Goal: Task Accomplishment & Management: Manage account settings

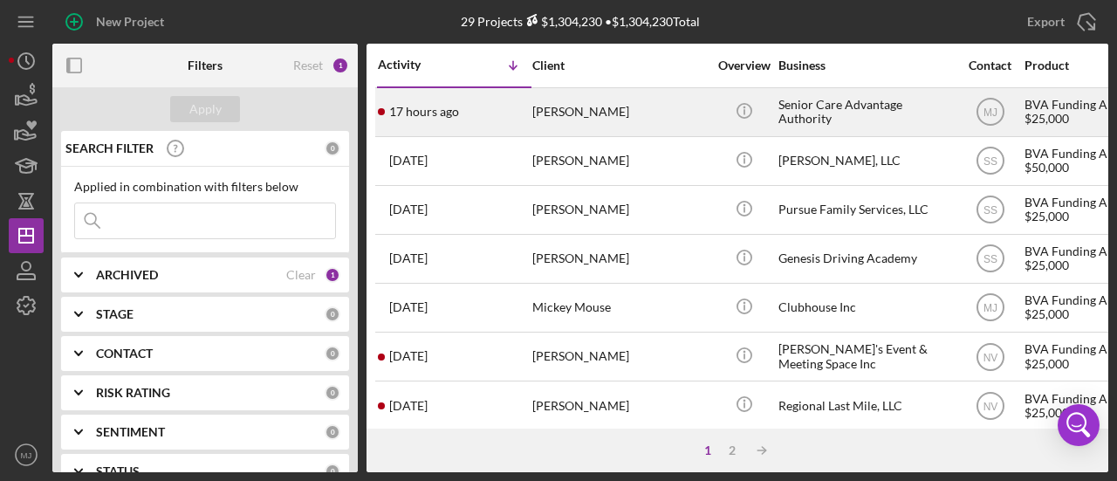
click at [563, 109] on div "[PERSON_NAME]" at bounding box center [619, 112] width 175 height 46
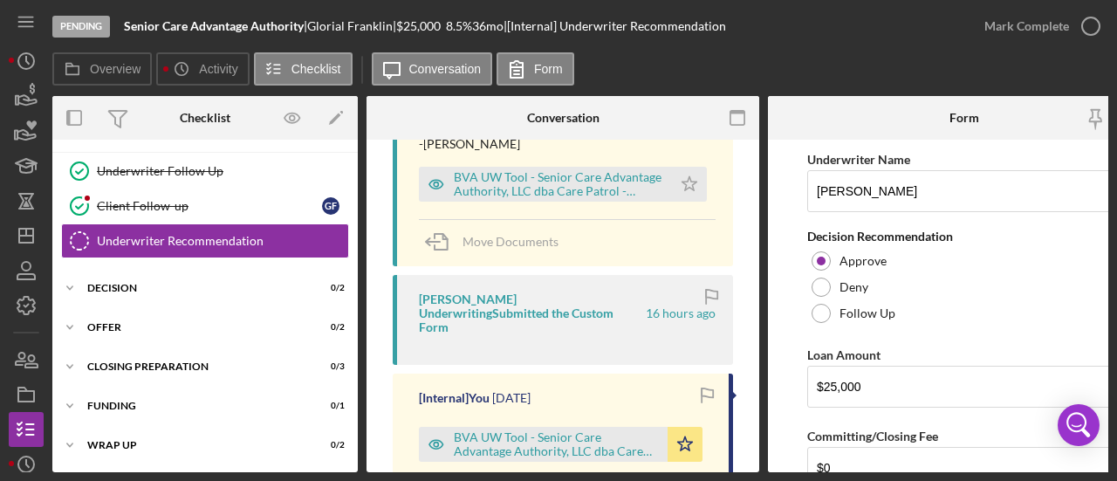
scroll to position [611, 0]
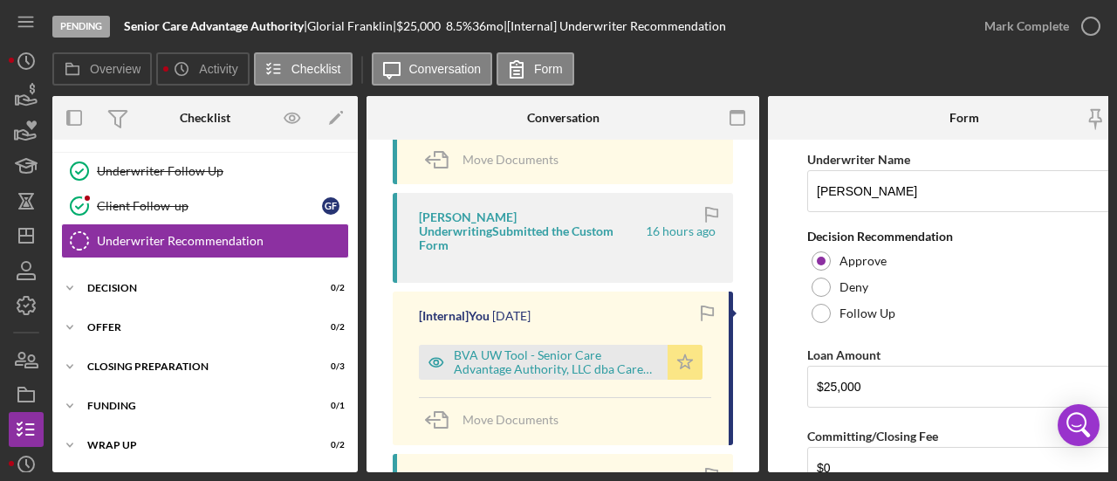
click at [691, 348] on icon "Icon/Star" at bounding box center [685, 362] width 35 height 35
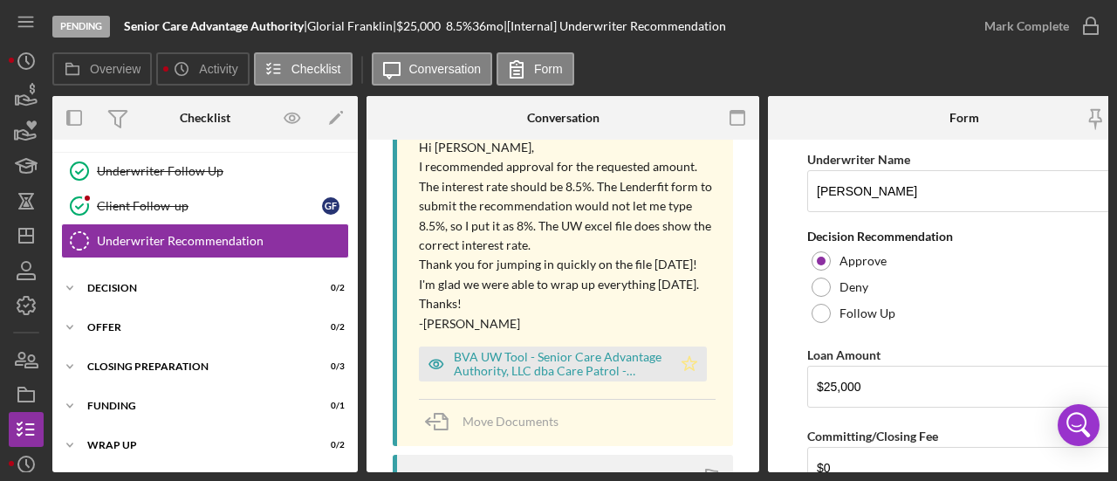
click at [685, 364] on icon "Icon/Star" at bounding box center [689, 364] width 35 height 35
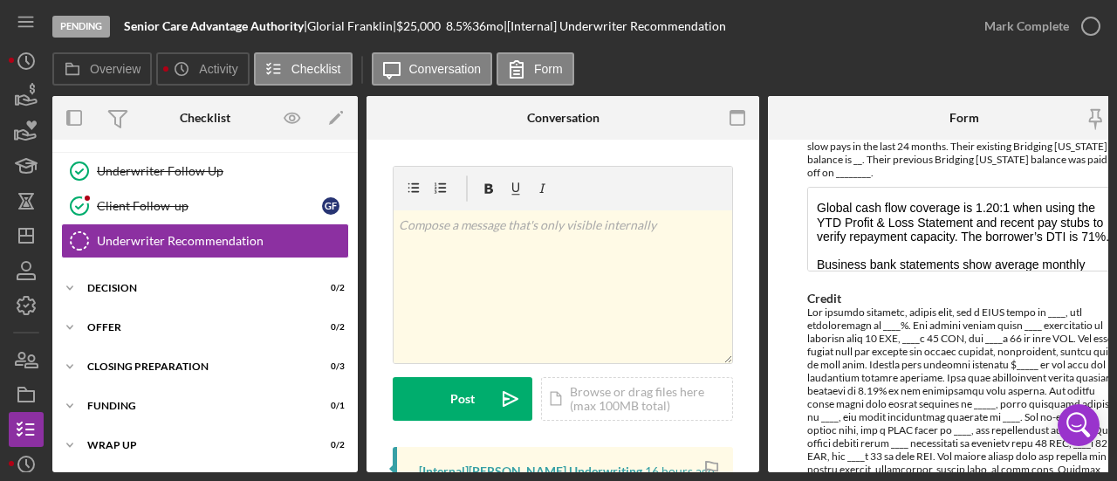
scroll to position [1222, 0]
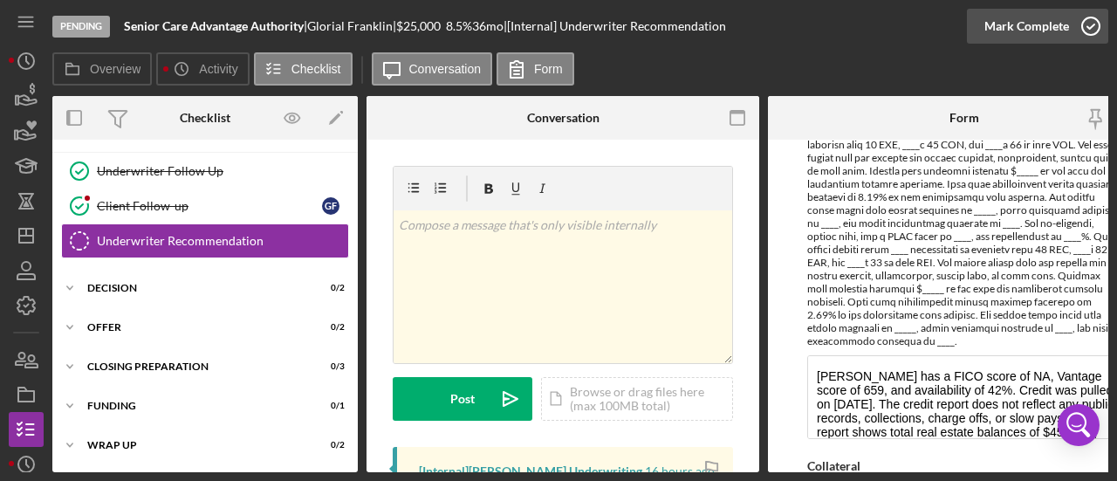
click at [1000, 32] on div "Mark Complete" at bounding box center [1027, 26] width 85 height 35
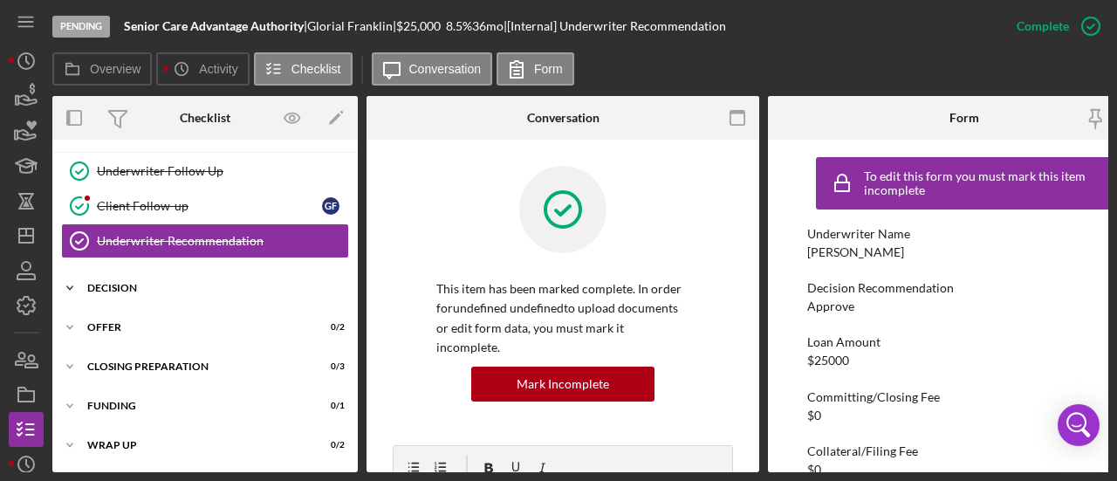
click at [126, 286] on div "Decision" at bounding box center [211, 288] width 249 height 10
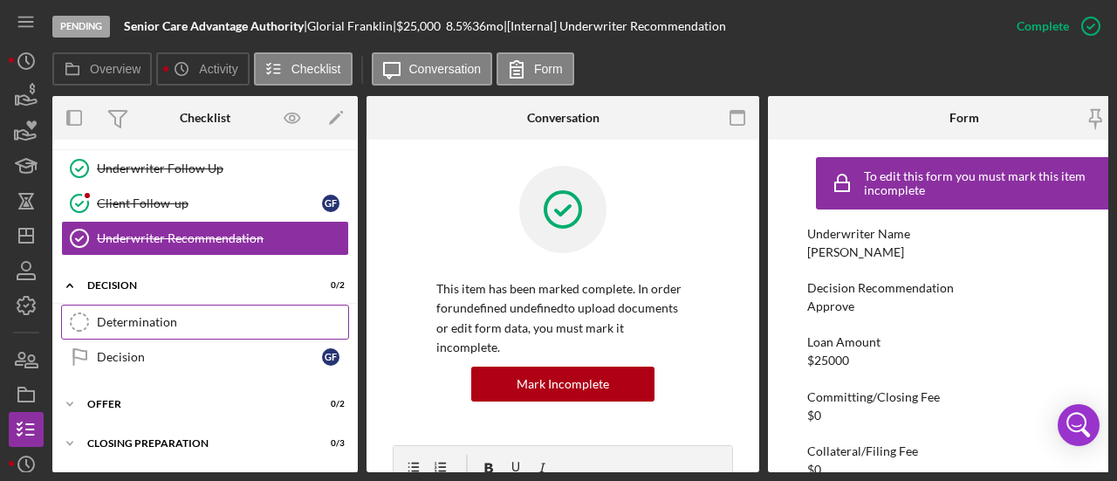
click at [134, 311] on link "Determination Determination" at bounding box center [205, 322] width 288 height 35
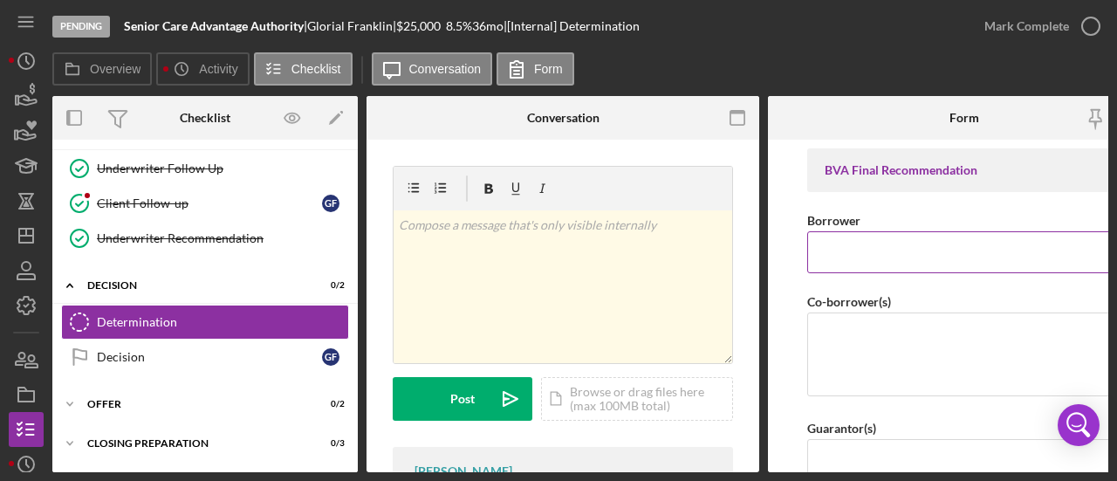
click at [911, 261] on input "Borrower" at bounding box center [964, 252] width 314 height 42
type input "S"
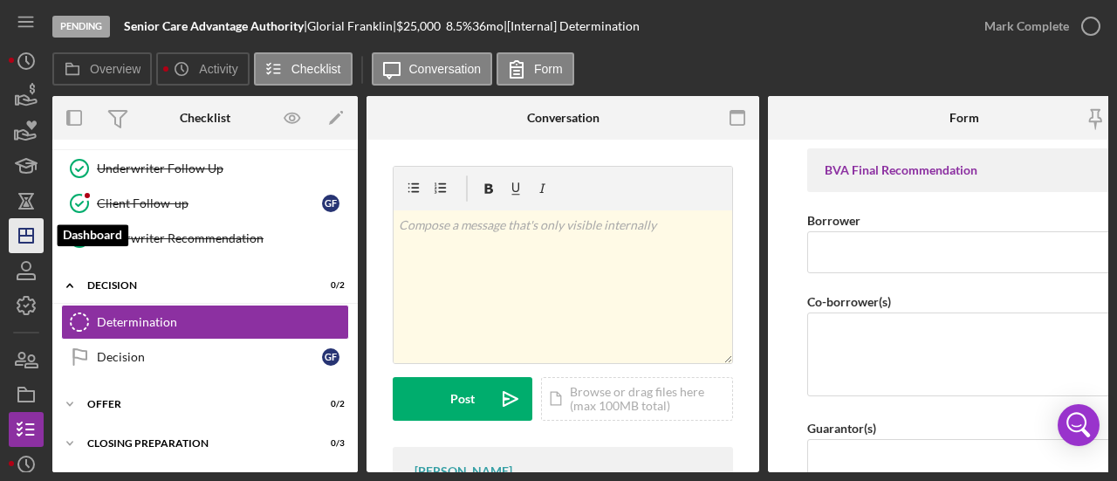
click at [19, 234] on polygon "button" at bounding box center [26, 236] width 14 height 14
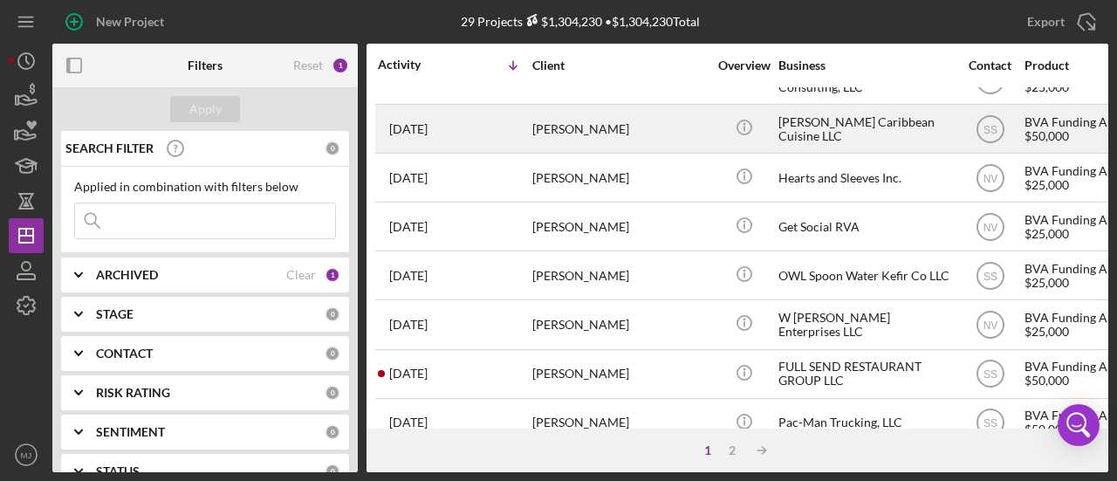
scroll to position [873, 0]
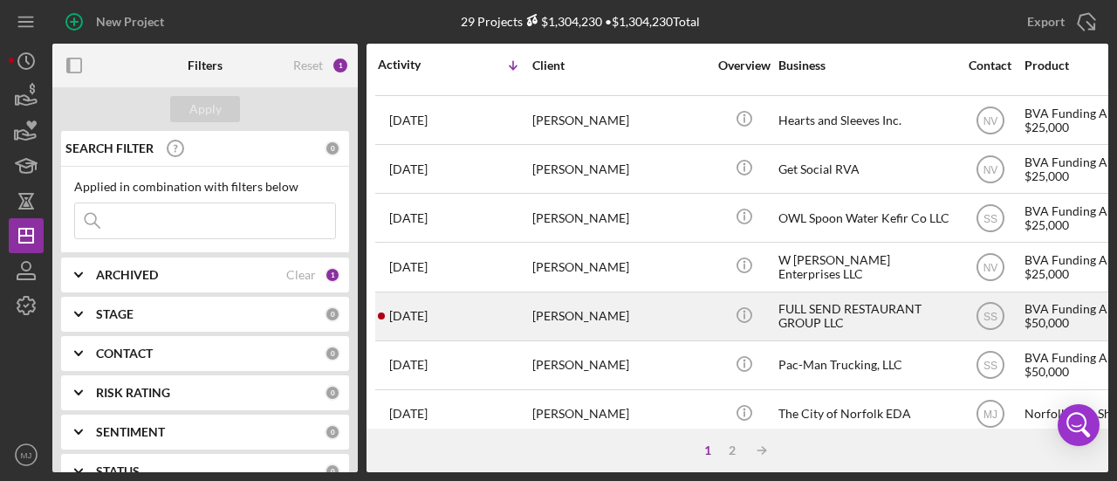
click at [803, 313] on div "FULL SEND RESTAURANT GROUP LLC" at bounding box center [866, 316] width 175 height 46
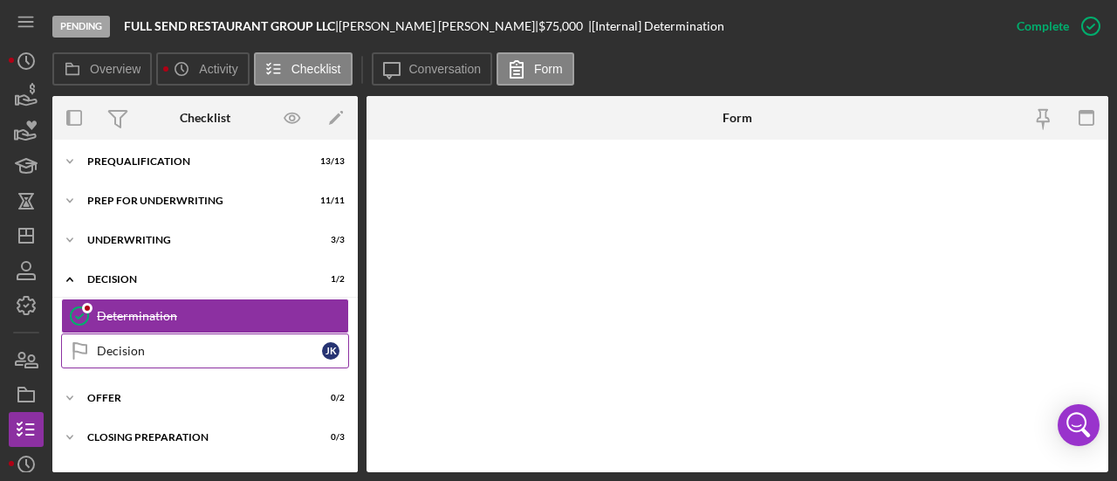
scroll to position [91, 0]
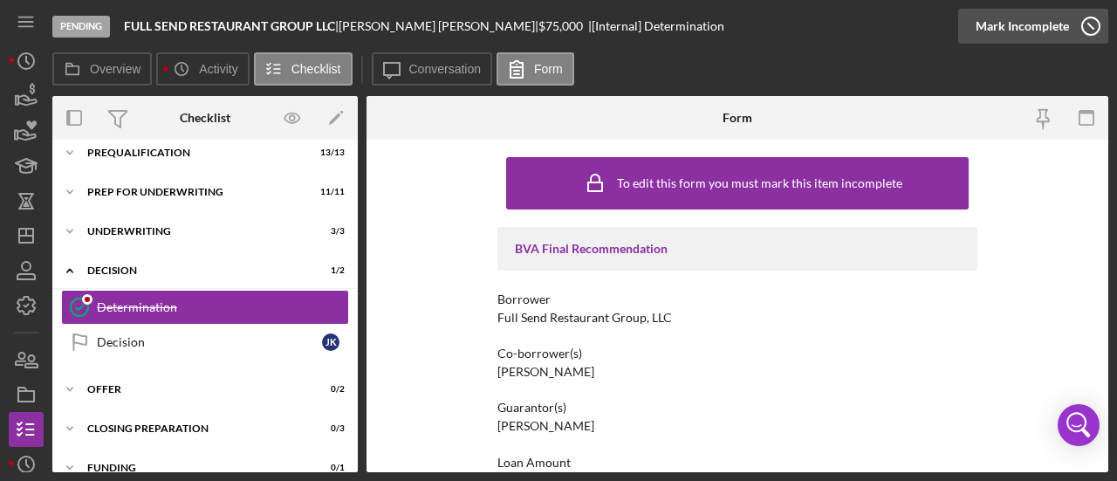
click at [1019, 25] on div "Mark Incomplete" at bounding box center [1022, 26] width 93 height 35
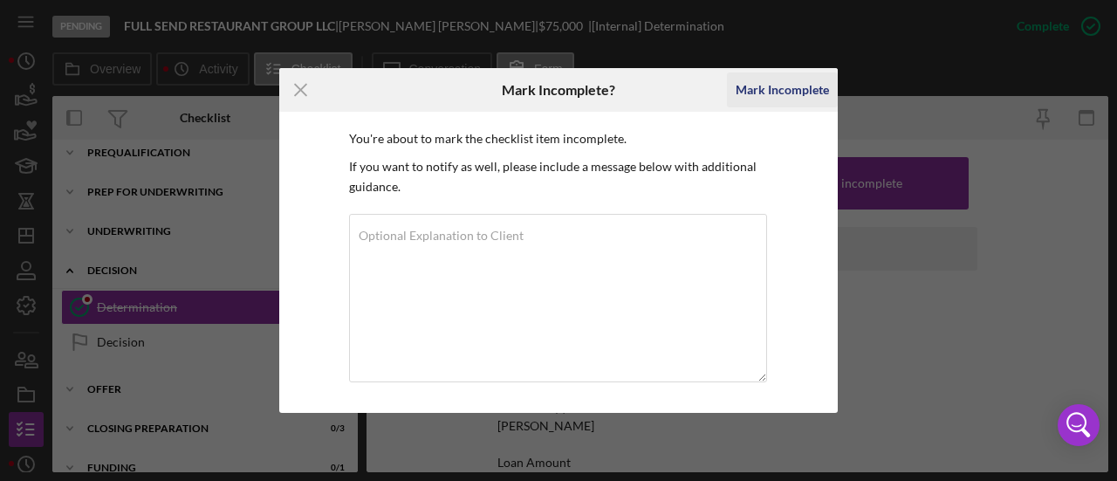
click at [742, 89] on div "Mark Incomplete" at bounding box center [782, 89] width 93 height 35
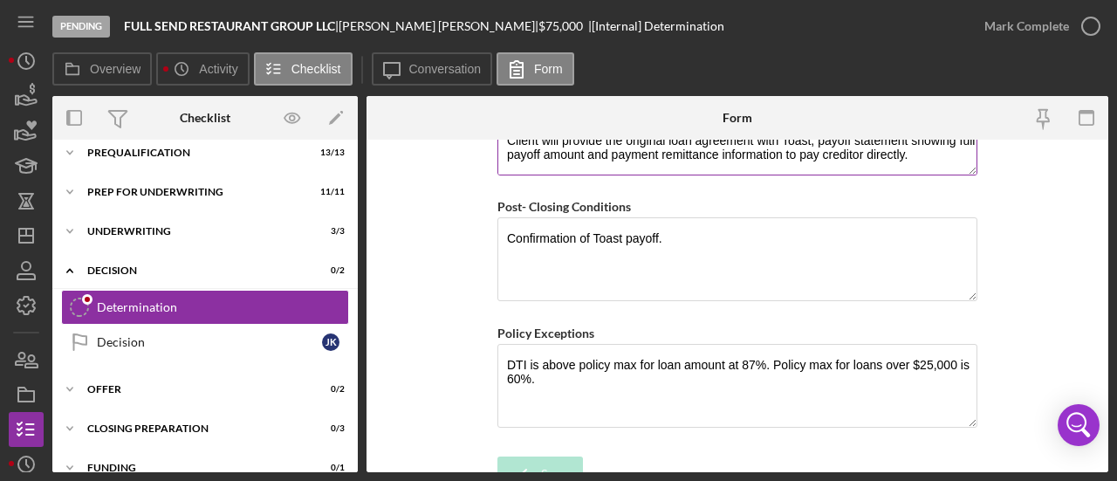
scroll to position [1528, 0]
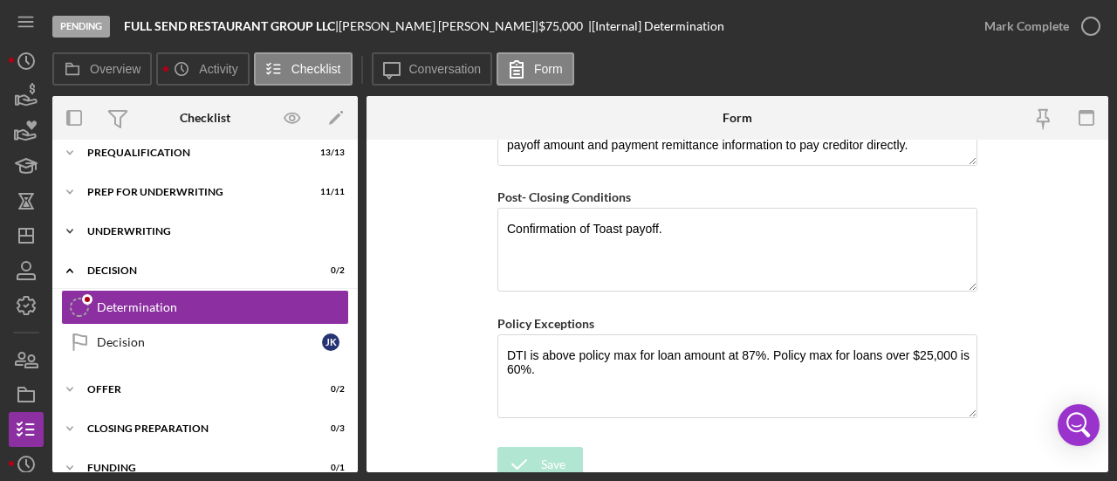
click at [145, 224] on div "Icon/Expander Underwriting 3 / 3" at bounding box center [205, 231] width 306 height 35
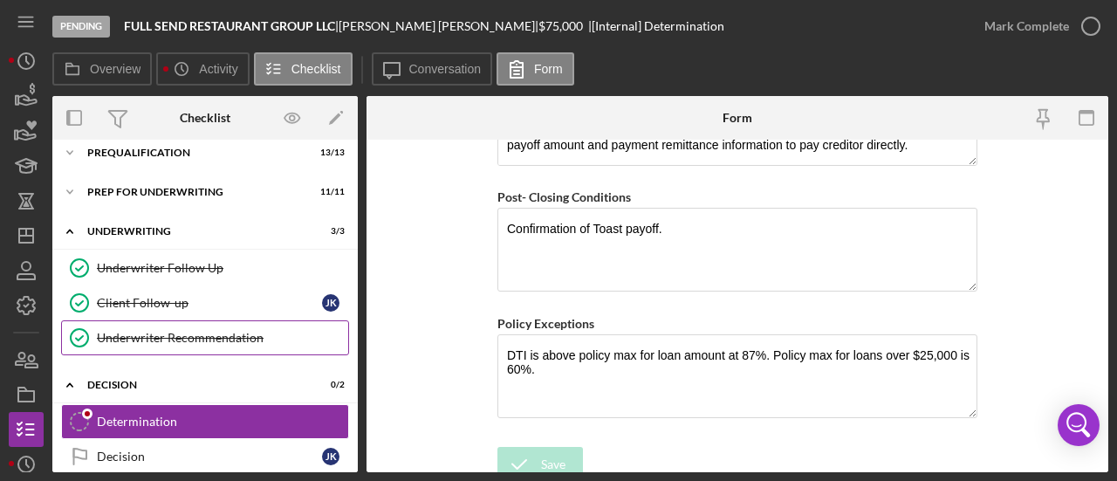
click at [161, 338] on div "Underwriter Recommendation" at bounding box center [222, 338] width 251 height 14
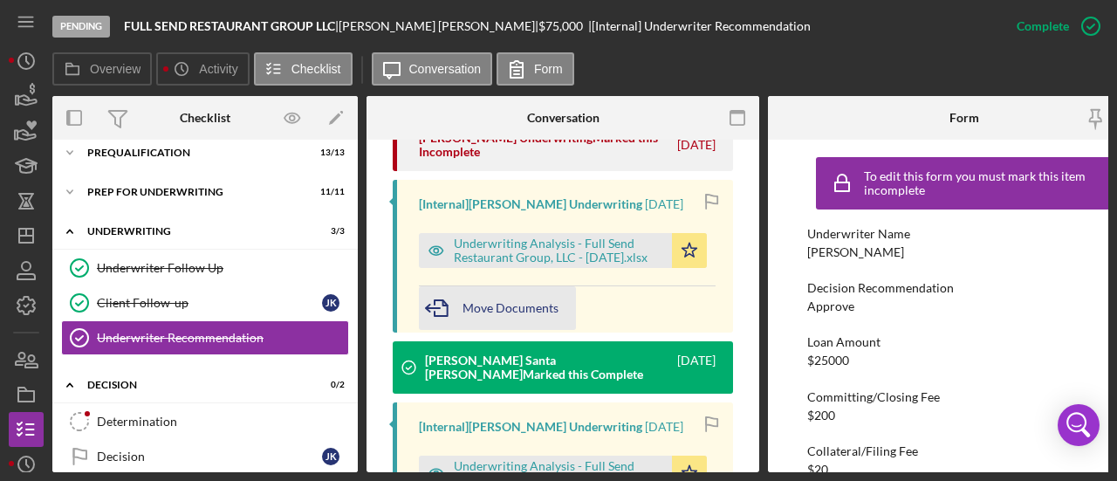
scroll to position [1047, 0]
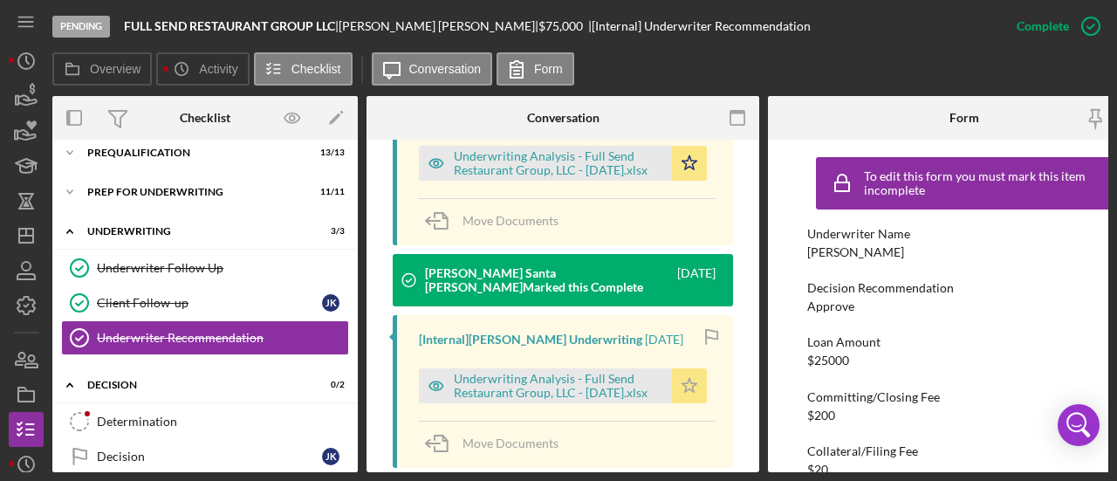
click at [683, 378] on polygon "button" at bounding box center [690, 385] width 15 height 14
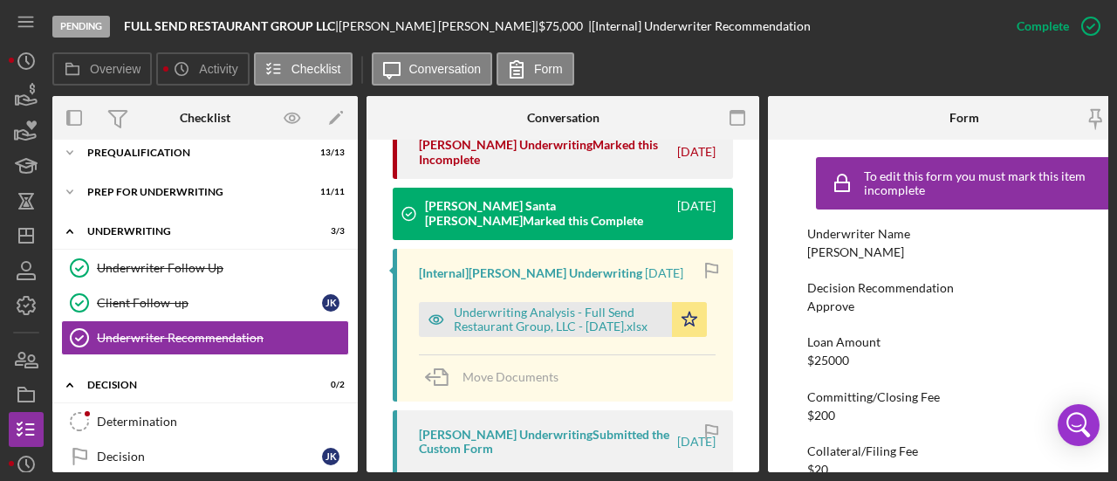
scroll to position [1484, 0]
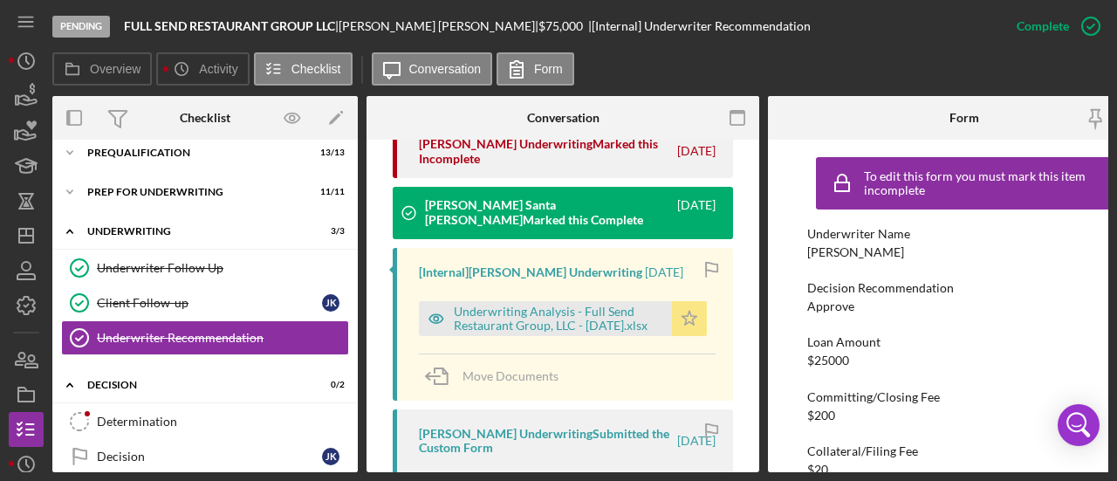
click at [674, 301] on icon "Icon/Star" at bounding box center [689, 318] width 35 height 35
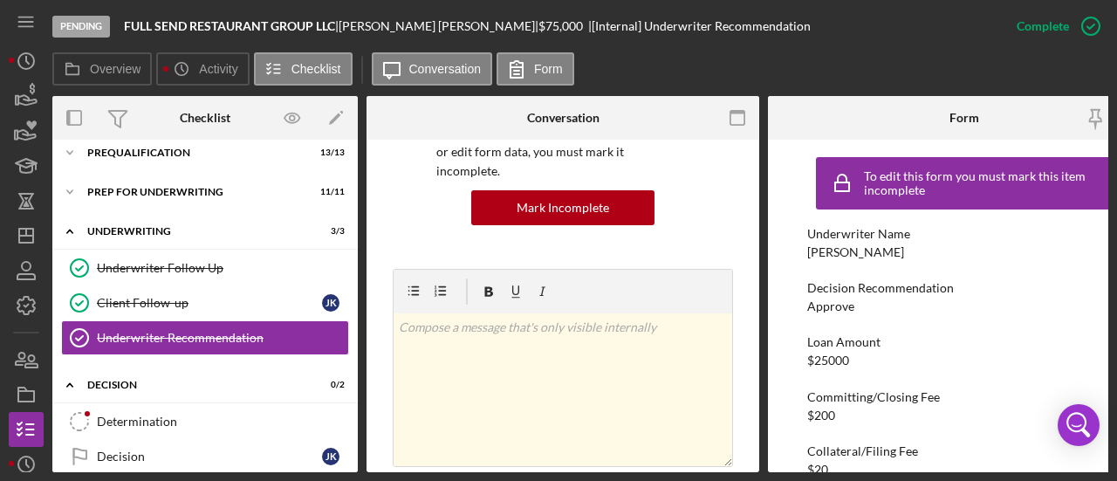
scroll to position [283, 0]
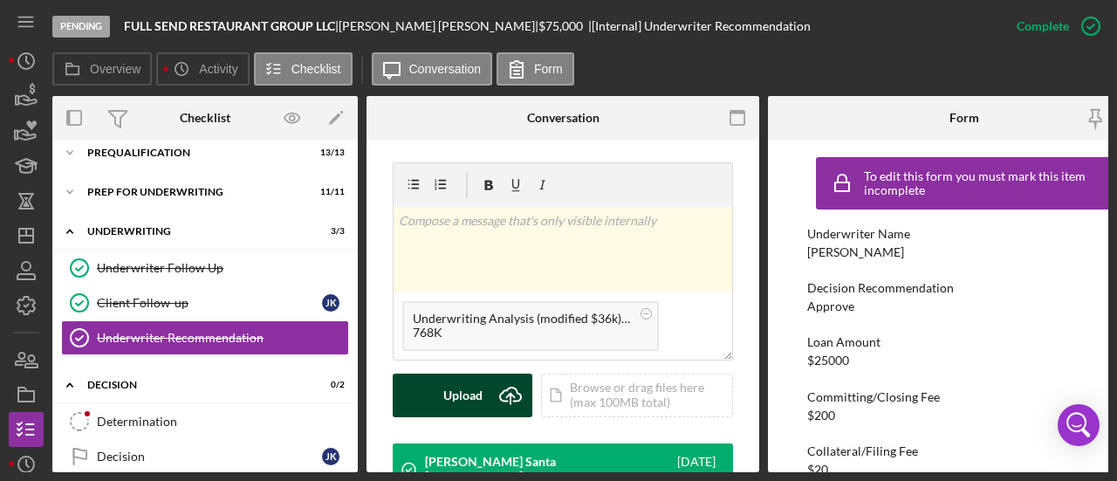
click at [511, 387] on icon "Icon/Upload" at bounding box center [511, 396] width 44 height 44
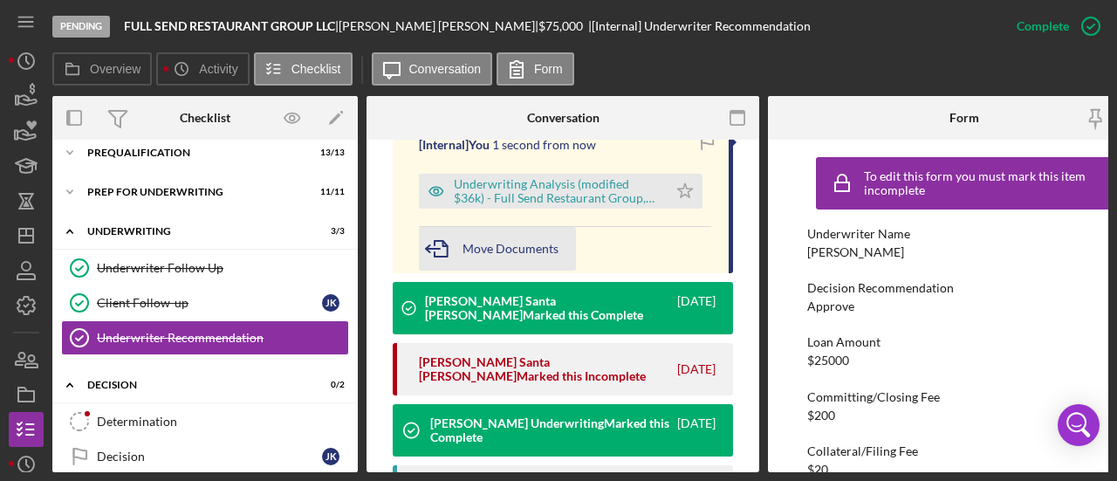
scroll to position [632, 0]
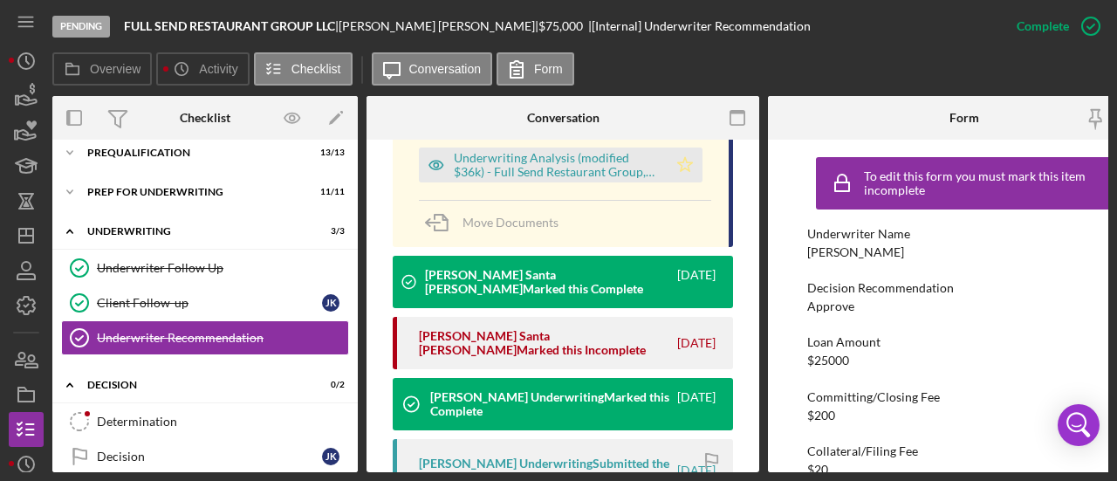
click at [678, 157] on polygon "button" at bounding box center [685, 164] width 15 height 14
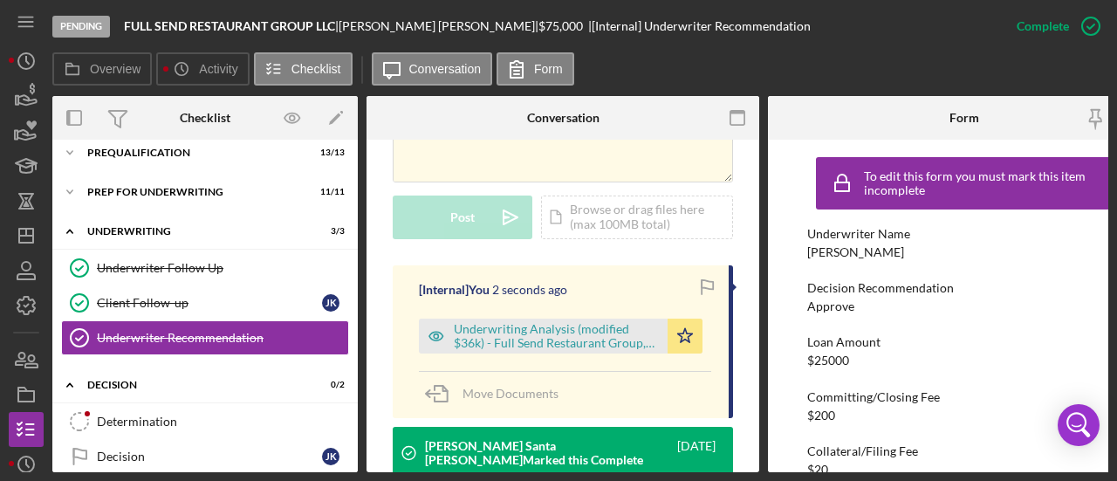
scroll to position [457, 0]
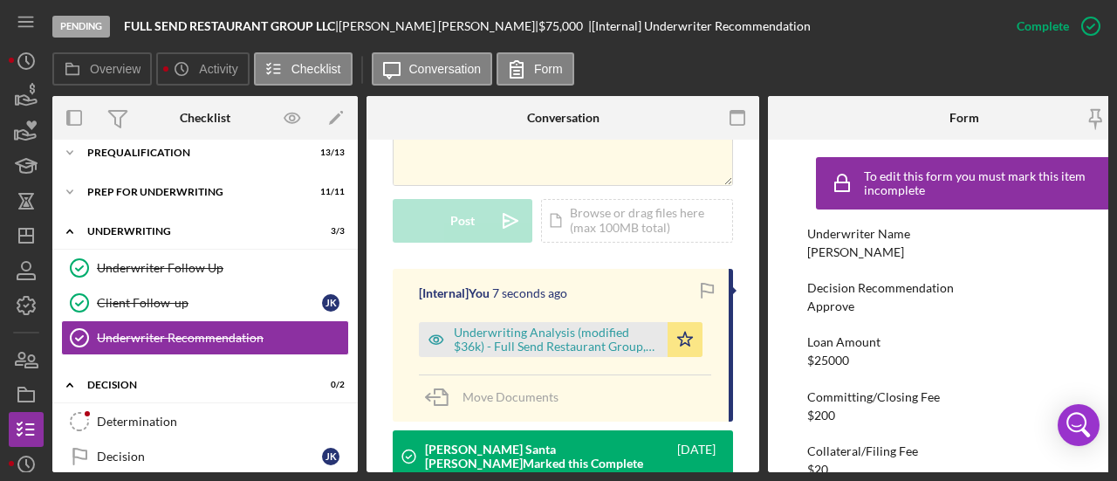
drag, startPoint x: 160, startPoint y: 416, endPoint x: 592, endPoint y: 303, distance: 446.7
click at [160, 416] on div "Determination" at bounding box center [222, 422] width 251 height 14
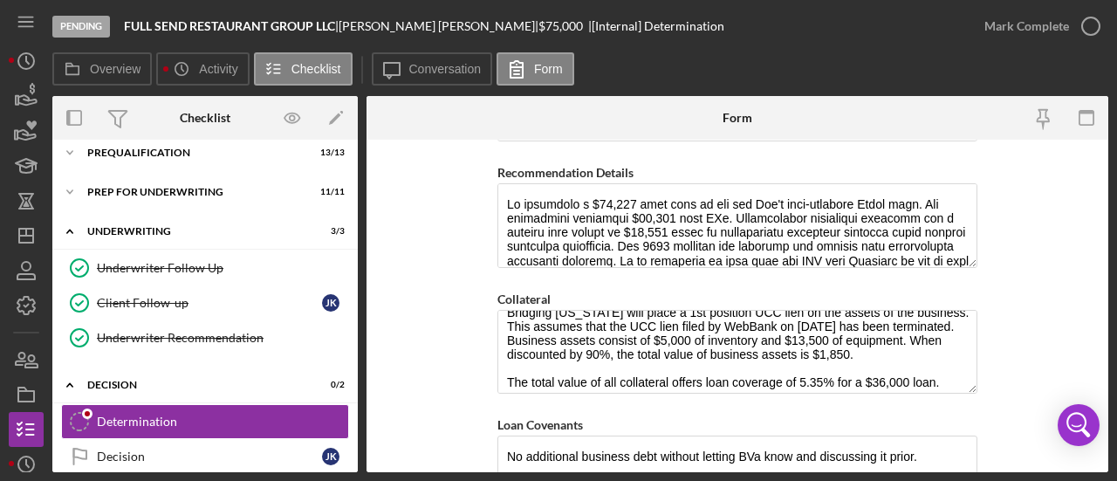
scroll to position [28, 0]
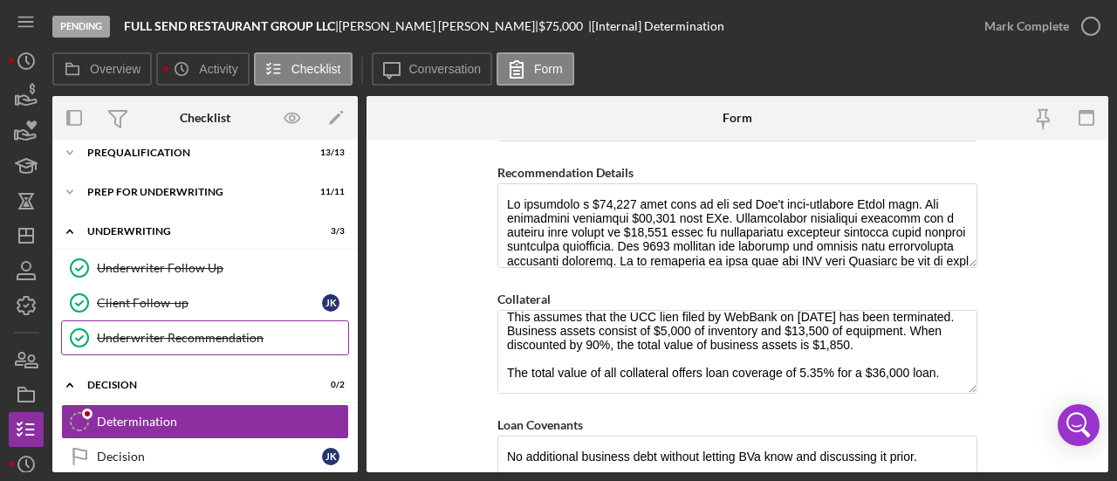
click at [216, 327] on link "Underwriter Recommendation Underwriter Recommendation" at bounding box center [205, 337] width 288 height 35
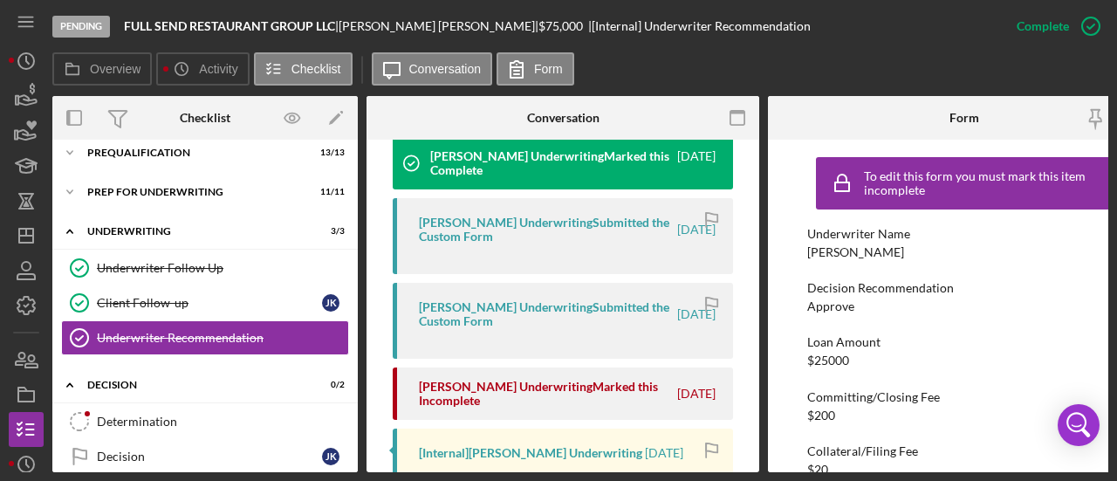
scroll to position [960, 0]
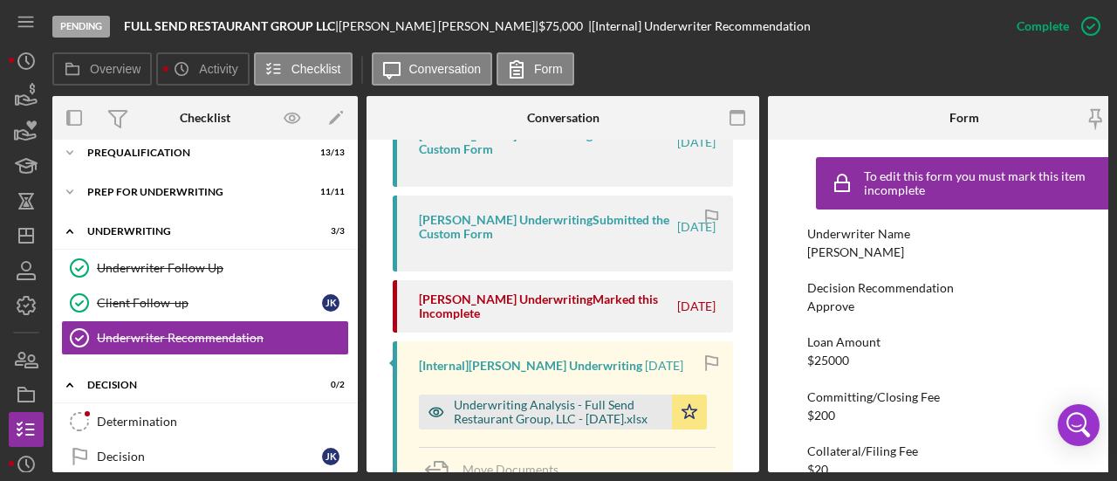
click at [548, 398] on div "Underwriting Analysis - Full Send Restaurant Group, LLC - [DATE].xlsx" at bounding box center [558, 412] width 209 height 28
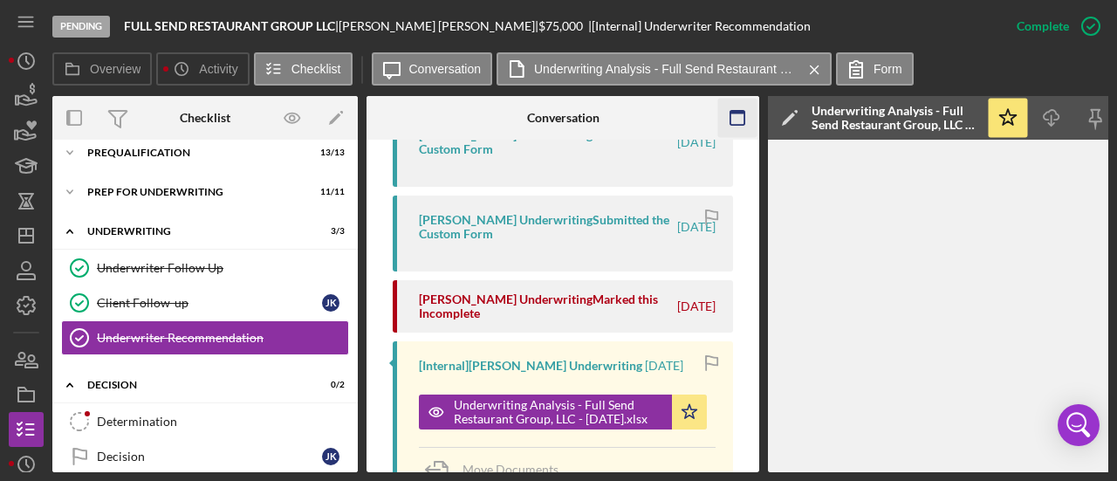
click at [738, 106] on icon "button" at bounding box center [737, 118] width 39 height 39
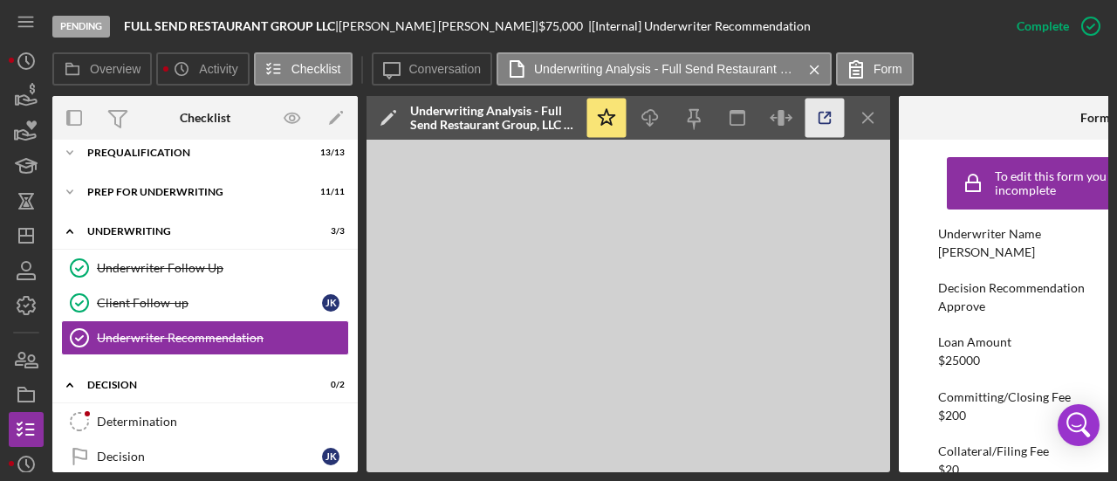
click at [832, 113] on icon "button" at bounding box center [825, 118] width 39 height 39
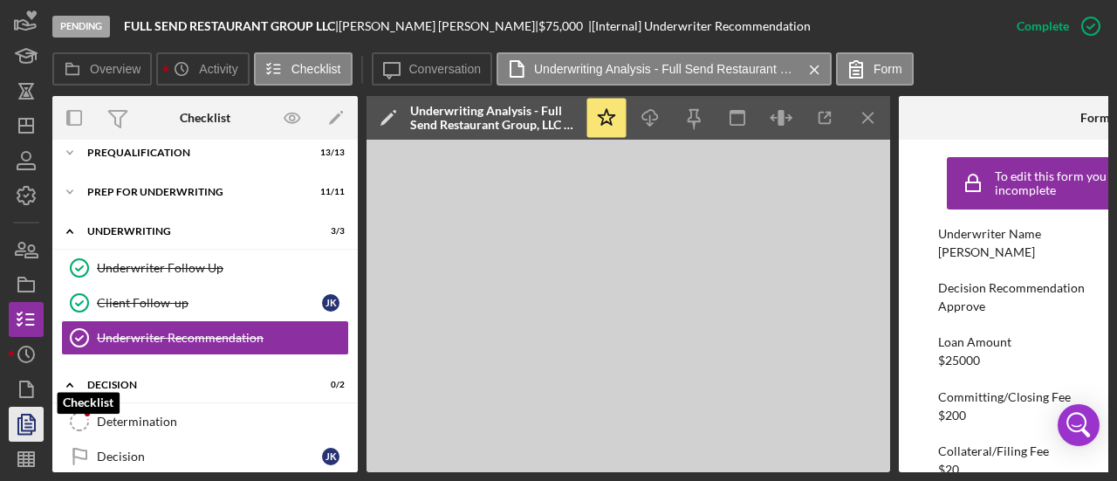
scroll to position [148, 0]
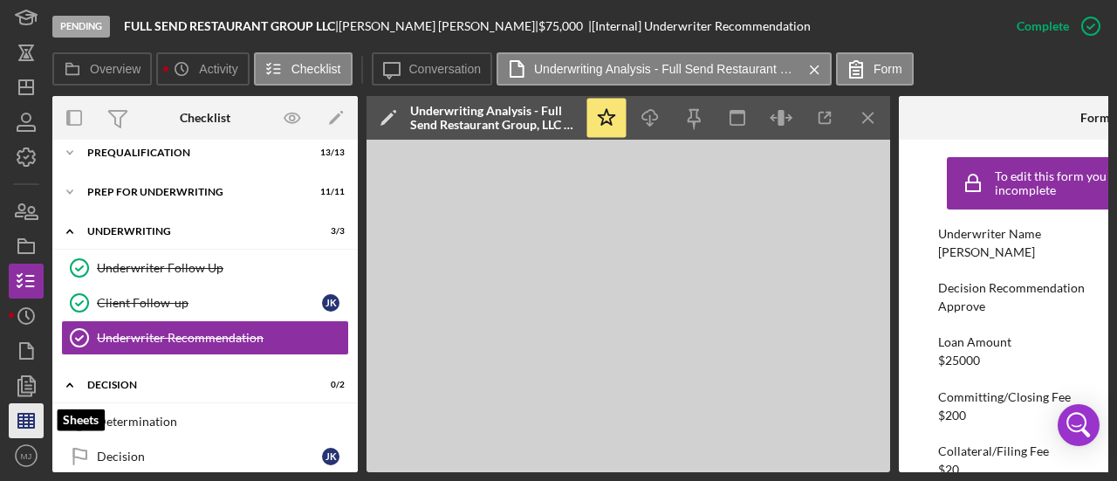
click at [24, 416] on line "button" at bounding box center [24, 421] width 0 height 14
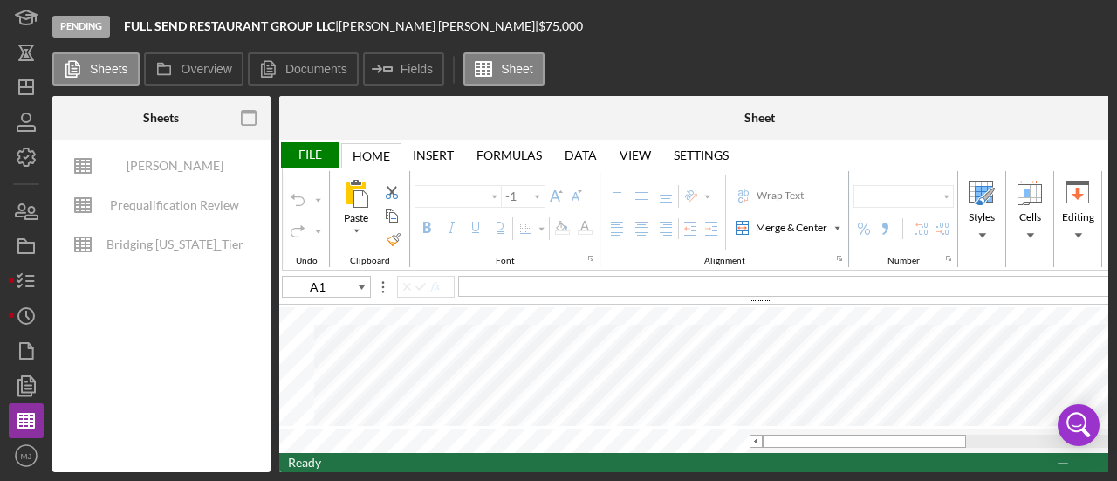
type input "Calibri"
type input "11"
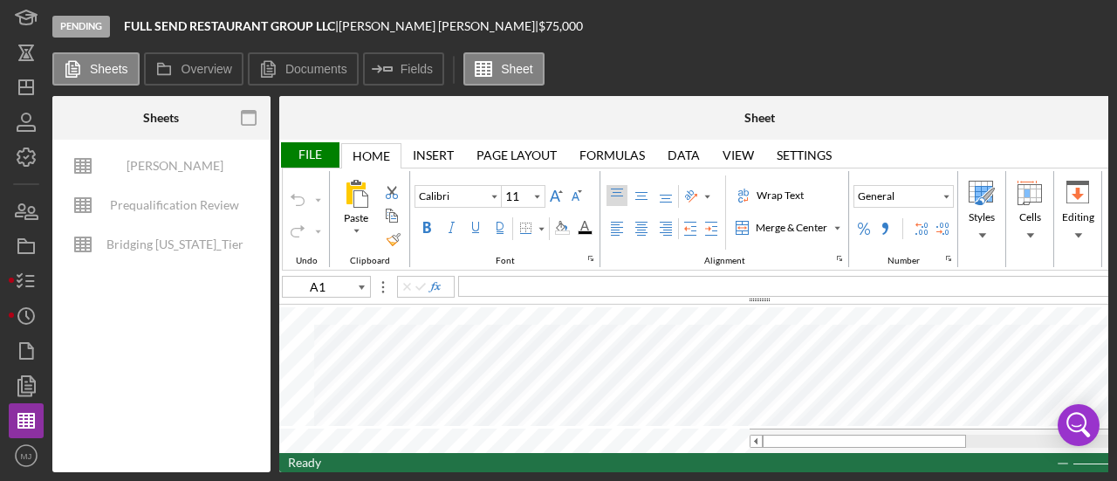
type input "Helvetica Neue"
type input "D8"
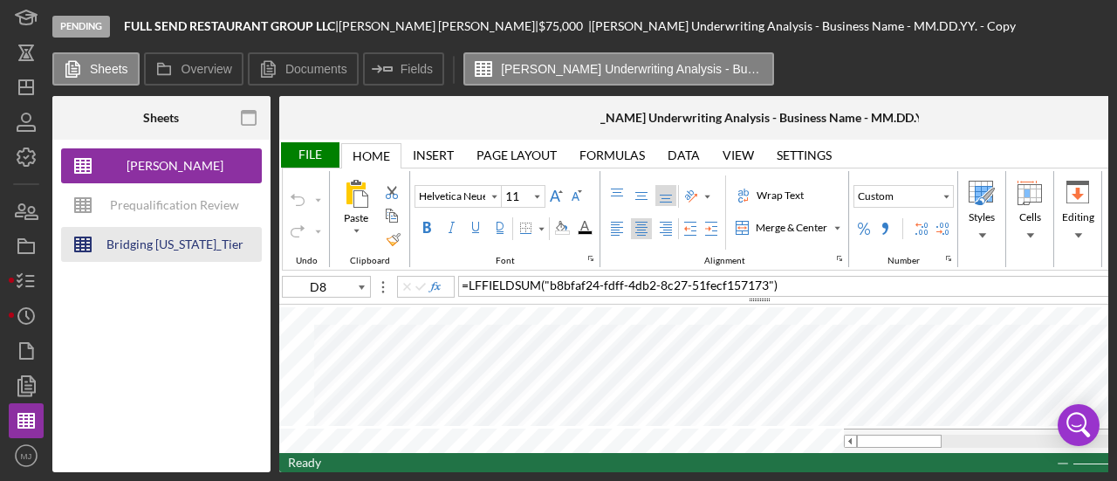
click at [152, 251] on div "Bridging [US_STATE]_Tier Lending Grid V 6.30 COPY" at bounding box center [175, 244] width 140 height 35
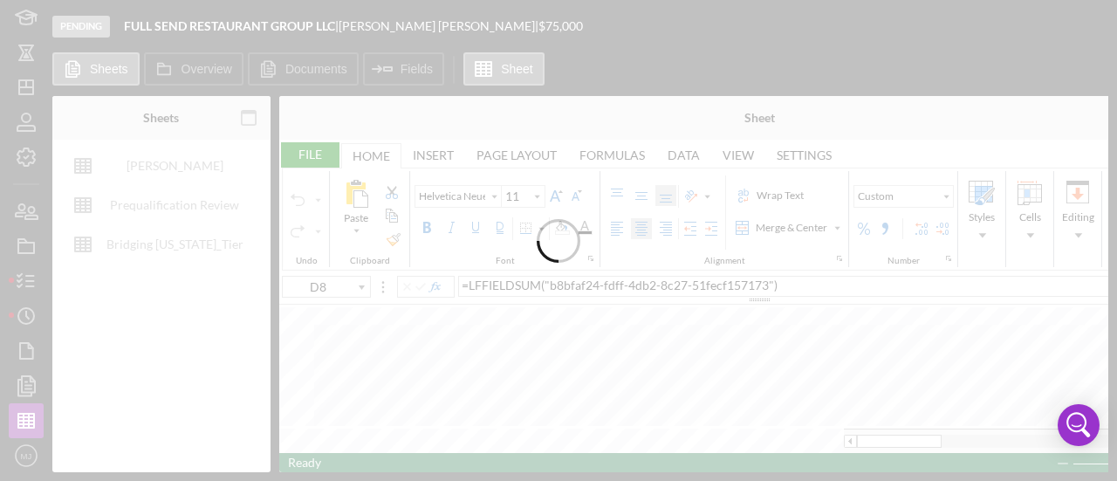
type input "Arial"
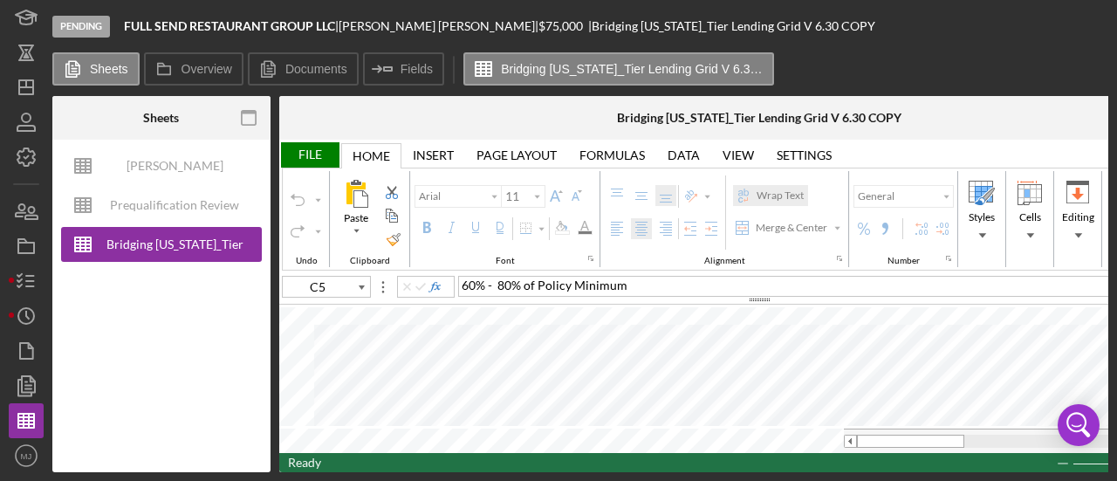
drag, startPoint x: 245, startPoint y: 109, endPoint x: 318, endPoint y: 221, distance: 133.2
click at [245, 109] on icon "button" at bounding box center [248, 118] width 39 height 39
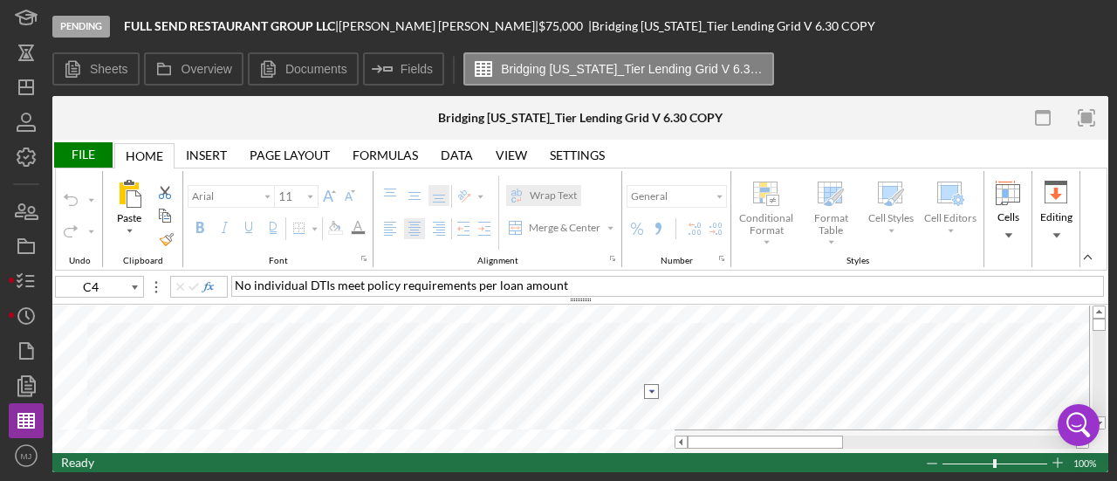
click at [650, 389] on input "image" at bounding box center [651, 391] width 15 height 15
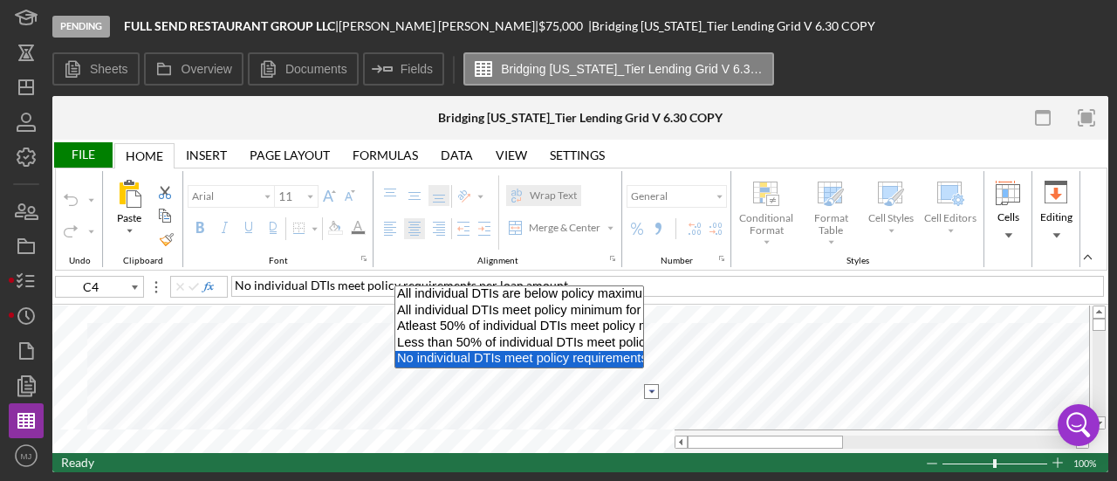
click at [554, 361] on option "No individual DTIs meet policy requirements per loan amount" at bounding box center [519, 359] width 248 height 17
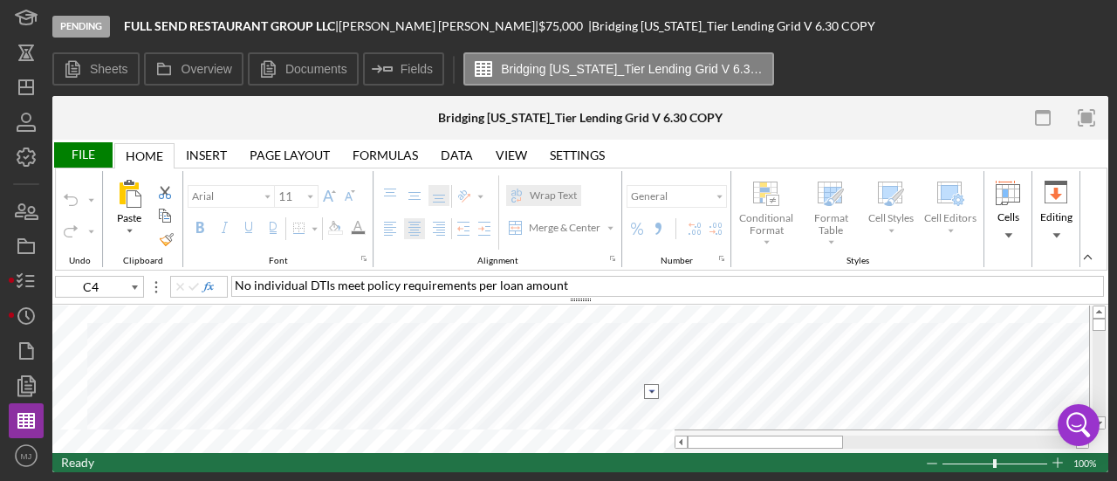
type input "C5"
click at [650, 414] on input "image" at bounding box center [651, 415] width 15 height 15
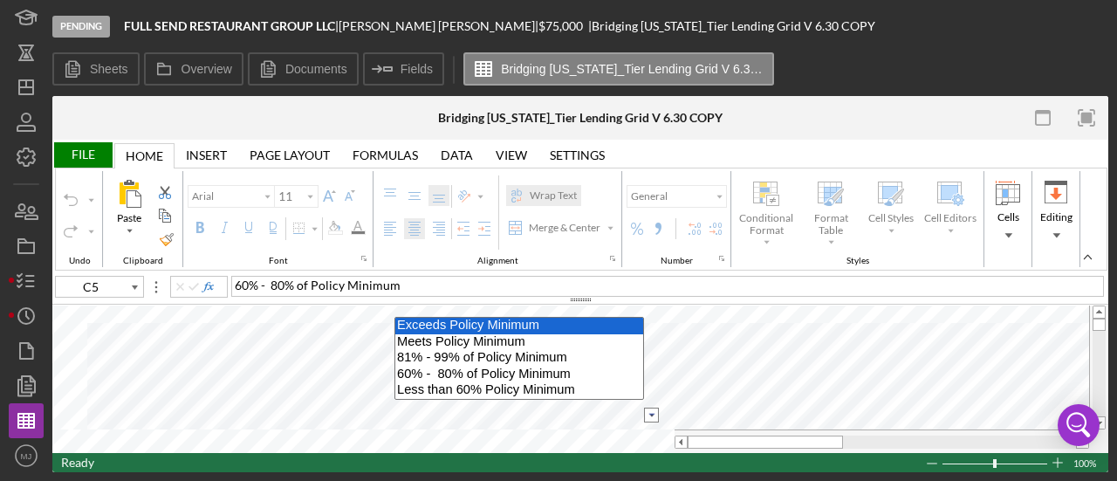
click at [431, 324] on option "Exceeds Policy Minimum" at bounding box center [519, 326] width 248 height 17
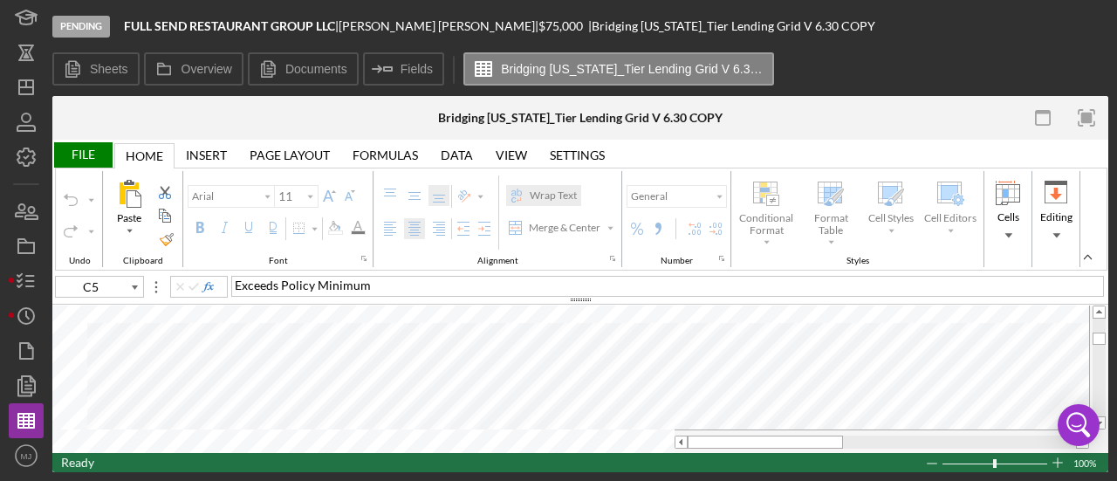
type input "10"
type input "C8"
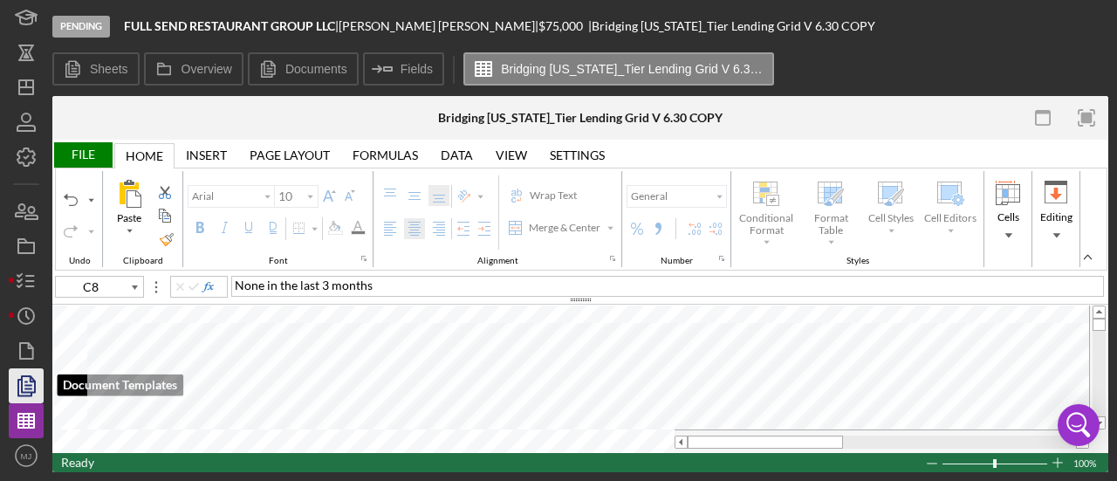
click at [19, 390] on icon "button" at bounding box center [26, 386] width 44 height 44
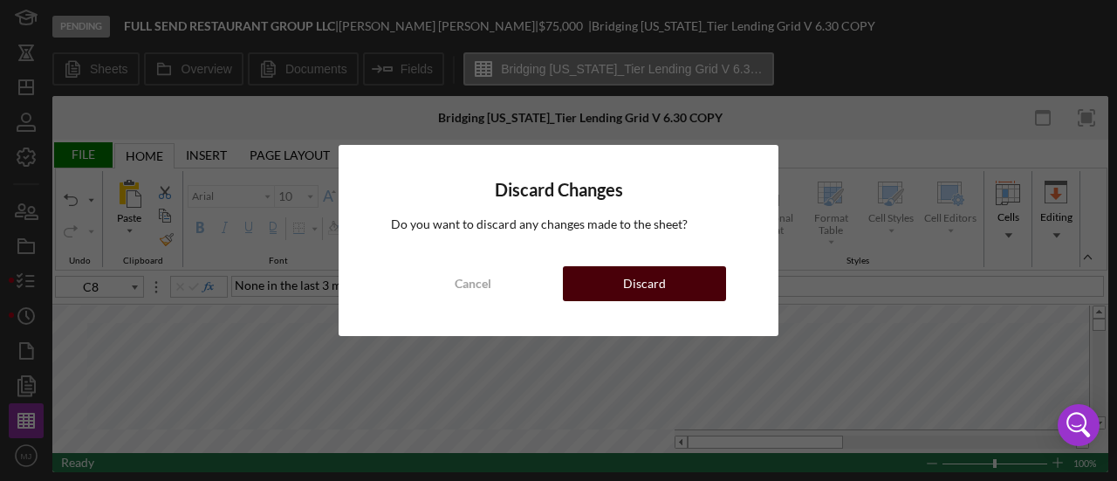
click at [660, 293] on div "Discard" at bounding box center [644, 283] width 43 height 35
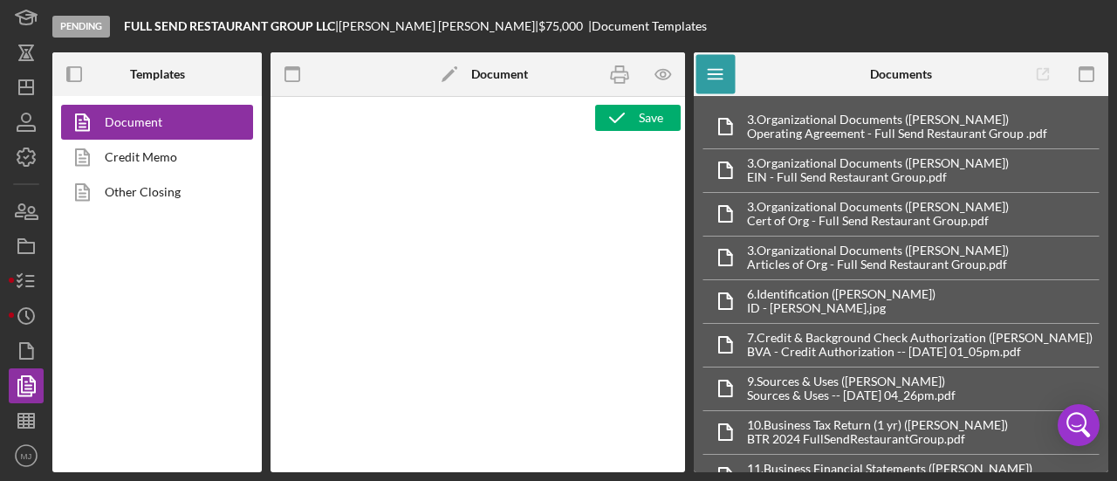
type textarea "<div style="font-family: Lato, sans-serif; font-size: 14px; margin-bottom: 20px…"
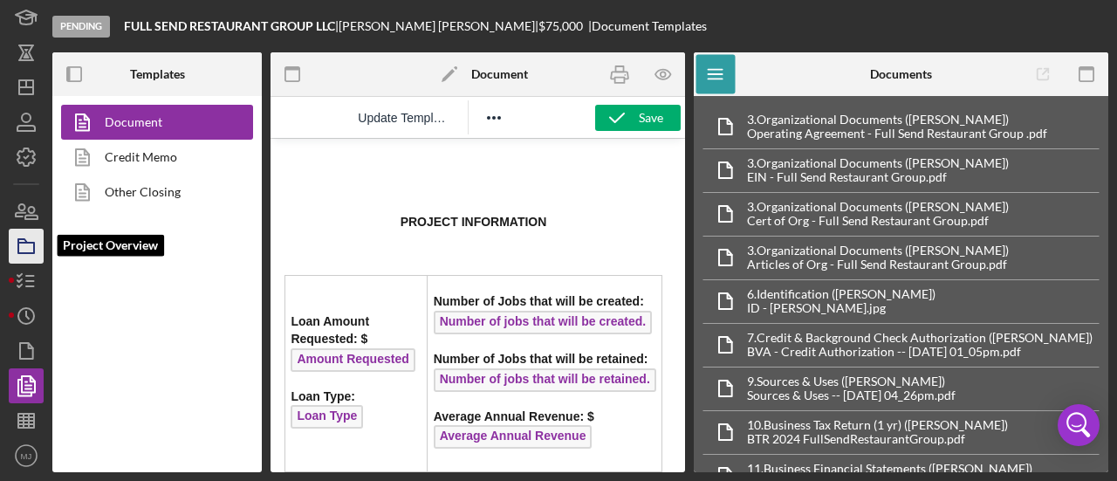
click at [33, 247] on rect "button" at bounding box center [26, 248] width 16 height 10
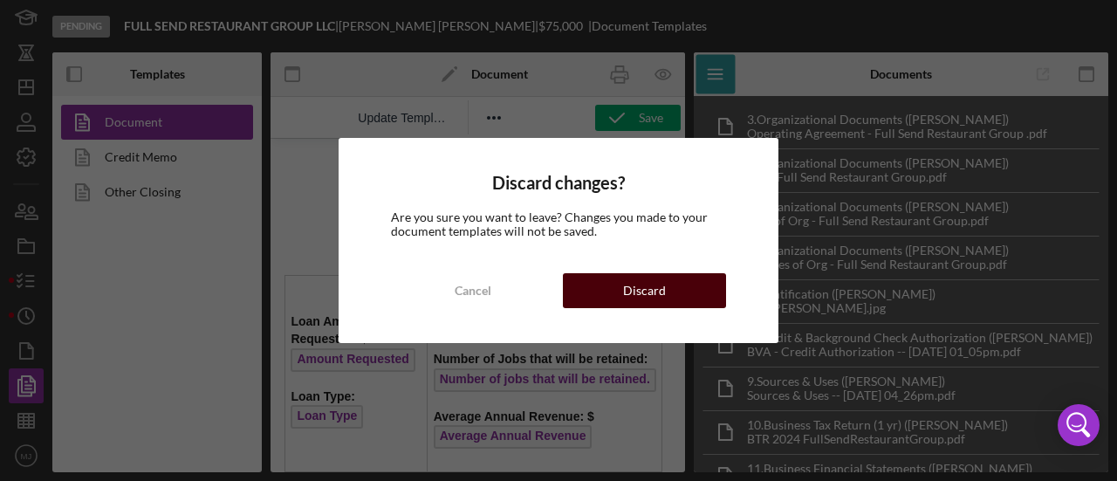
click at [611, 285] on button "Discard" at bounding box center [644, 290] width 163 height 35
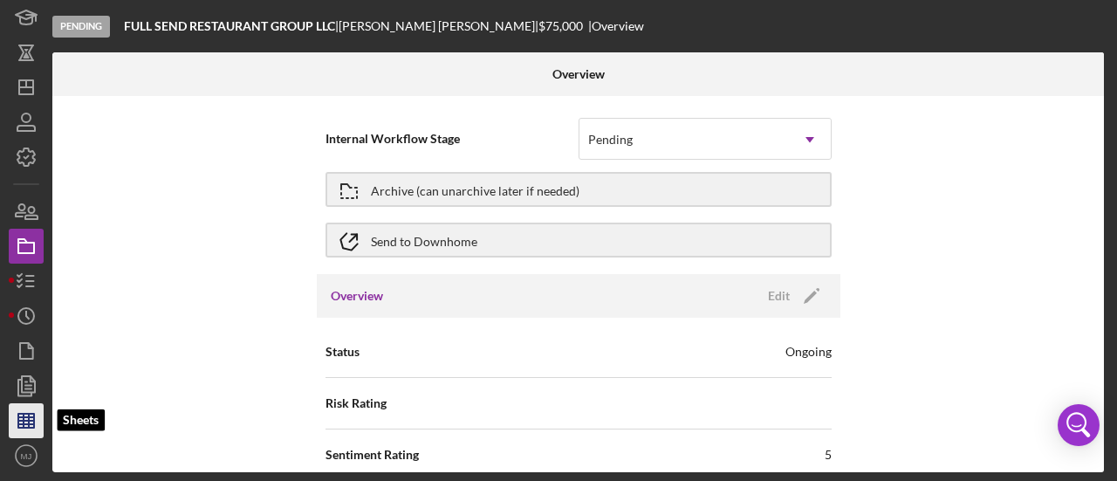
click at [26, 424] on line "button" at bounding box center [26, 424] width 16 height 0
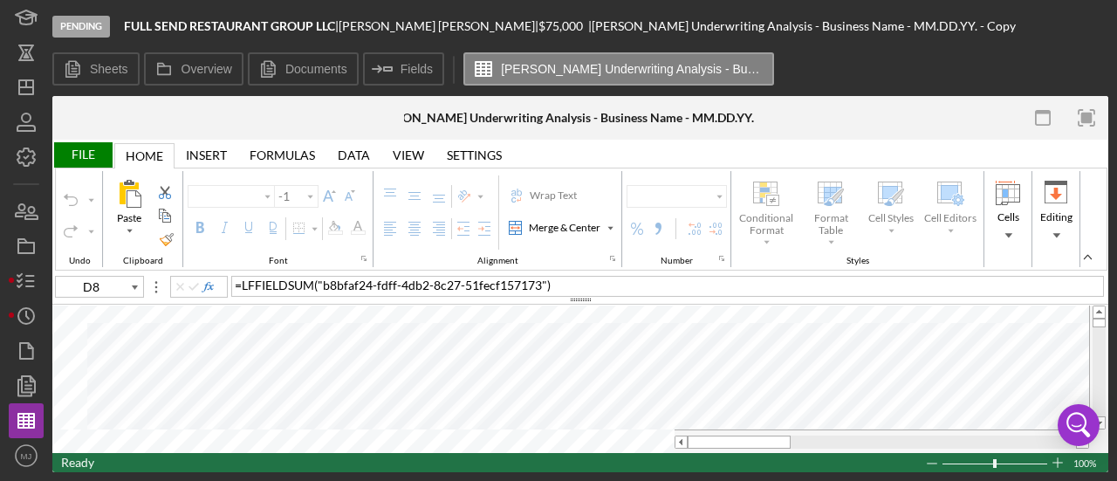
type input "Helvetica Neue"
type input "11"
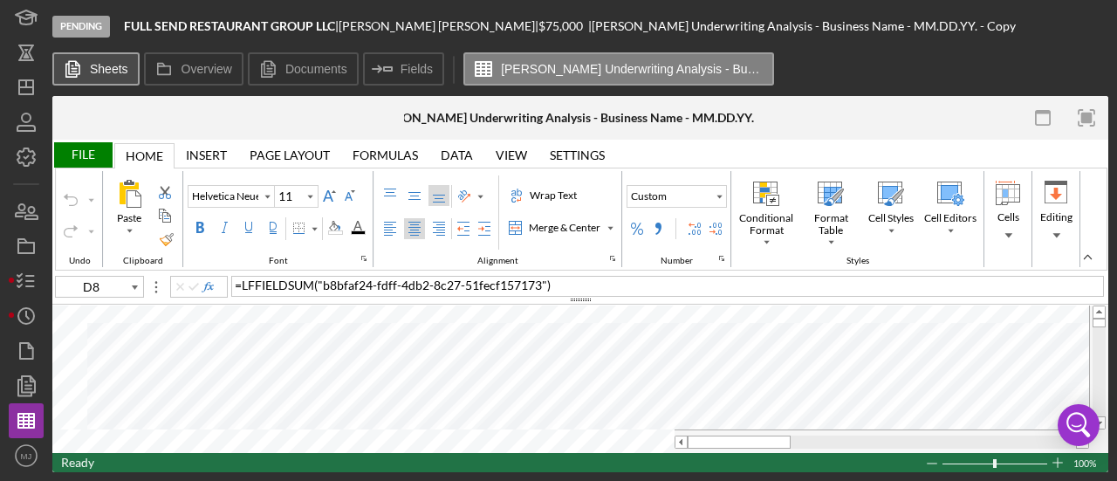
click at [122, 70] on label "Sheets" at bounding box center [109, 69] width 38 height 14
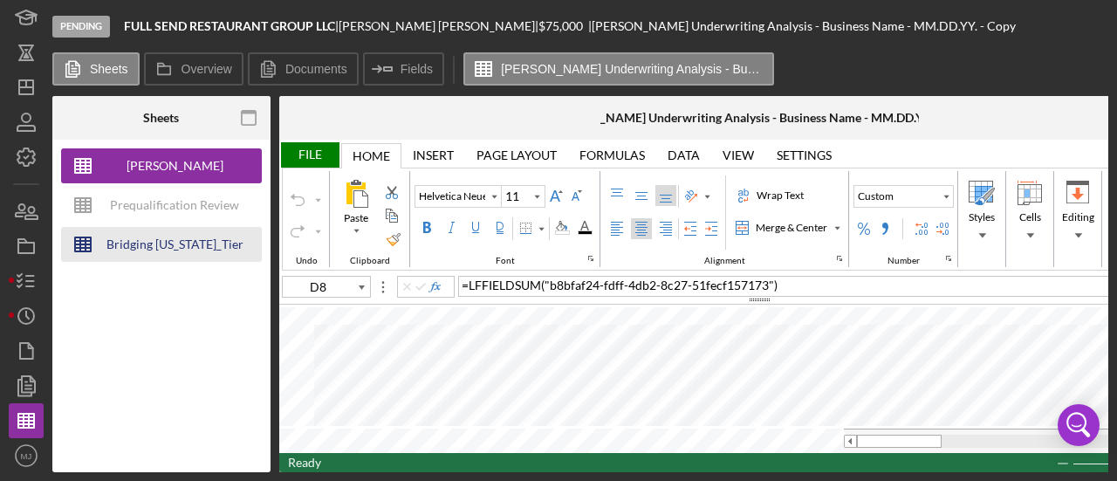
click at [140, 245] on div "Bridging [US_STATE]_Tier Lending Grid V 6.30 COPY" at bounding box center [175, 244] width 140 height 35
type input "Arial"
type input "C5"
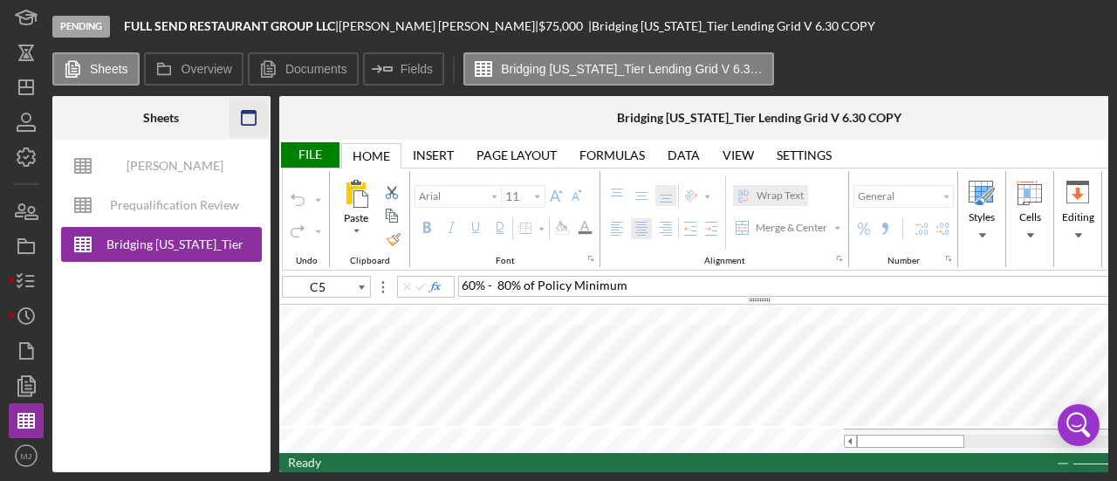
click at [244, 117] on icon "button" at bounding box center [248, 118] width 39 height 39
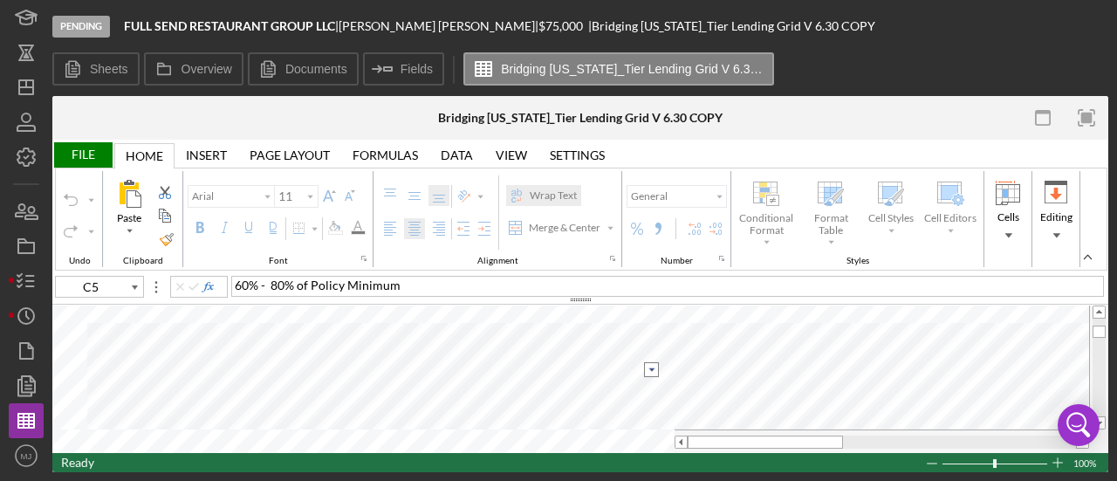
click at [646, 373] on input "image" at bounding box center [651, 369] width 15 height 15
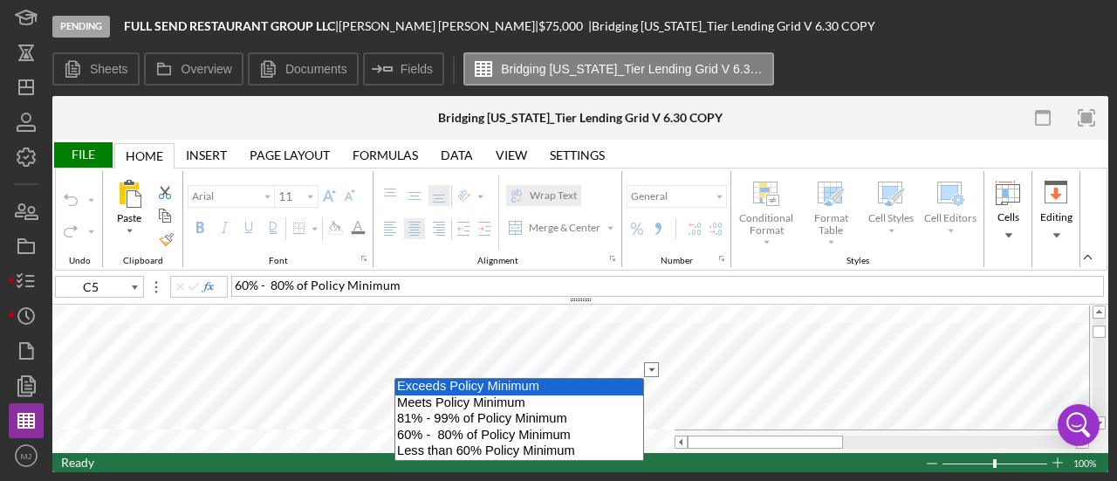
click at [524, 388] on option "Exceeds Policy Minimum" at bounding box center [519, 387] width 248 height 17
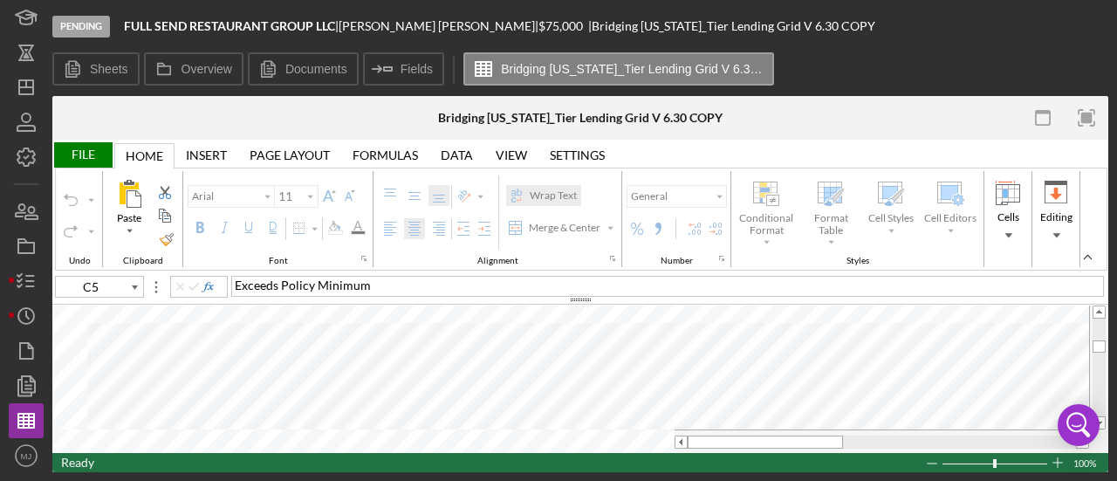
click at [66, 165] on div "File" at bounding box center [82, 154] width 60 height 25
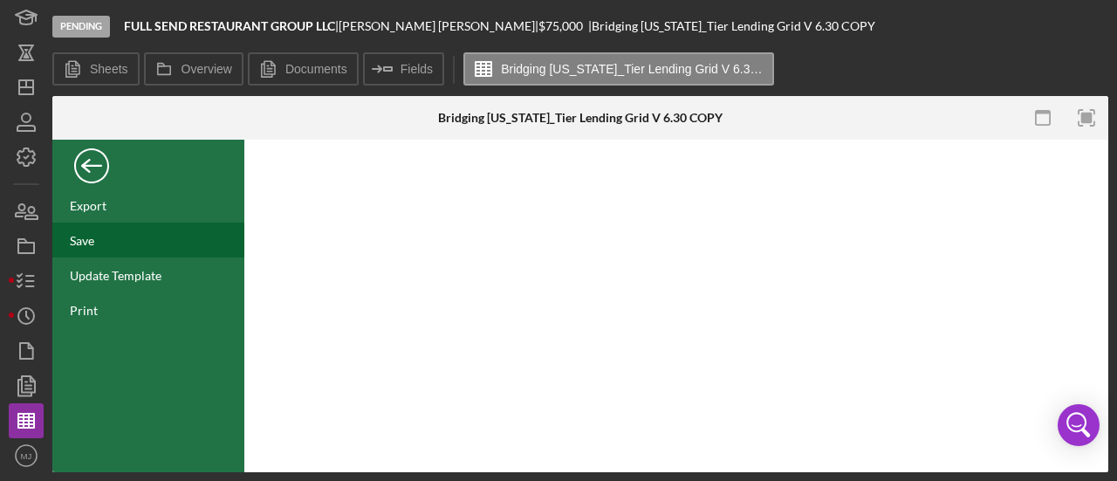
click at [87, 251] on div "Save" at bounding box center [148, 240] width 192 height 35
click at [89, 174] on div "Back" at bounding box center [91, 161] width 35 height 35
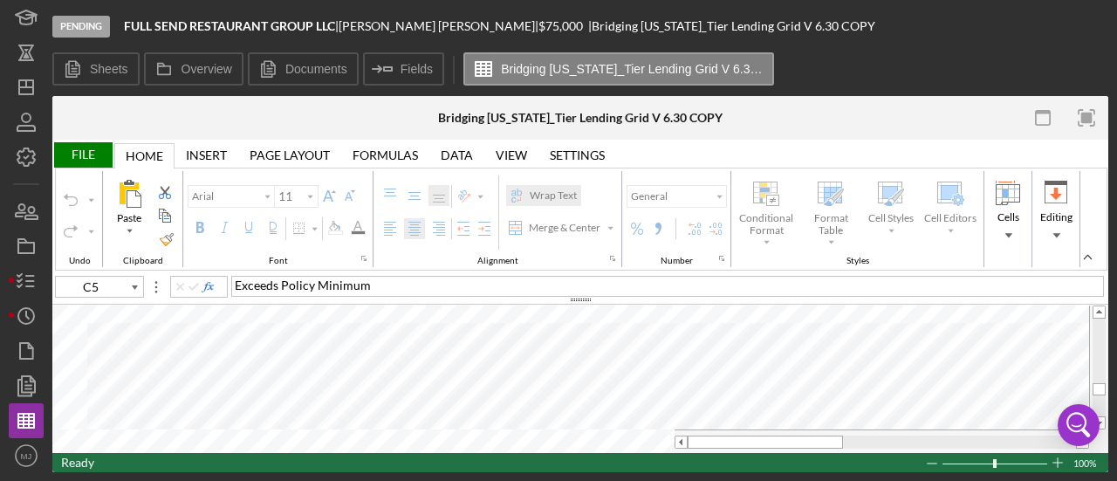
click at [82, 153] on div "File" at bounding box center [82, 154] width 60 height 25
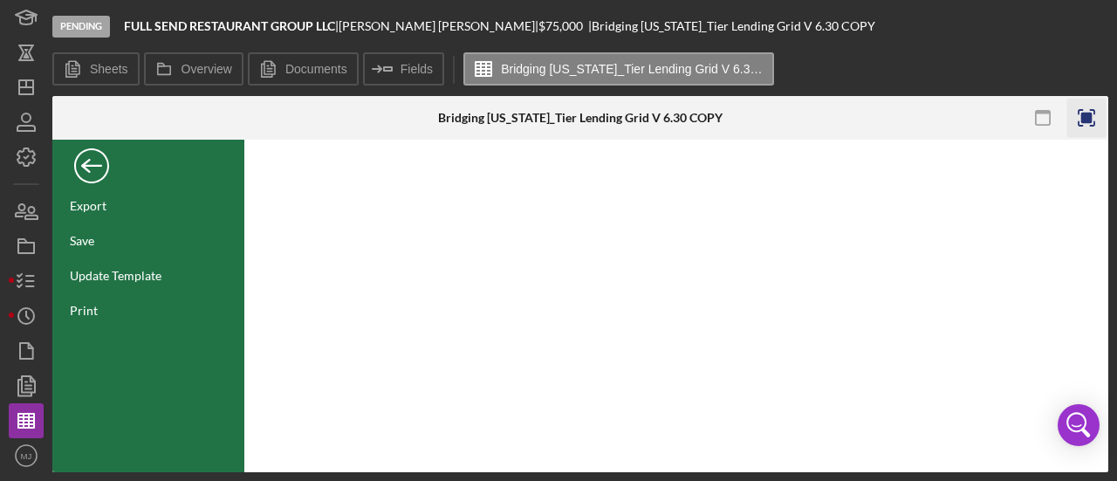
click at [1088, 123] on icon "button" at bounding box center [1086, 118] width 39 height 39
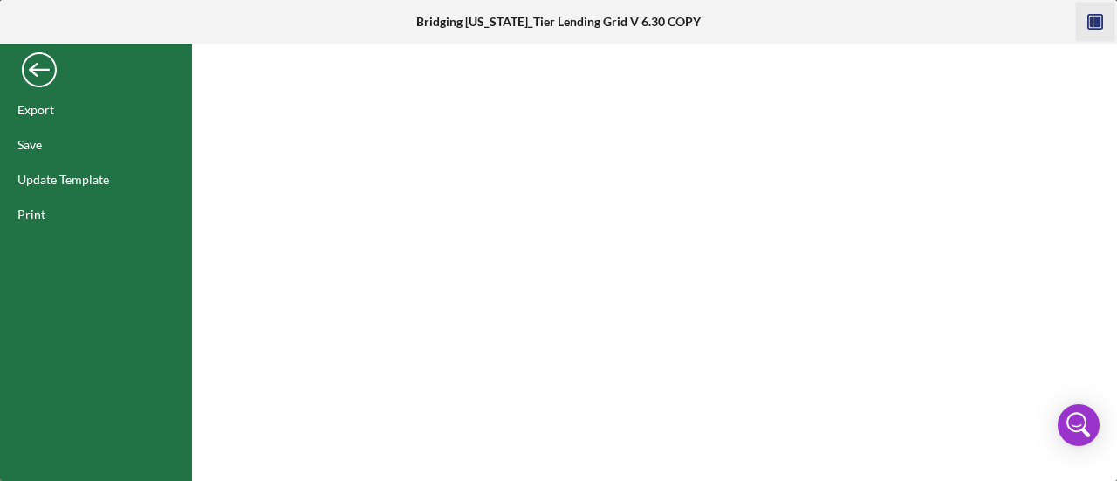
click at [45, 71] on div "Back" at bounding box center [39, 65] width 35 height 35
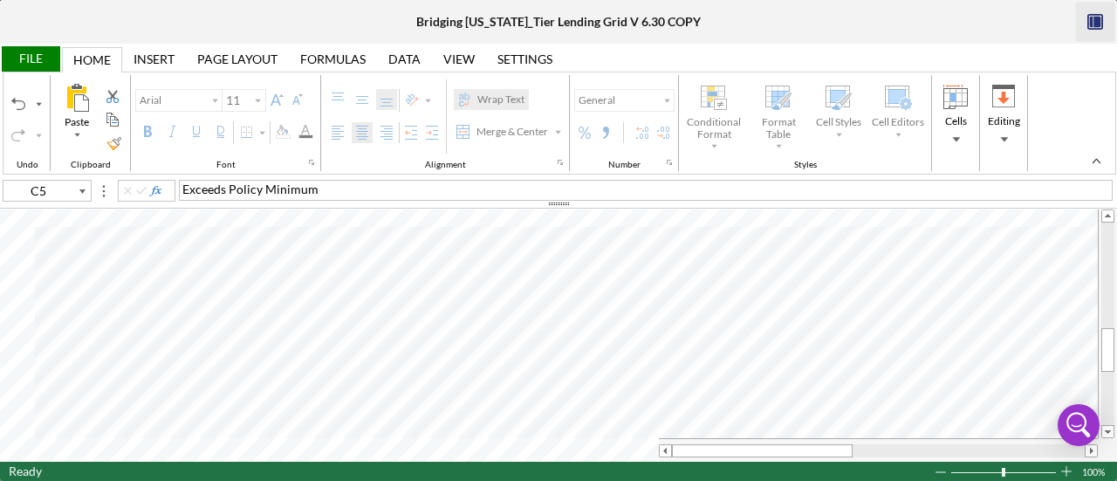
click at [22, 62] on div "File" at bounding box center [30, 58] width 60 height 25
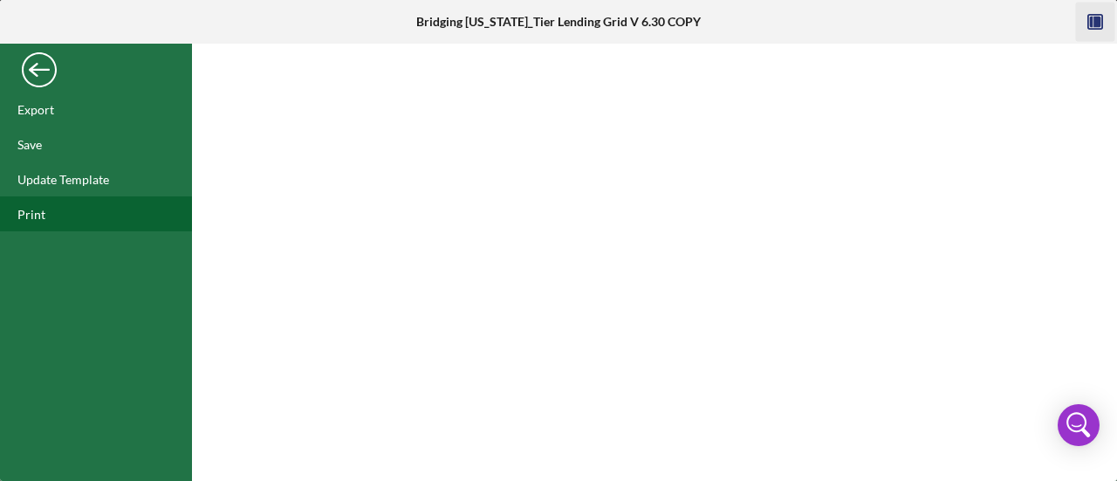
click at [35, 212] on div "Print" at bounding box center [31, 214] width 28 height 15
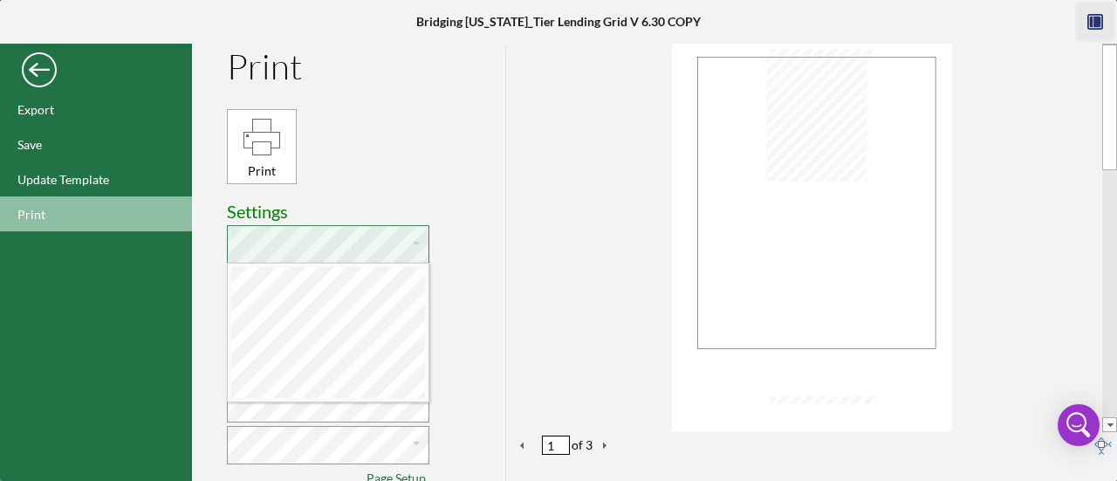
scroll to position [8, 3]
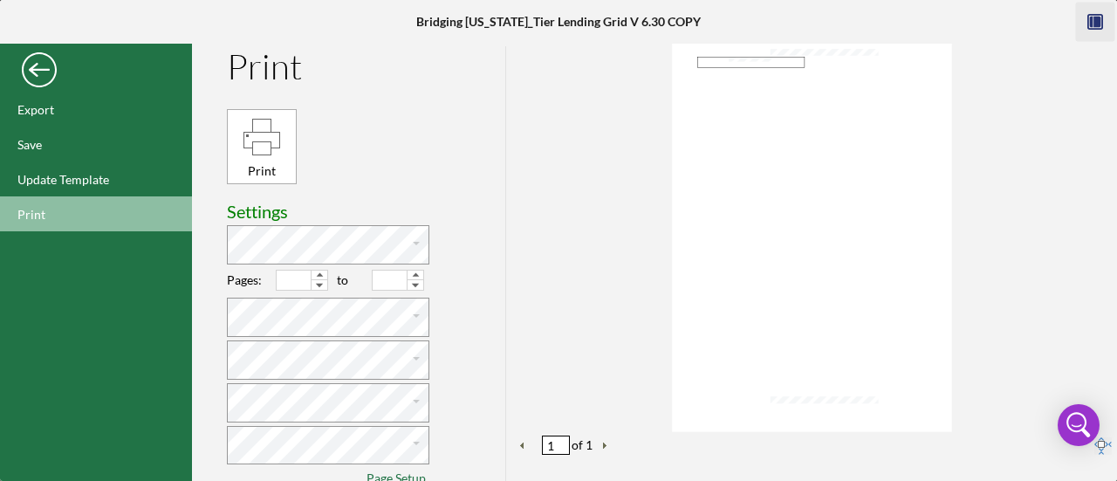
click at [44, 66] on div "Back" at bounding box center [39, 65] width 35 height 35
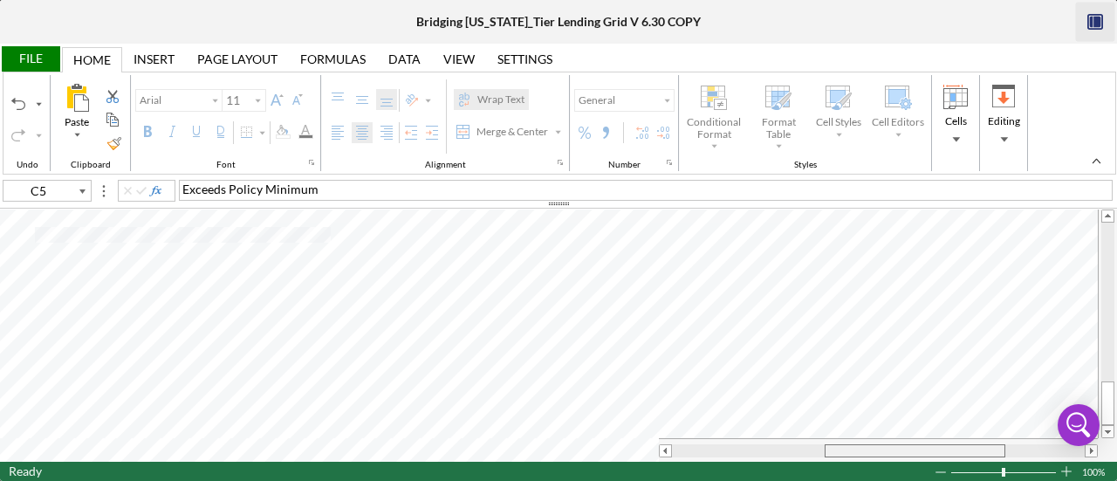
click at [893, 430] on table at bounding box center [558, 335] width 1117 height 253
click at [779, 444] on div at bounding box center [878, 450] width 413 height 13
click at [26, 65] on div "File" at bounding box center [30, 58] width 60 height 25
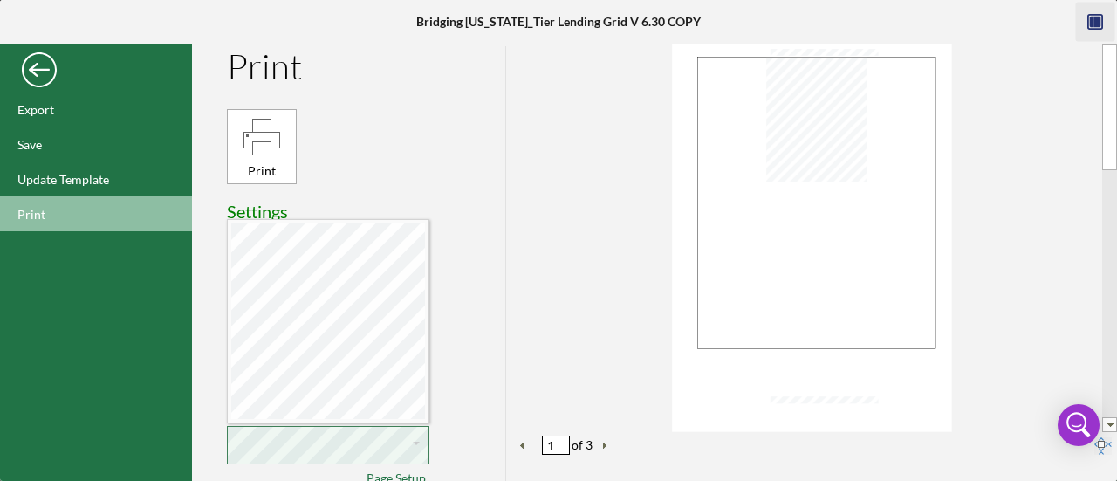
scroll to position [0, 0]
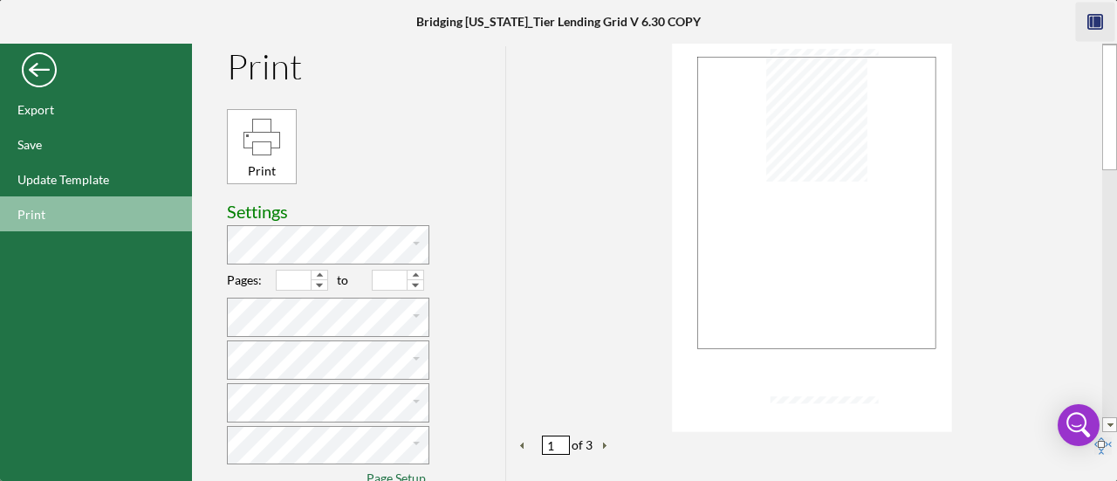
type input "3"
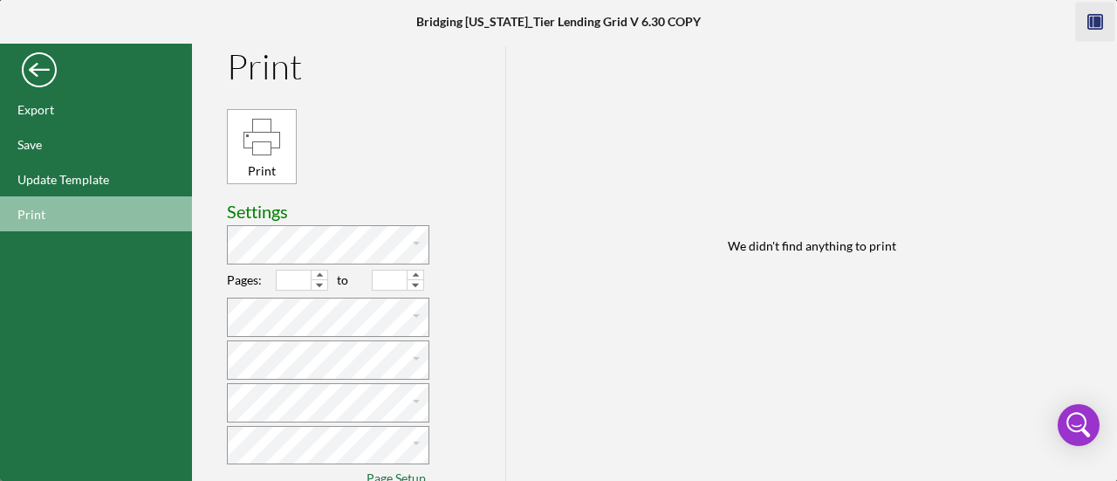
drag, startPoint x: 1094, startPoint y: 69, endPoint x: 1094, endPoint y: 153, distance: 83.8
click at [1094, 153] on div "We didn't find anything to print 3 of 3" at bounding box center [811, 246] width 611 height 437
click at [52, 78] on div "Back" at bounding box center [39, 65] width 35 height 35
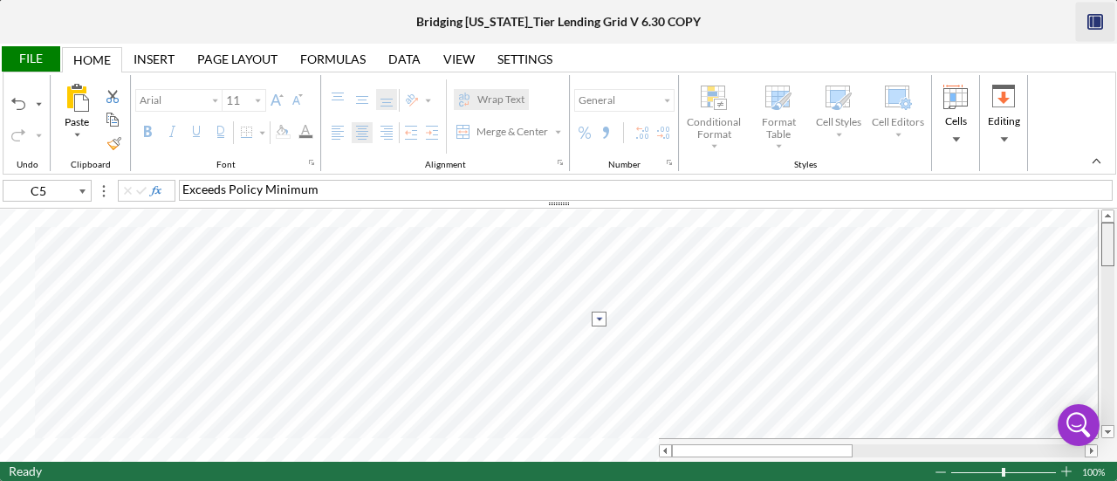
drag, startPoint x: 1108, startPoint y: 376, endPoint x: 1107, endPoint y: 223, distance: 153.6
click at [1107, 223] on div at bounding box center [1108, 245] width 13 height 44
click at [1095, 15] on icon "button" at bounding box center [1095, 22] width 39 height 39
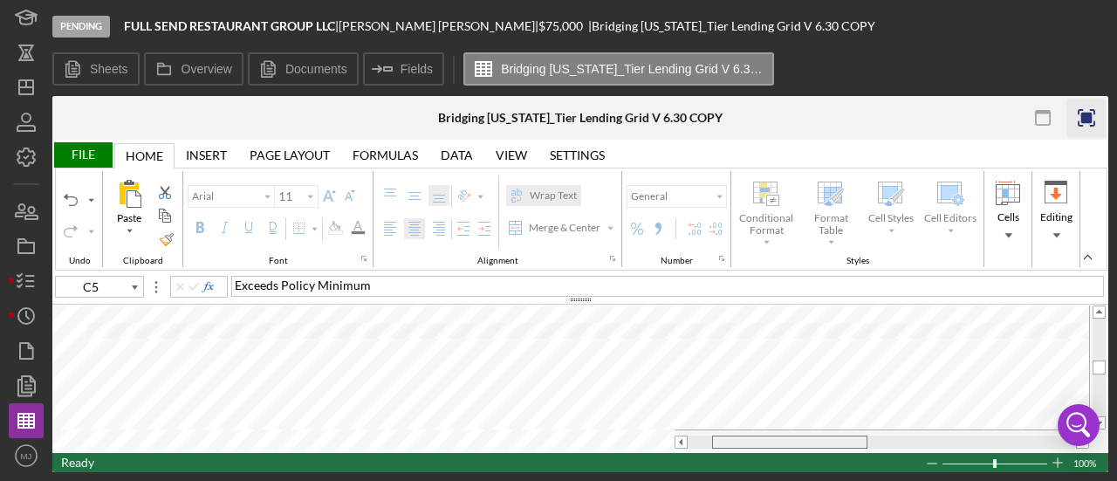
drag, startPoint x: 700, startPoint y: 436, endPoint x: 889, endPoint y: 436, distance: 189.4
click at [868, 436] on div at bounding box center [789, 442] width 155 height 13
click at [656, 436] on tr at bounding box center [570, 441] width 1037 height 24
click at [92, 149] on div "File" at bounding box center [82, 154] width 60 height 25
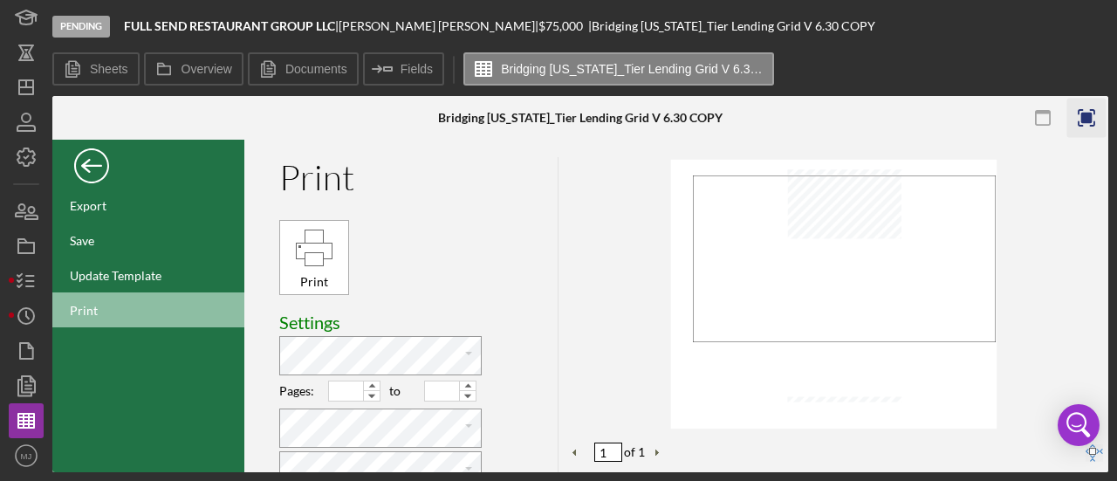
click at [92, 149] on div "Back" at bounding box center [91, 161] width 35 height 35
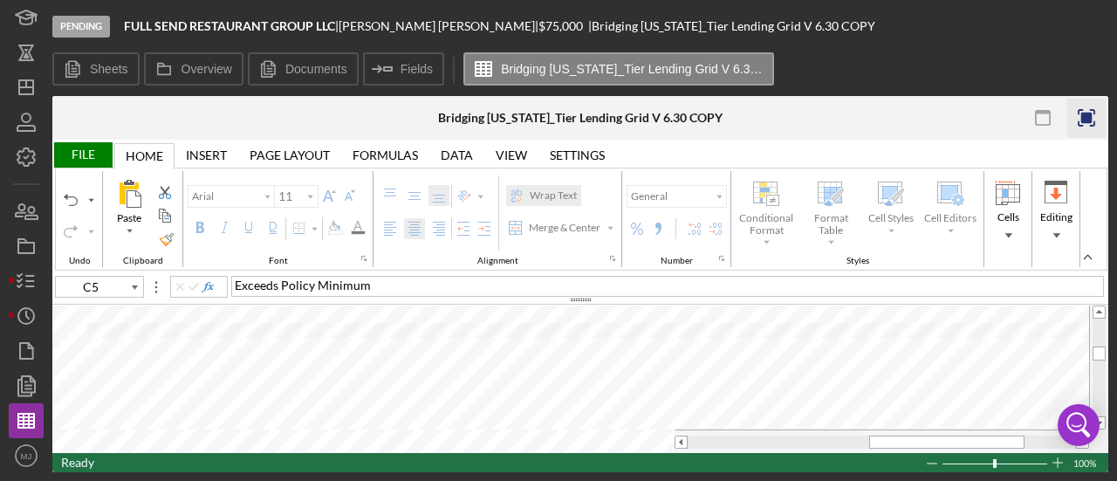
click at [92, 149] on div "File" at bounding box center [82, 154] width 60 height 25
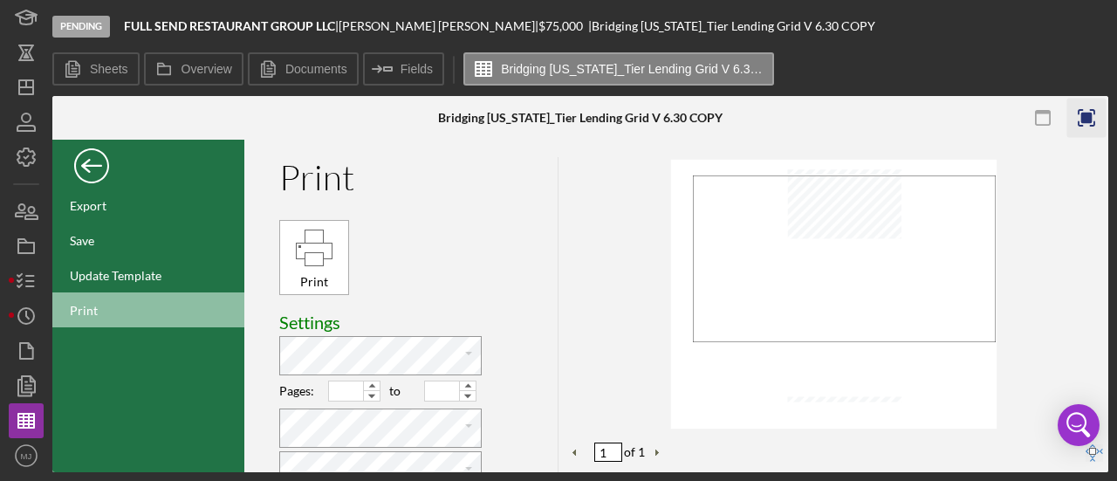
click at [92, 149] on div "Back" at bounding box center [91, 161] width 35 height 35
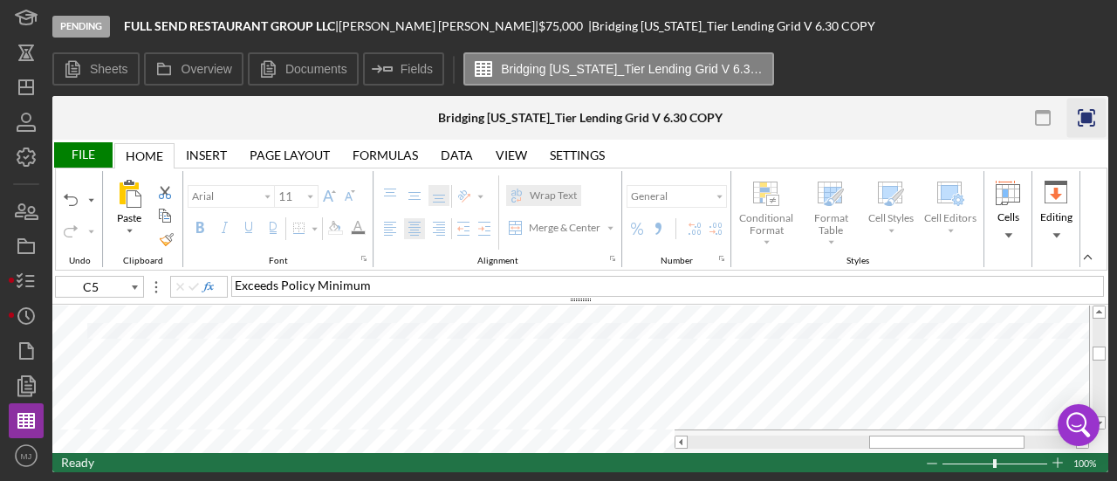
click at [92, 149] on div "File" at bounding box center [82, 154] width 60 height 25
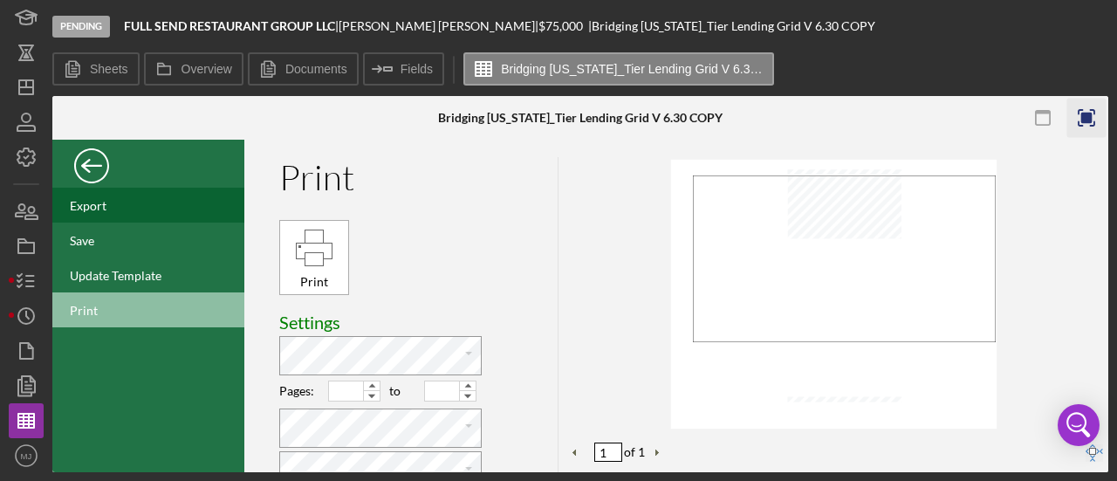
click at [100, 210] on div "Export" at bounding box center [88, 205] width 37 height 15
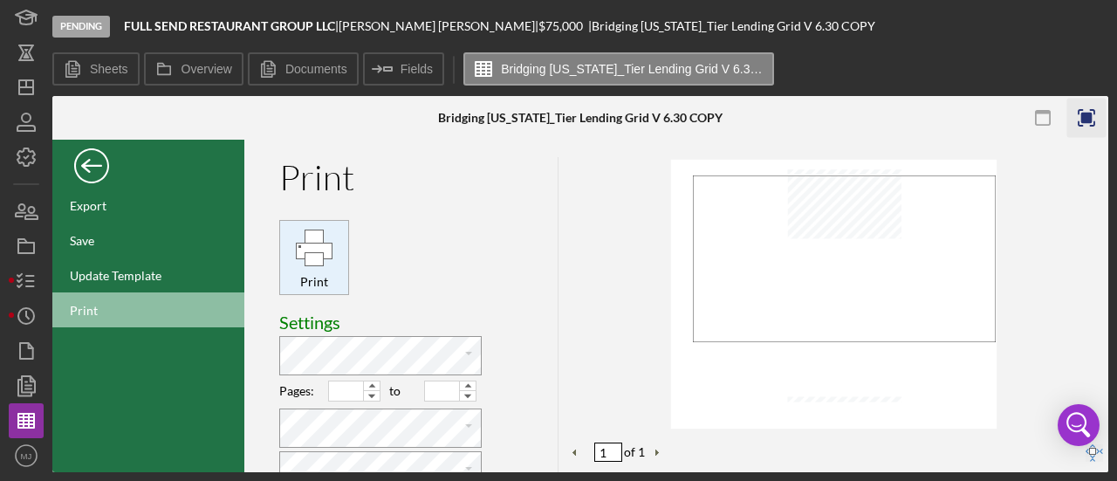
click at [316, 245] on div "Print" at bounding box center [314, 248] width 40 height 40
click at [30, 281] on line "button" at bounding box center [30, 281] width 8 height 0
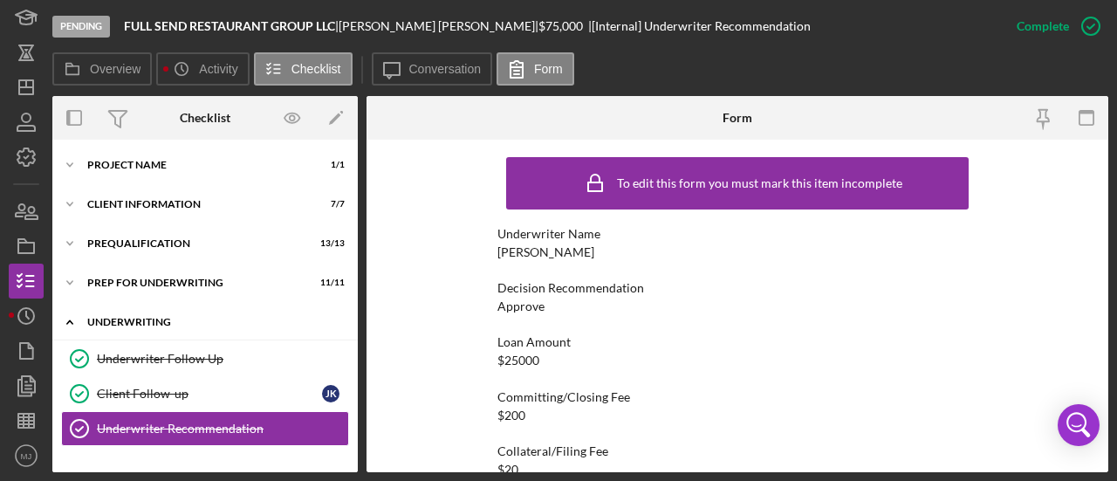
scroll to position [185, 0]
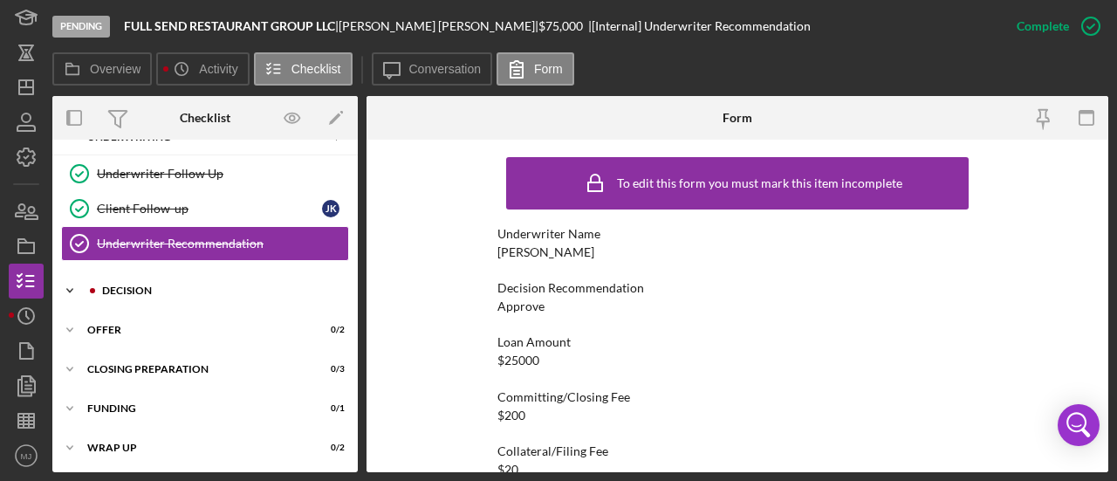
click at [131, 285] on div "Decision" at bounding box center [219, 290] width 234 height 10
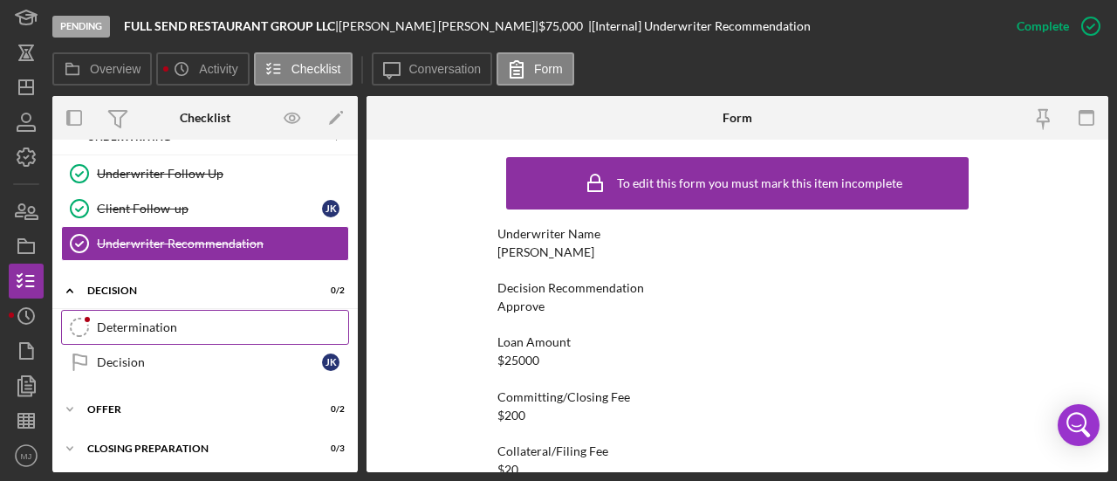
click at [134, 326] on div "Determination" at bounding box center [222, 327] width 251 height 14
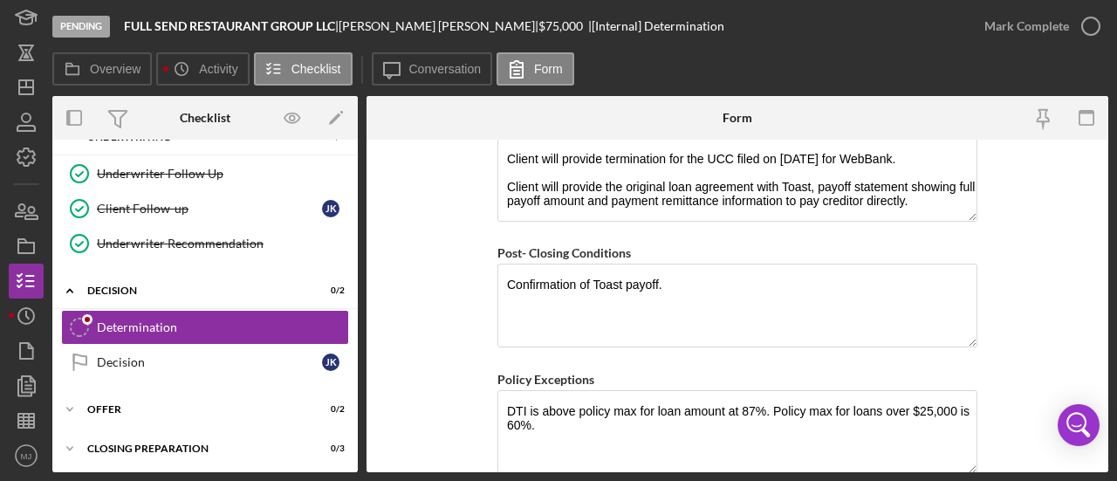
scroll to position [1528, 0]
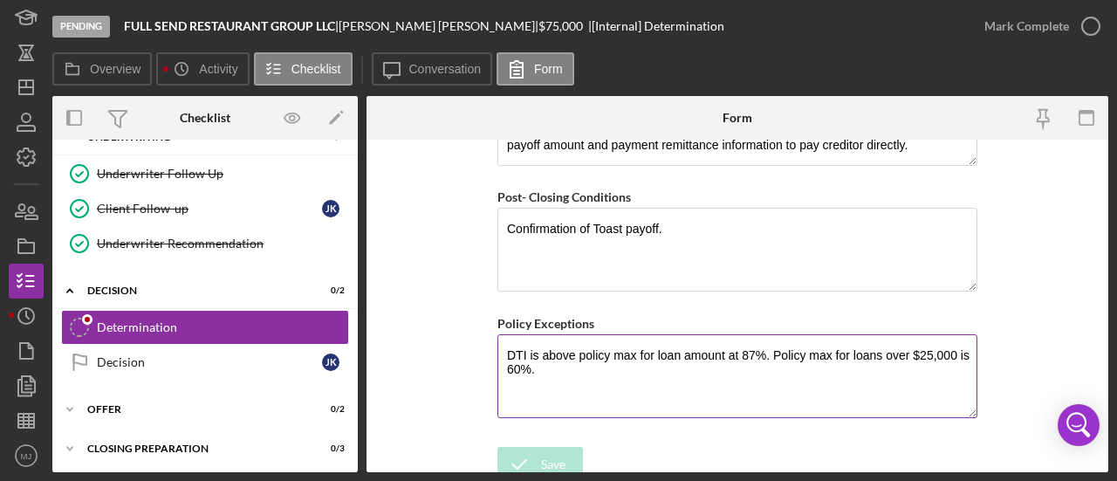
click at [593, 355] on textarea "DTI is above policy max for loan amount at 87%. Policy max for loans over $25,0…" at bounding box center [738, 376] width 480 height 84
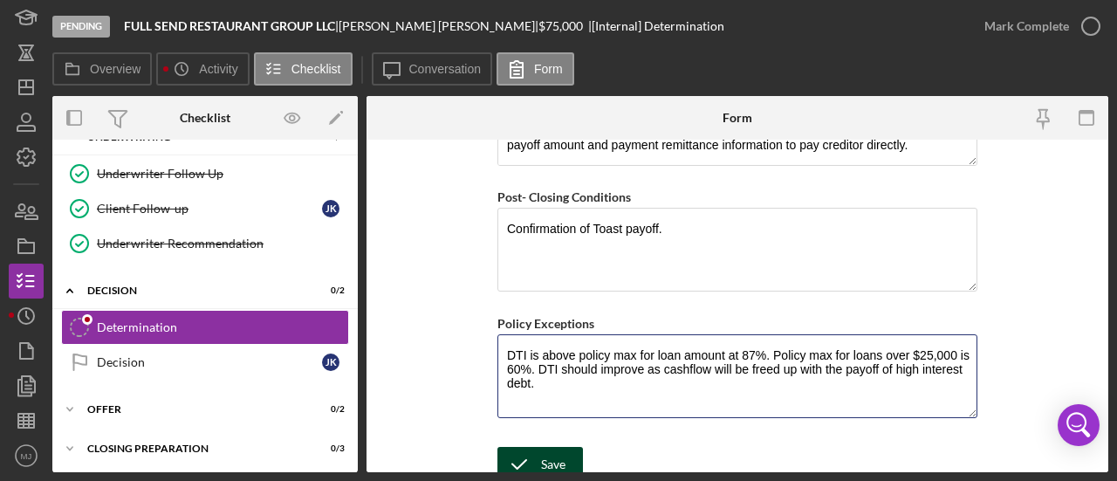
type textarea "DTI is above policy max for loan amount at 87%. Policy max for loans over $25,0…"
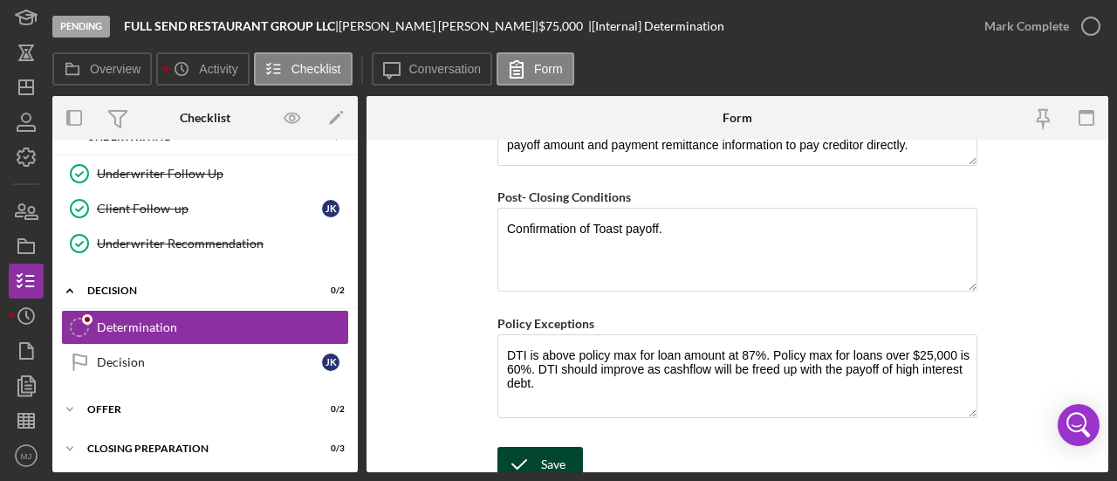
click at [545, 448] on div "Save" at bounding box center [553, 464] width 24 height 35
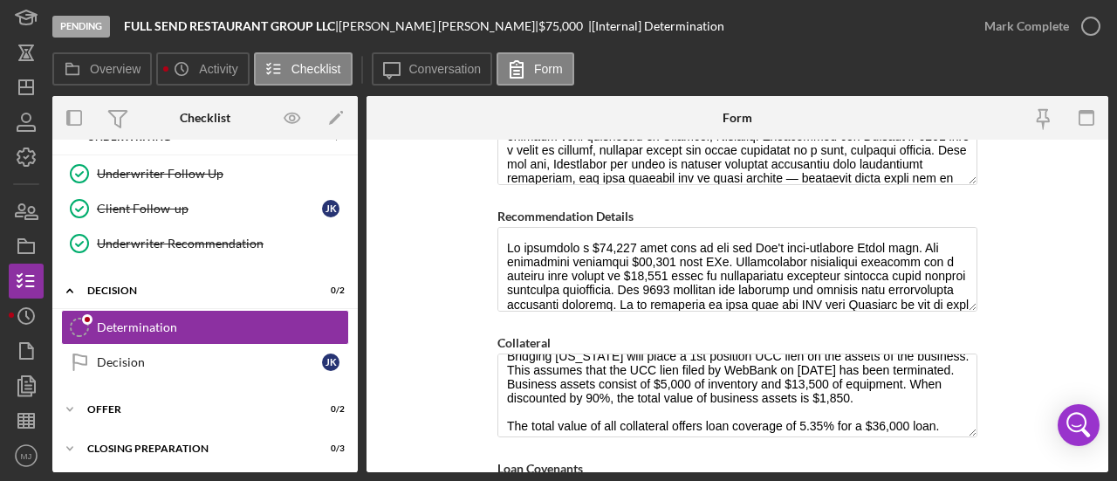
scroll to position [28, 0]
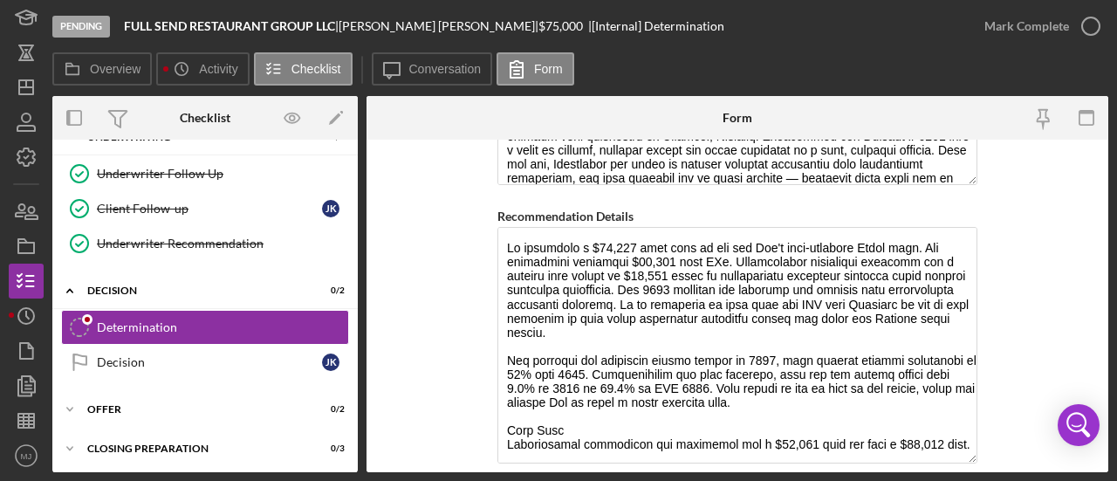
drag, startPoint x: 965, startPoint y: 299, endPoint x: 979, endPoint y: 451, distance: 152.5
click at [979, 451] on form "BVA Final Recommendation Borrower Full Send Restaurant Group, LLC Co-borrower(s…" at bounding box center [738, 306] width 742 height 333
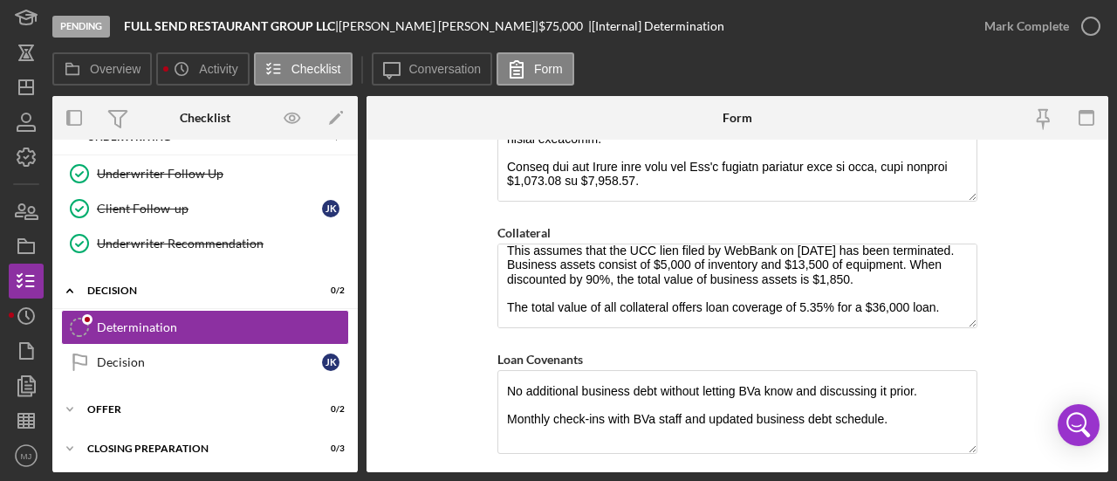
scroll to position [0, 0]
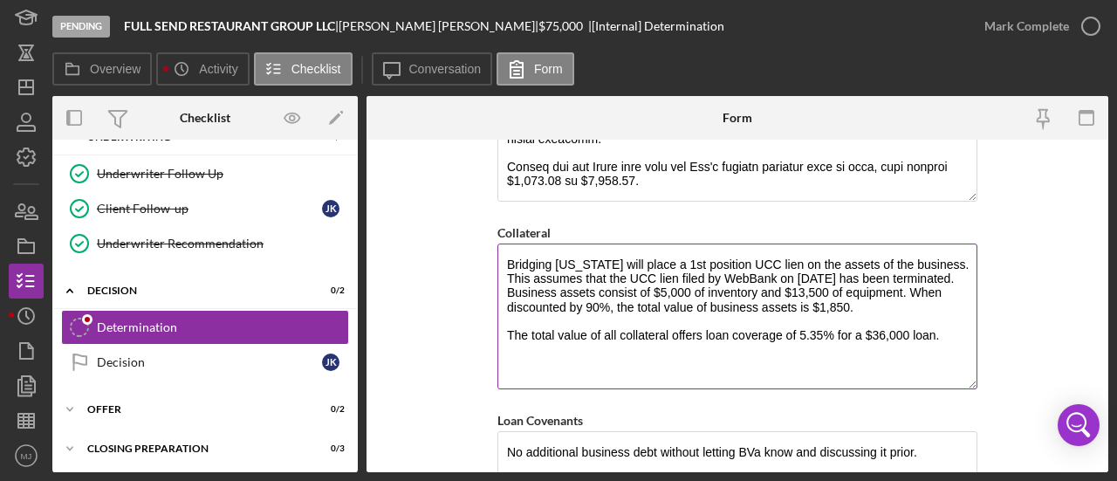
drag, startPoint x: 969, startPoint y: 317, endPoint x: 973, endPoint y: 378, distance: 61.3
click at [973, 378] on textarea "Bridging [US_STATE] will place a 1st position UCC lien on the assets of the bus…" at bounding box center [738, 317] width 480 height 146
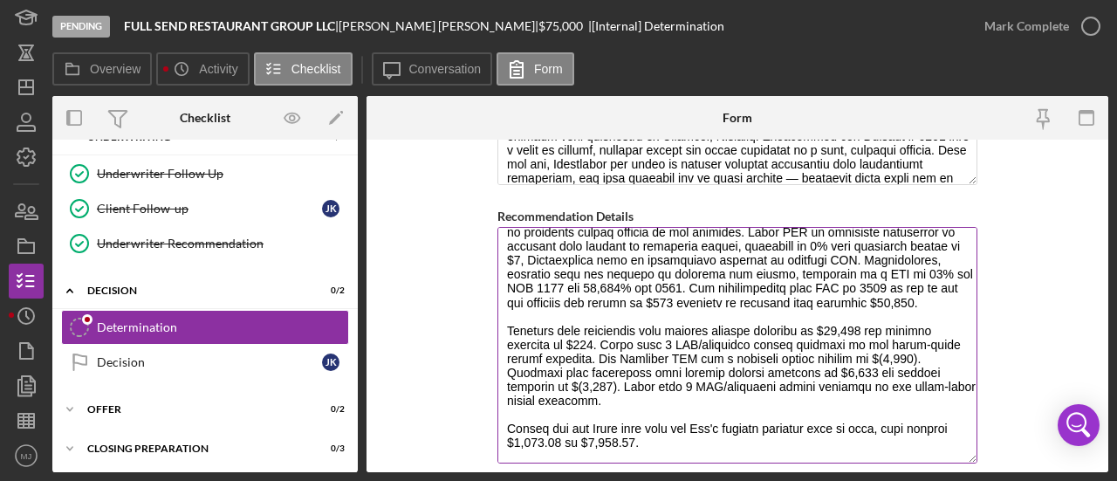
scroll to position [223, 0]
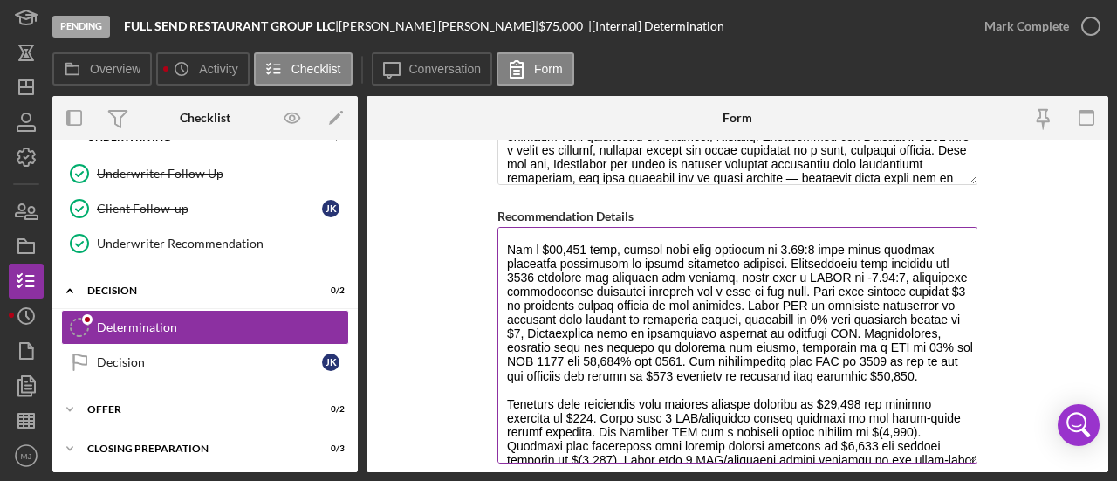
click at [954, 367] on textarea "Recommendation Details" at bounding box center [738, 345] width 480 height 237
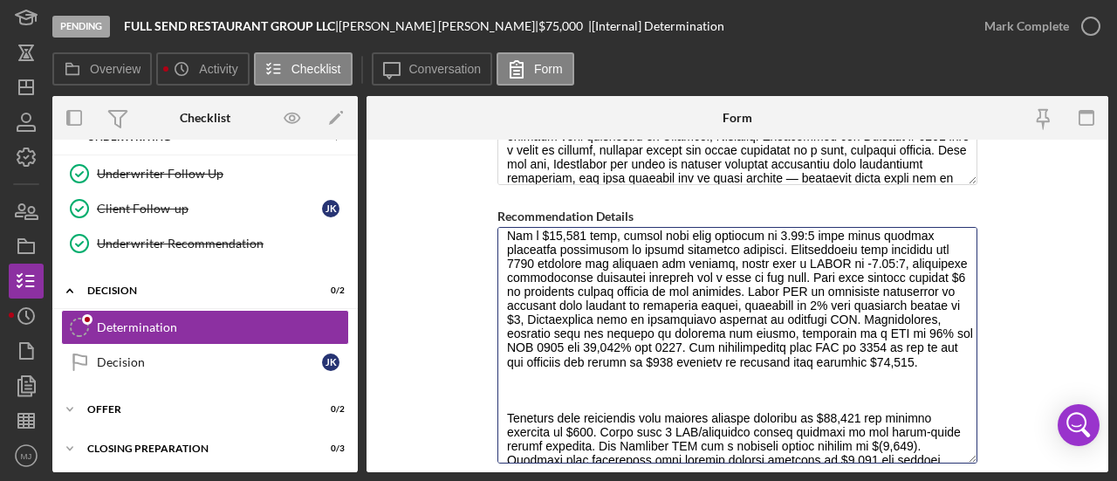
scroll to position [252, 0]
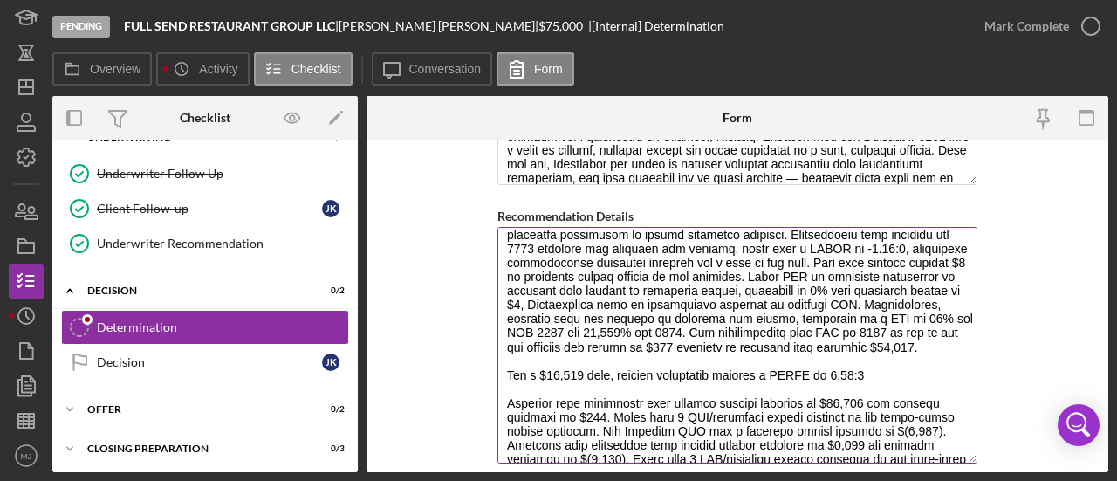
click at [605, 367] on textarea "Recommendation Details" at bounding box center [738, 345] width 480 height 237
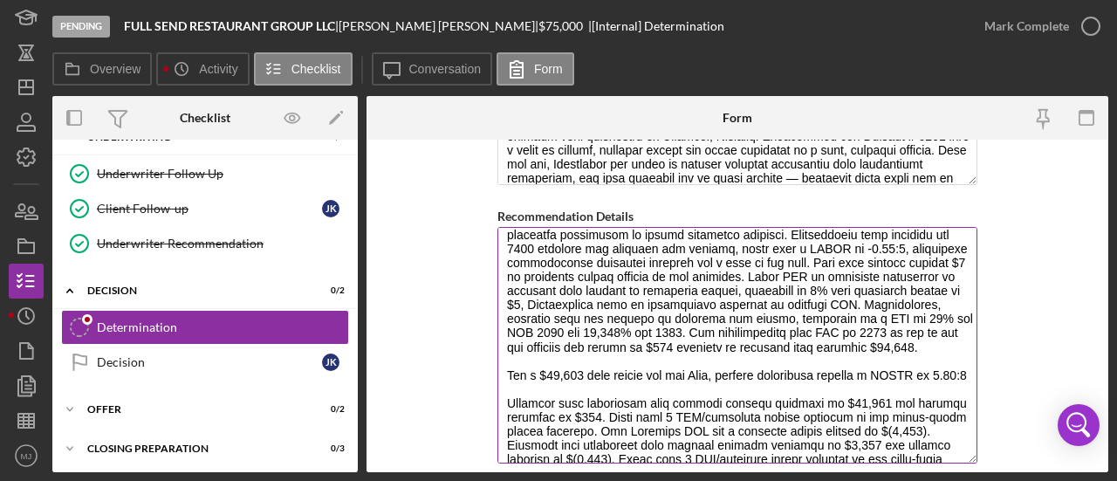
scroll to position [266, 0]
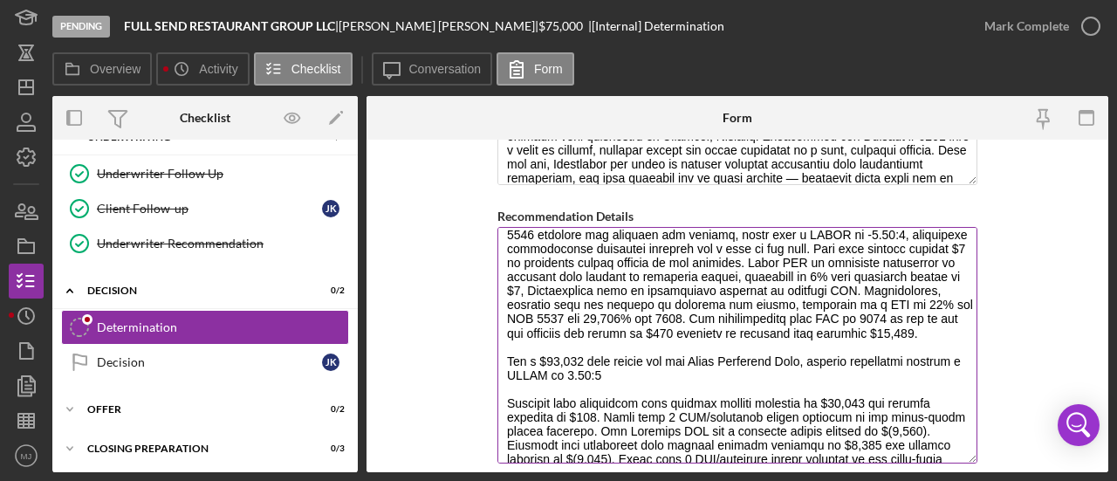
click at [638, 371] on textarea "Recommendation Details" at bounding box center [738, 345] width 480 height 237
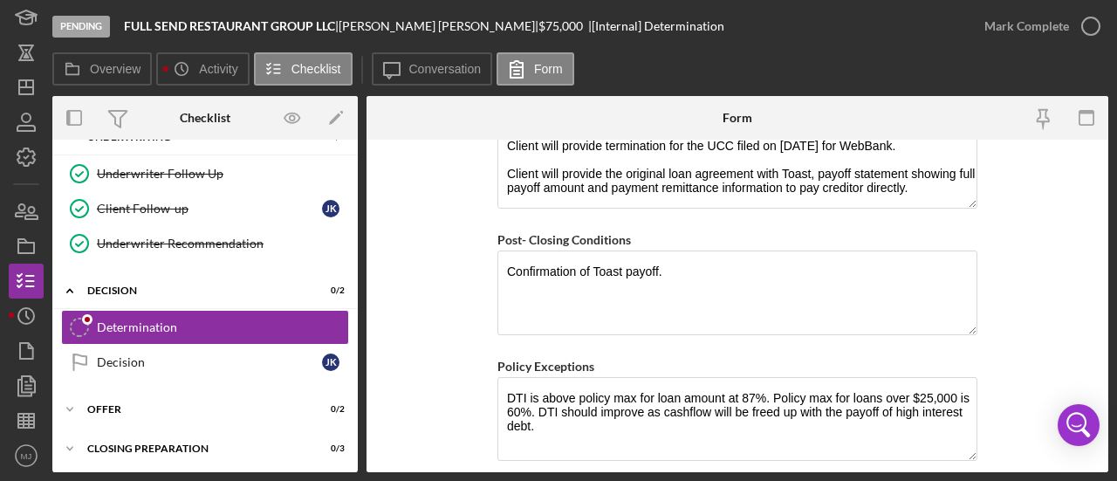
scroll to position [1741, 0]
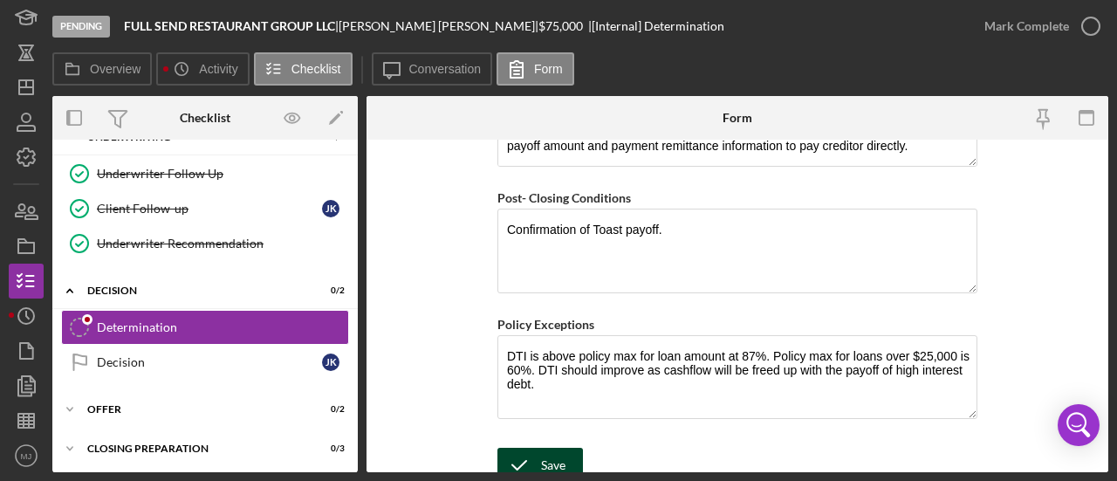
type textarea "We recommend a $36,000 term loan to pay off [PERSON_NAME]'s high-interest Toast…"
click at [560, 448] on div "Save" at bounding box center [553, 465] width 24 height 35
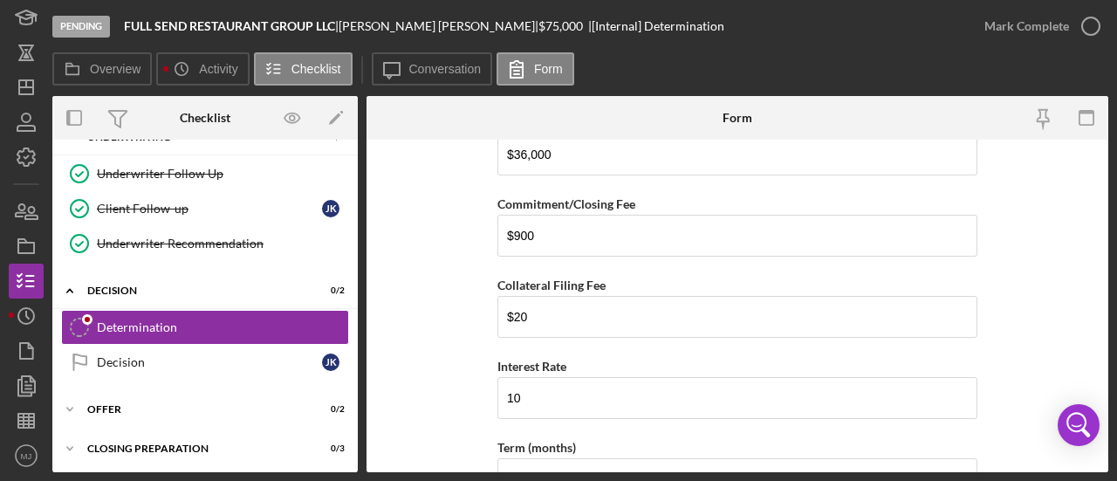
scroll to position [0, 0]
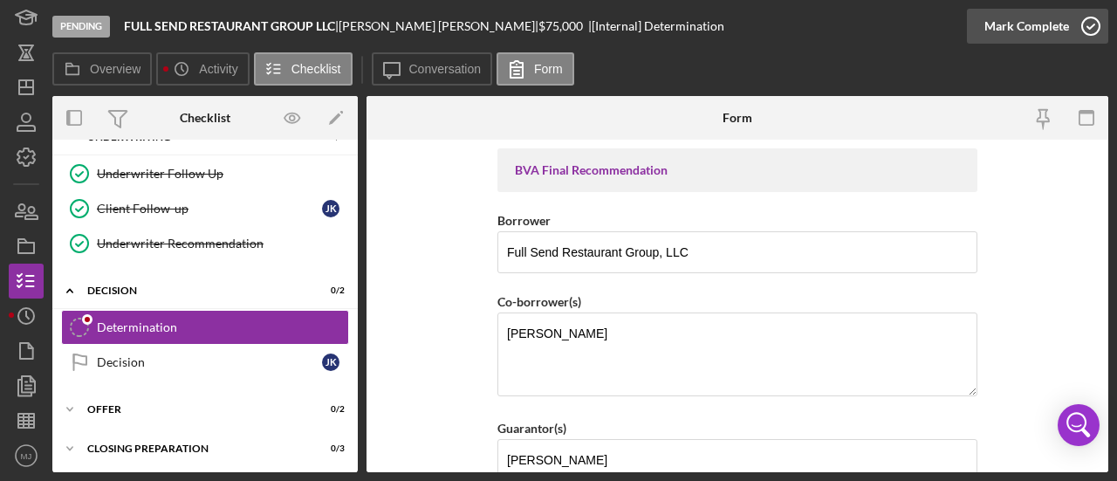
click at [1031, 29] on div "Mark Complete" at bounding box center [1027, 26] width 85 height 35
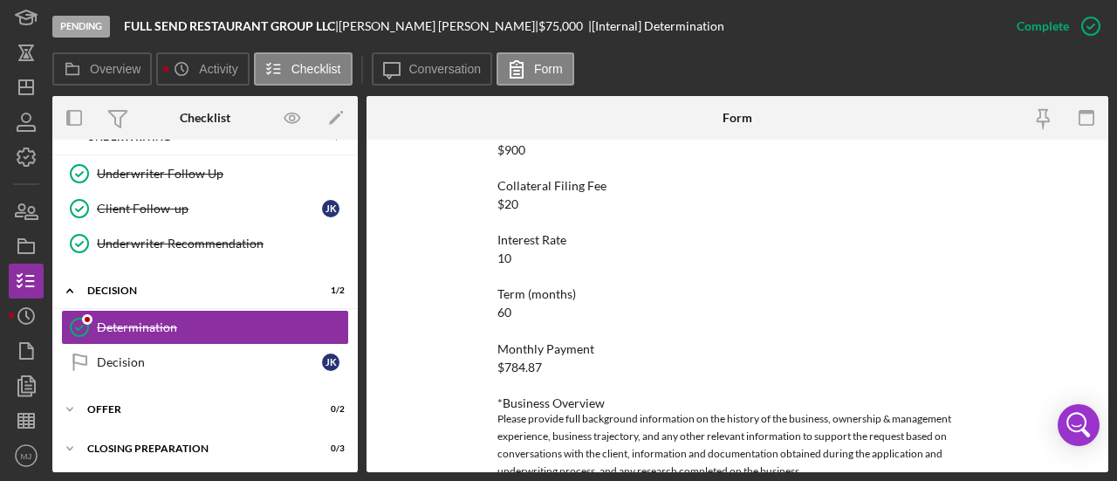
scroll to position [436, 0]
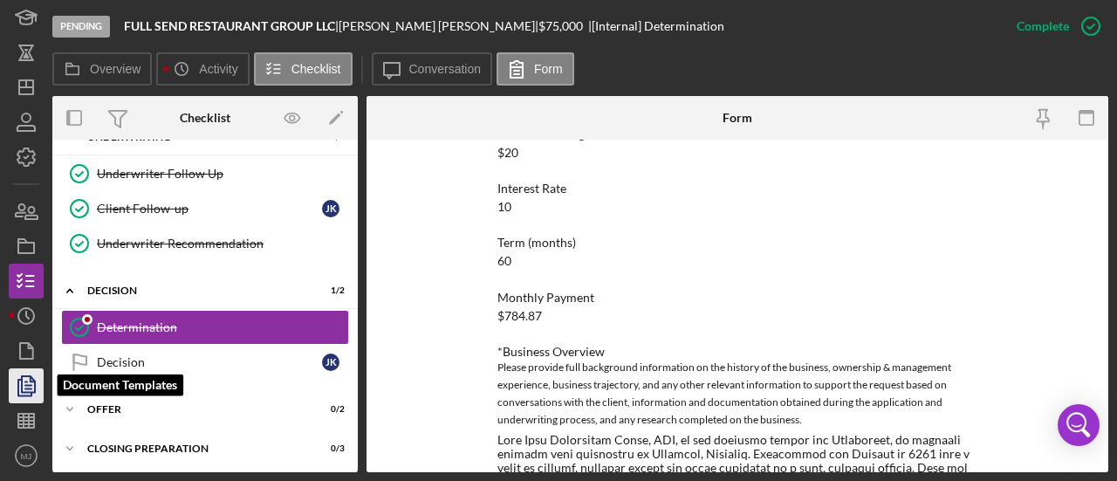
click at [35, 380] on polygon "button" at bounding box center [28, 384] width 13 height 16
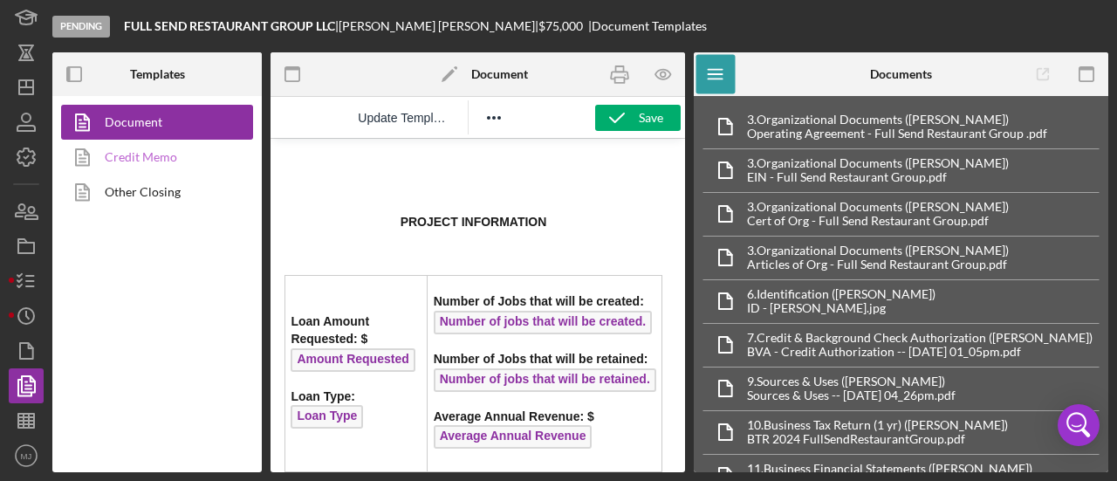
click at [160, 161] on link "Credit Memo" at bounding box center [152, 157] width 183 height 35
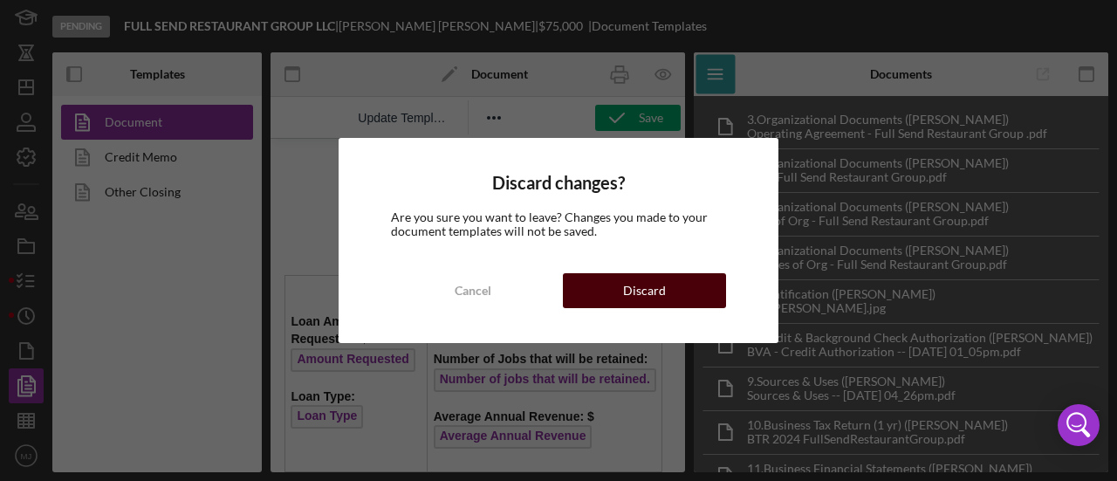
click at [645, 287] on div "Discard" at bounding box center [644, 290] width 43 height 35
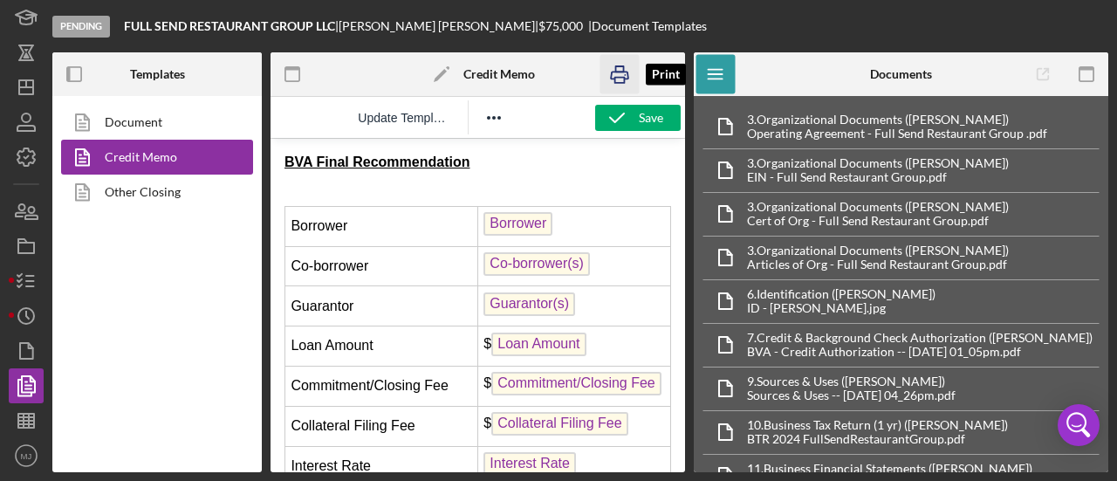
click at [609, 77] on icon "button" at bounding box center [619, 74] width 39 height 39
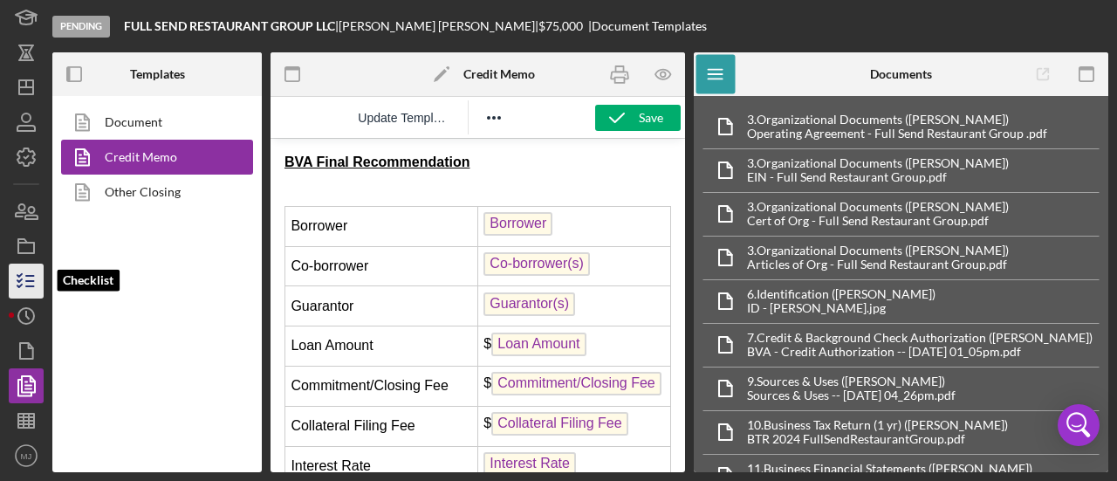
click at [24, 296] on icon "button" at bounding box center [26, 281] width 44 height 44
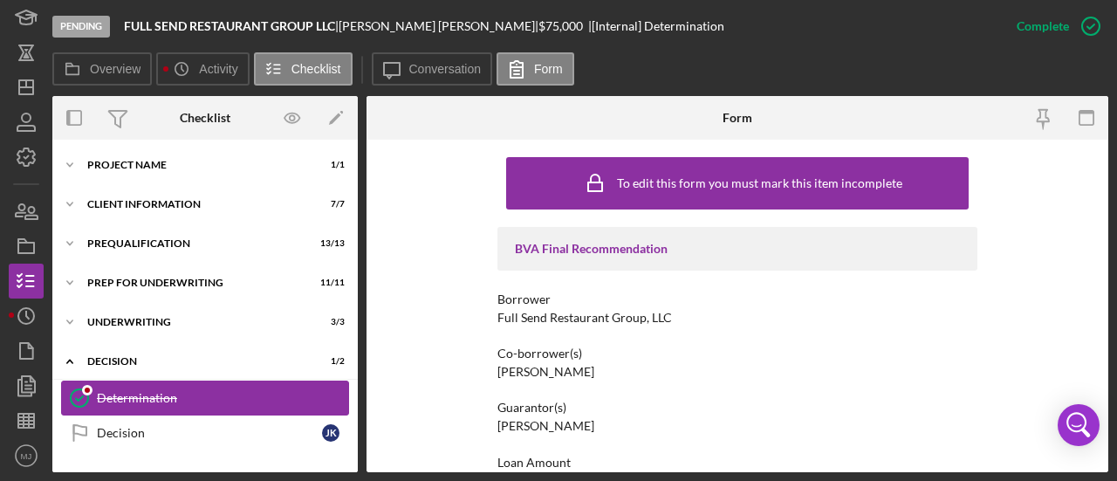
scroll to position [91, 0]
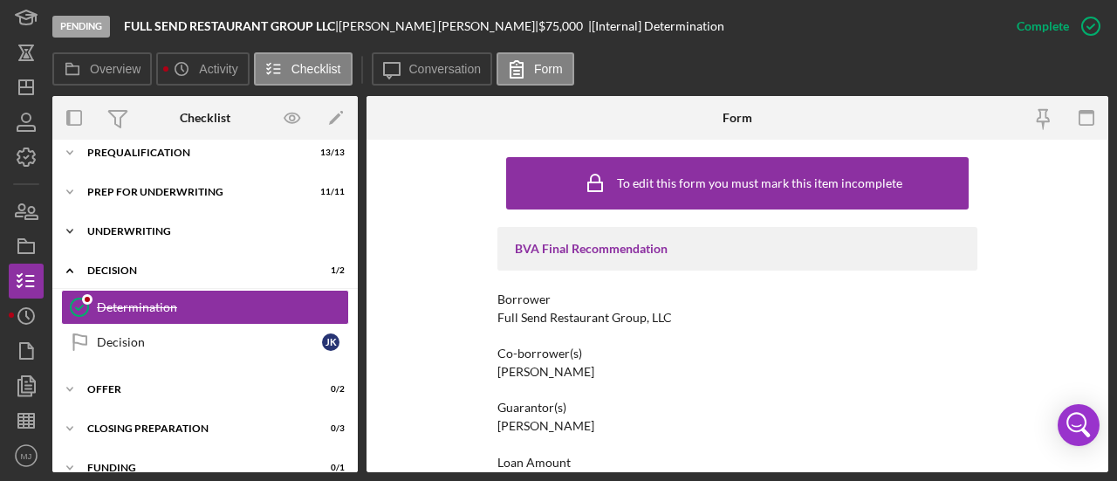
click at [150, 237] on div "Icon/Expander Underwriting 3 / 3" at bounding box center [205, 231] width 306 height 35
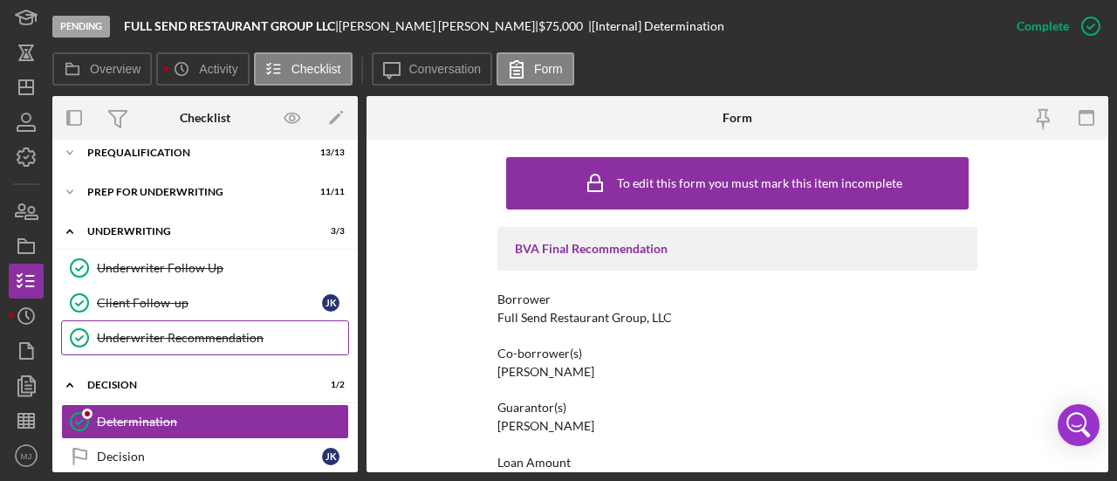
click at [158, 322] on link "Underwriter Recommendation Underwriter Recommendation" at bounding box center [205, 337] width 288 height 35
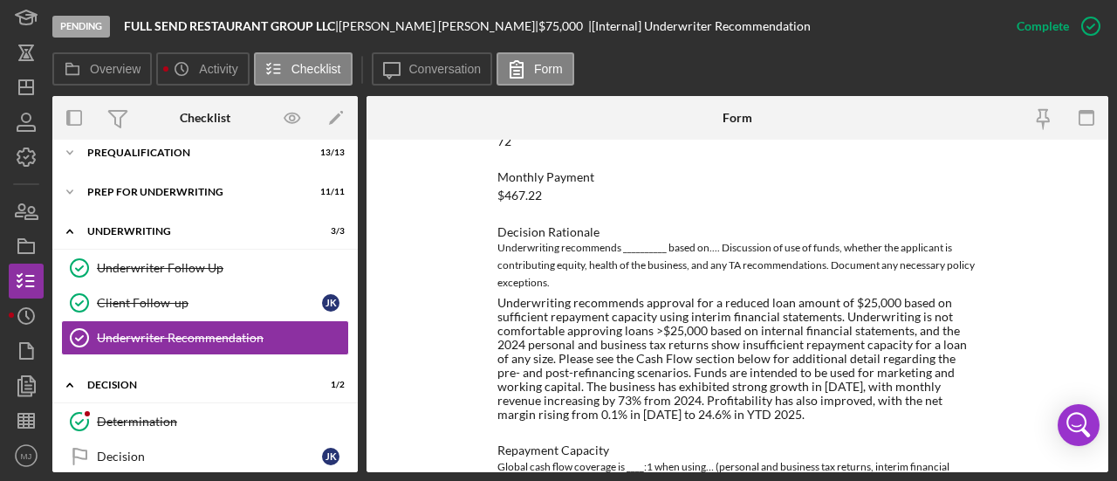
scroll to position [786, 0]
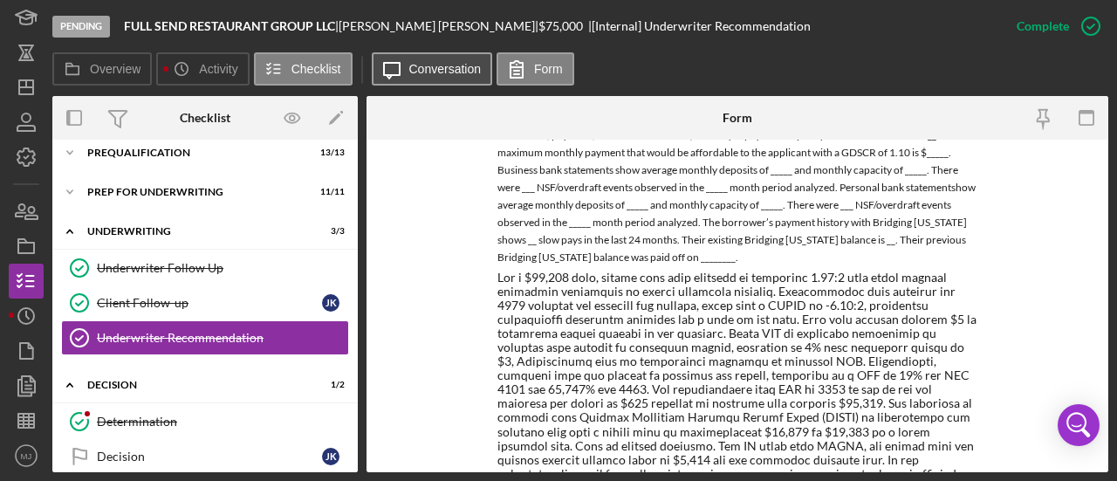
click at [472, 65] on label "Conversation" at bounding box center [445, 69] width 72 height 14
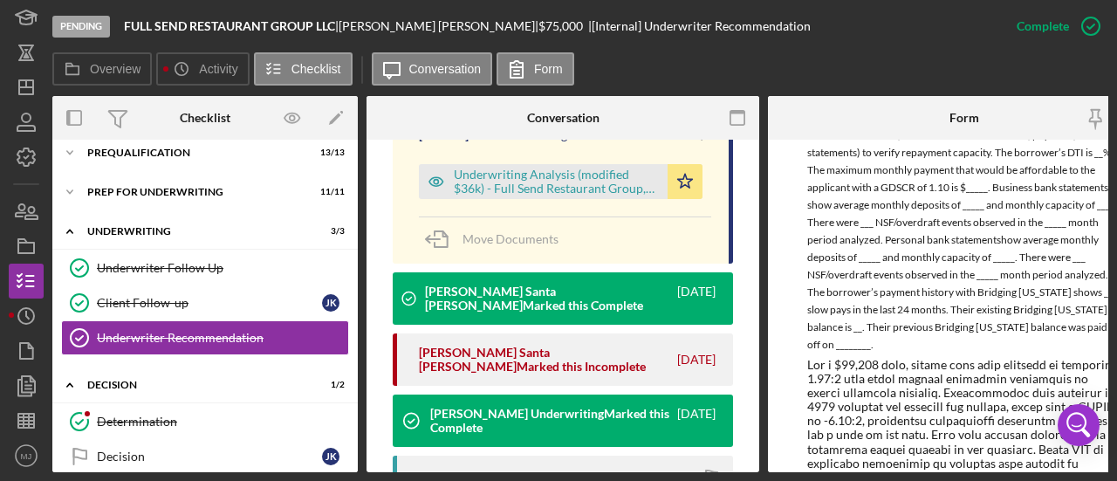
scroll to position [436, 0]
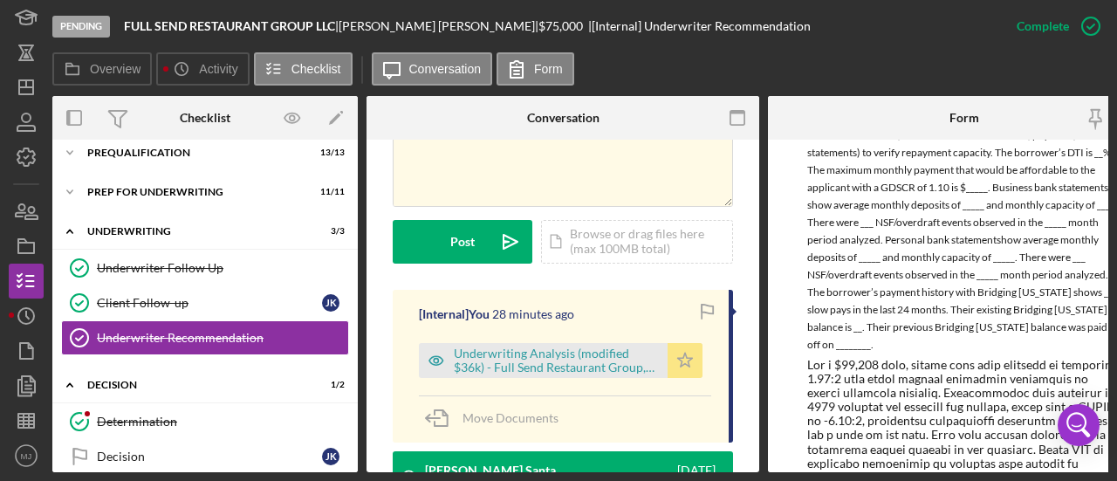
click at [679, 343] on icon "Icon/Star" at bounding box center [685, 360] width 35 height 35
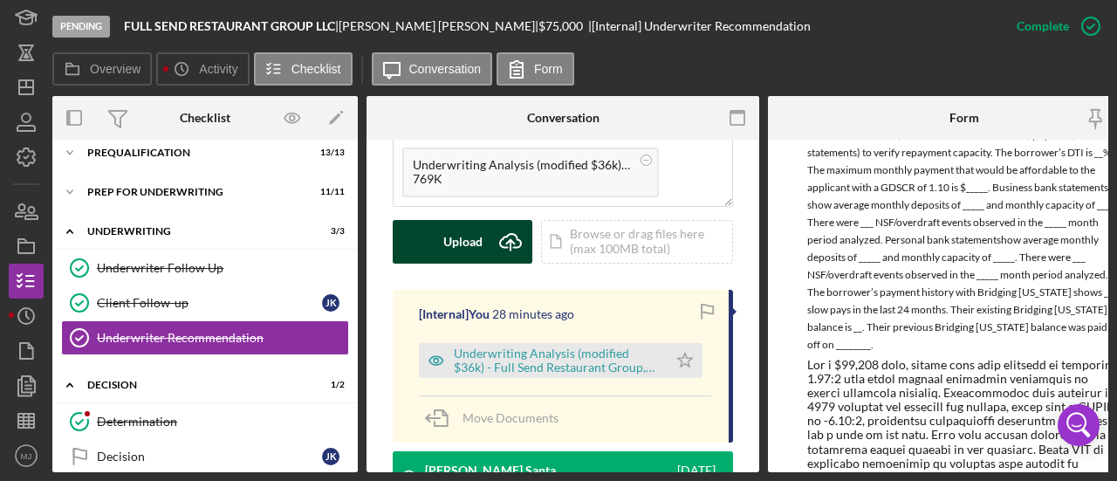
click at [469, 225] on div "Upload" at bounding box center [462, 242] width 39 height 44
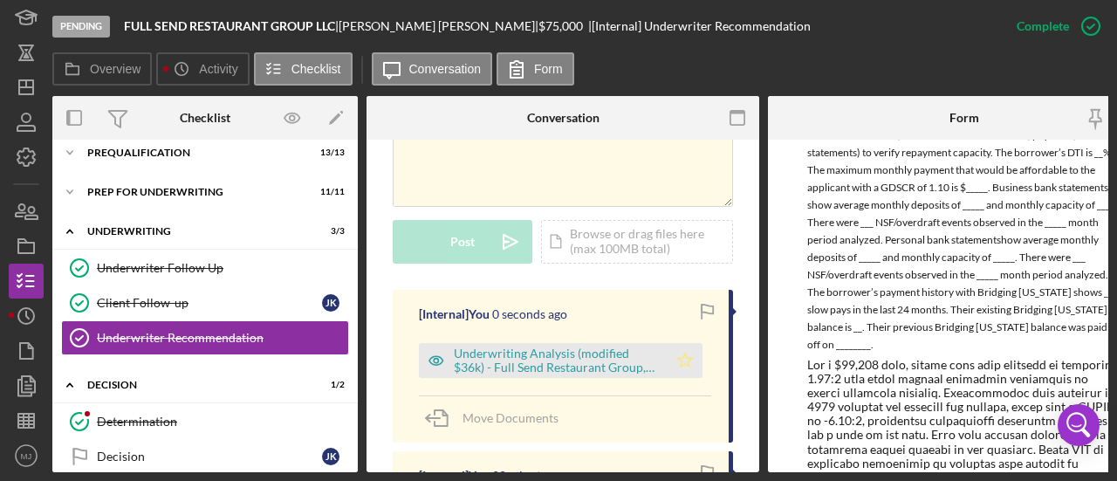
click at [682, 343] on icon "Icon/Star" at bounding box center [685, 360] width 35 height 35
click at [145, 189] on div "Prep for Underwriting" at bounding box center [211, 192] width 249 height 10
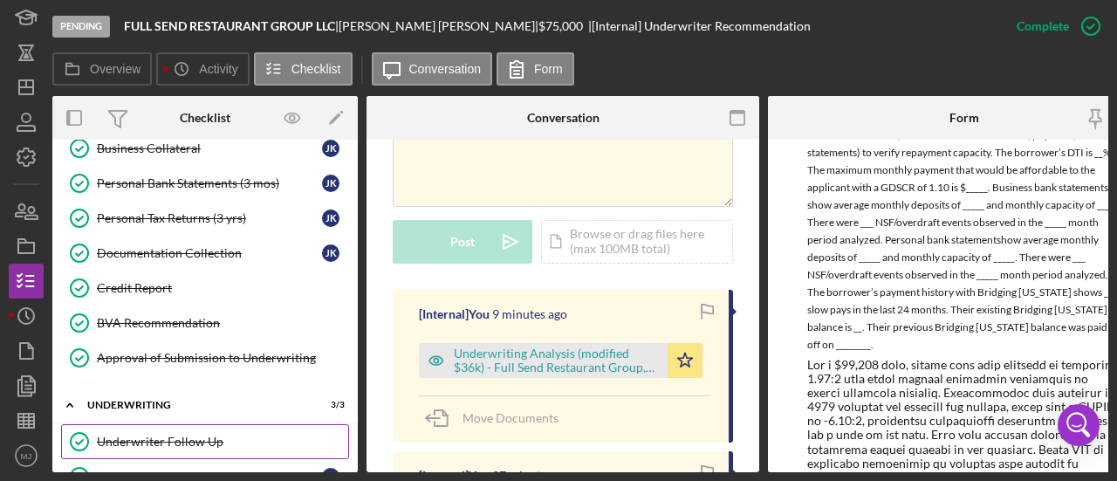
scroll to position [353, 0]
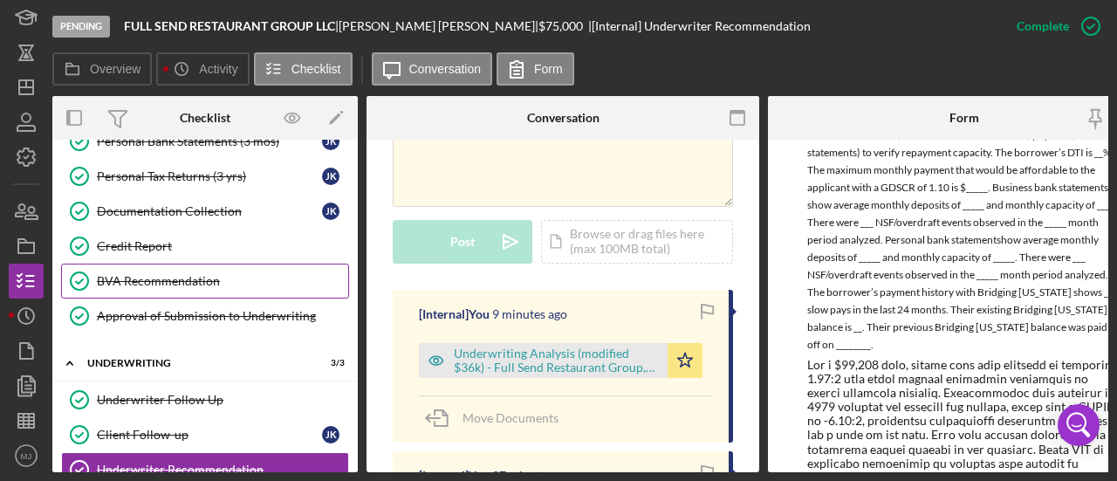
click at [155, 274] on div "BVA Recommendation" at bounding box center [222, 281] width 251 height 14
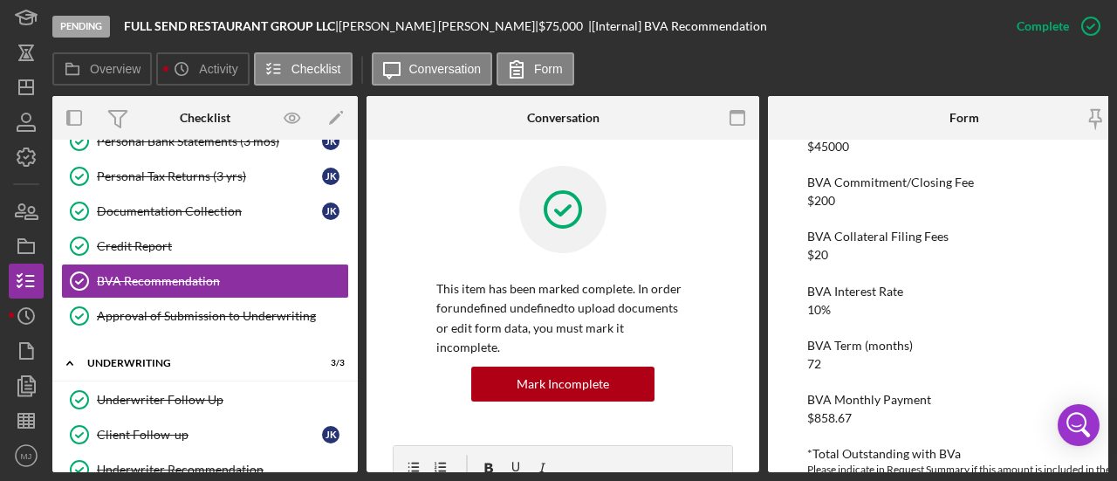
scroll to position [175, 0]
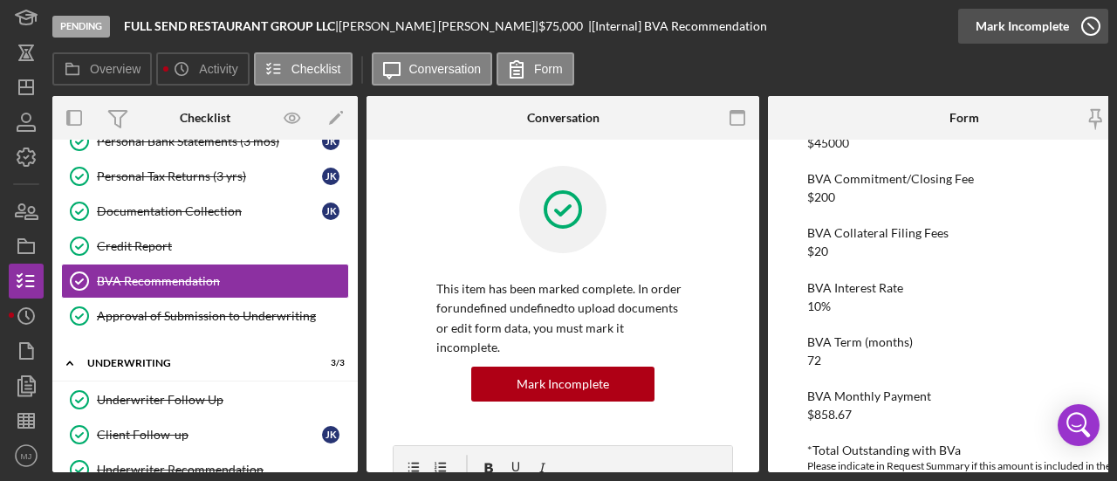
click at [1025, 28] on div "Mark Incomplete" at bounding box center [1022, 26] width 93 height 35
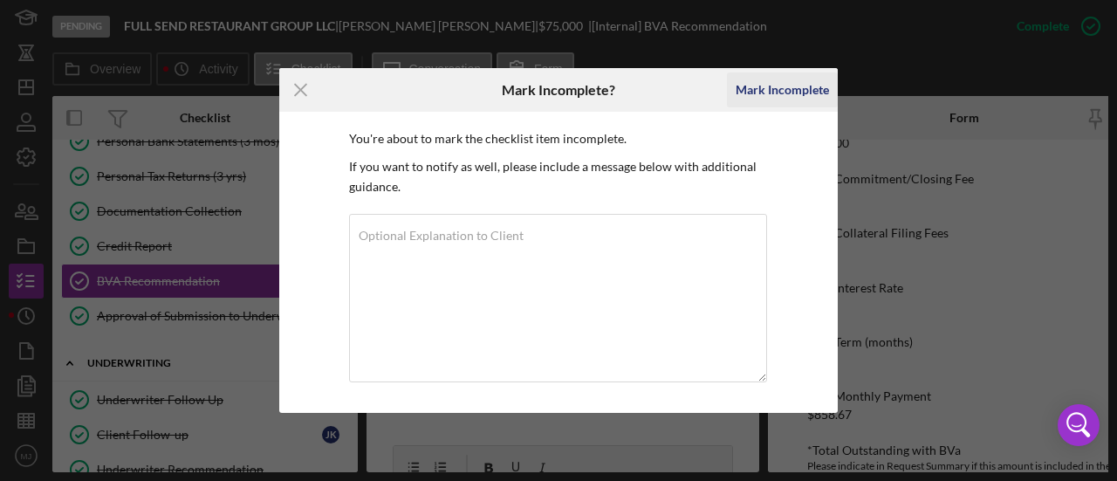
click at [756, 95] on div "Mark Incomplete" at bounding box center [782, 89] width 93 height 35
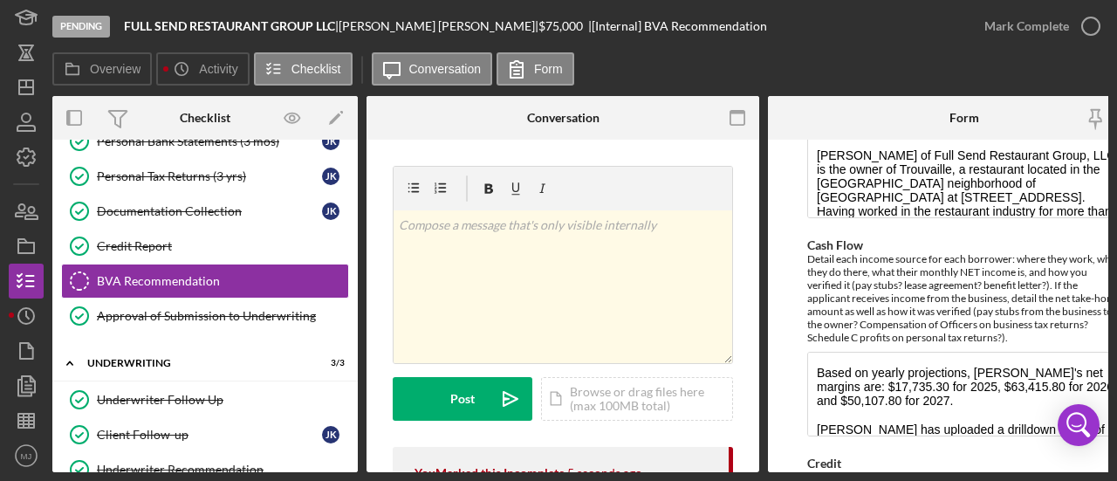
scroll to position [906, 0]
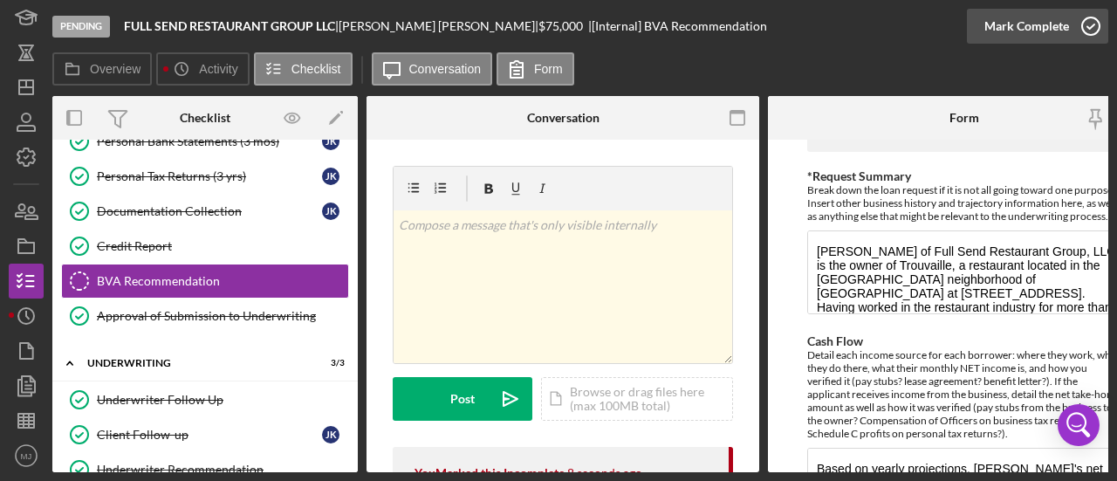
click at [1005, 29] on div "Mark Complete" at bounding box center [1027, 26] width 85 height 35
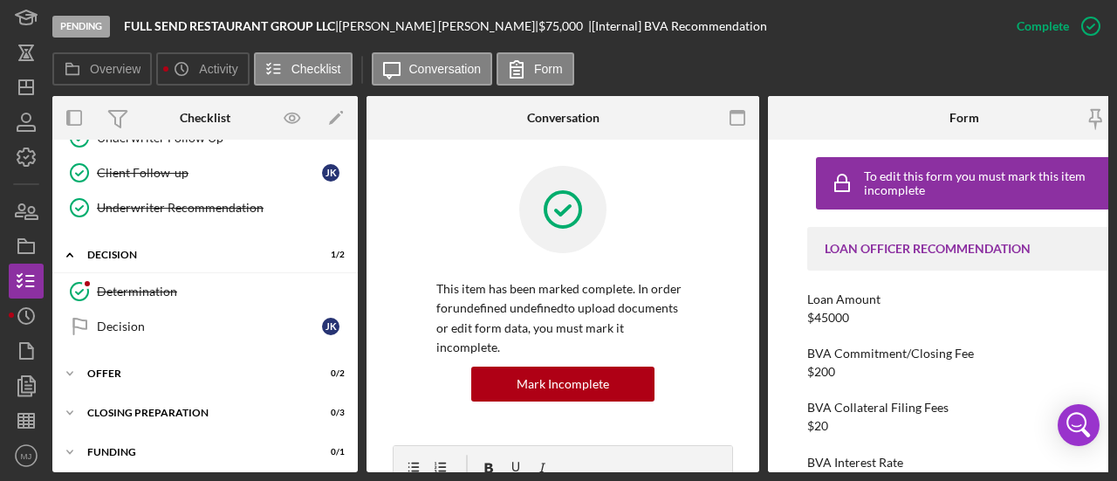
scroll to position [527, 0]
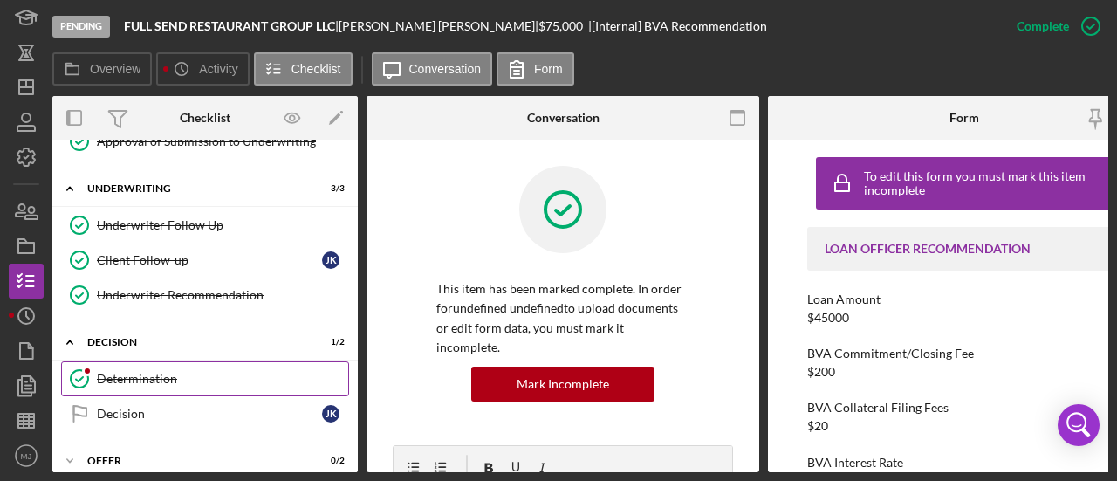
click at [201, 374] on div "Determination" at bounding box center [222, 379] width 251 height 14
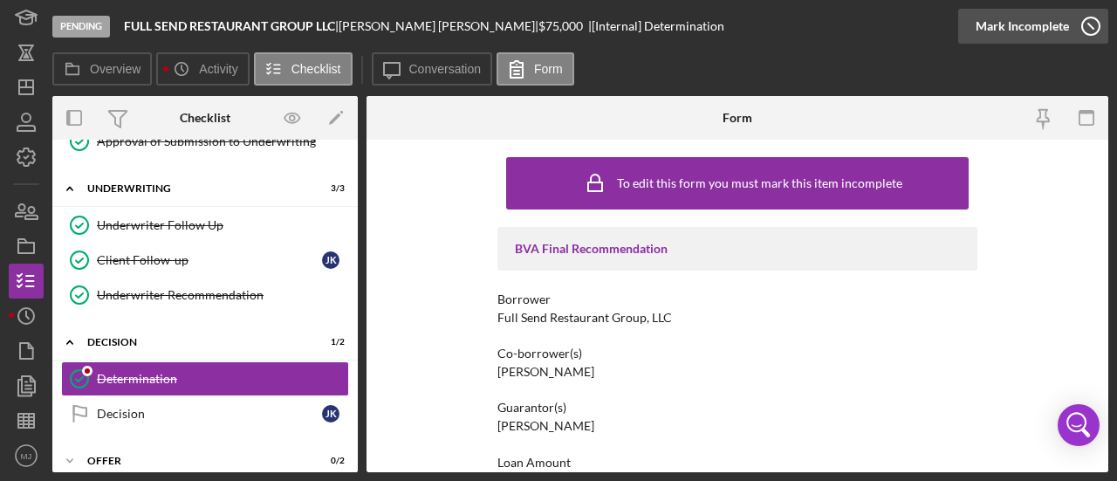
click at [1041, 27] on div "Mark Incomplete" at bounding box center [1022, 26] width 93 height 35
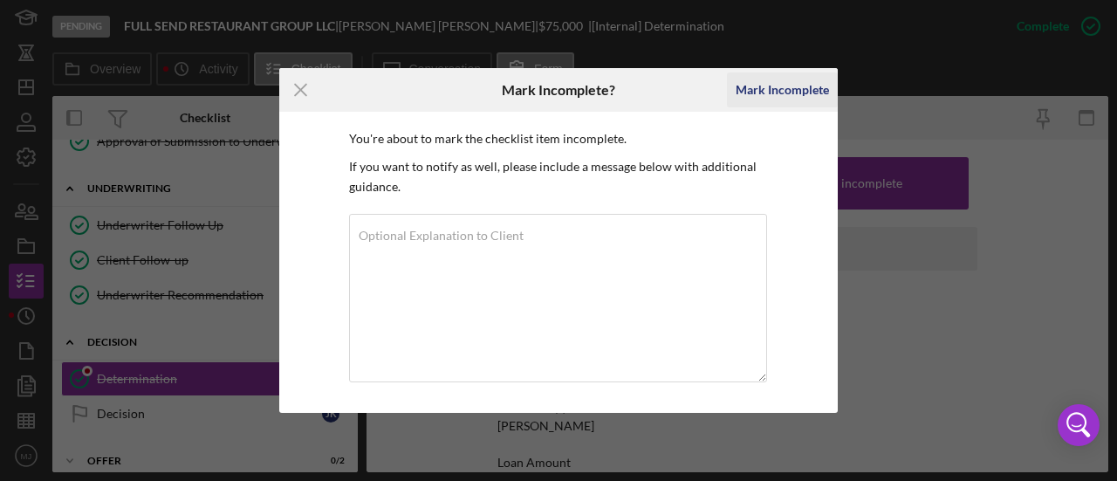
click at [778, 75] on div "Mark Incomplete" at bounding box center [782, 89] width 93 height 35
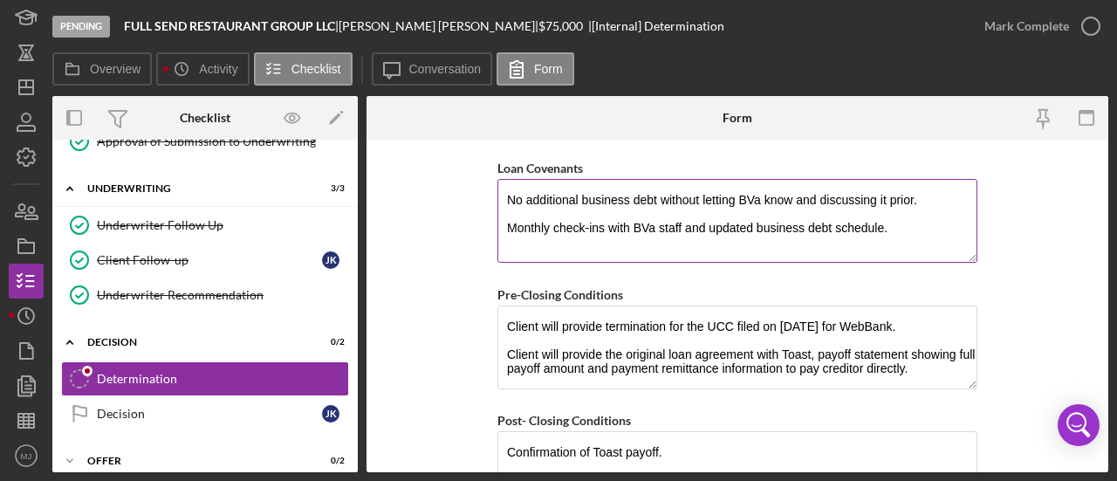
scroll to position [1309, 0]
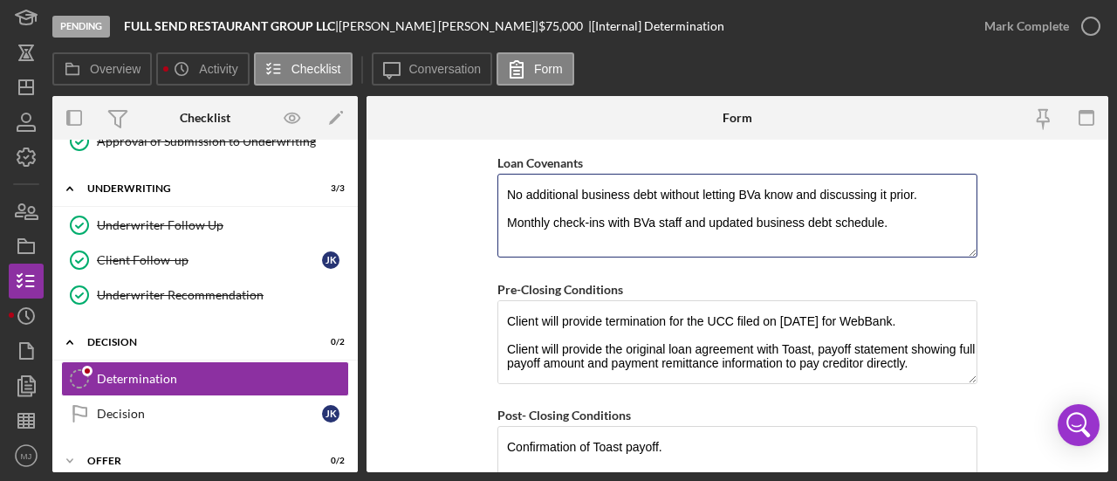
drag, startPoint x: 909, startPoint y: 214, endPoint x: 459, endPoint y: 219, distance: 449.6
click at [459, 219] on form "BVA Final Recommendation Borrower Full Send Restaurant Group, LLC Co-borrower(s…" at bounding box center [738, 306] width 742 height 333
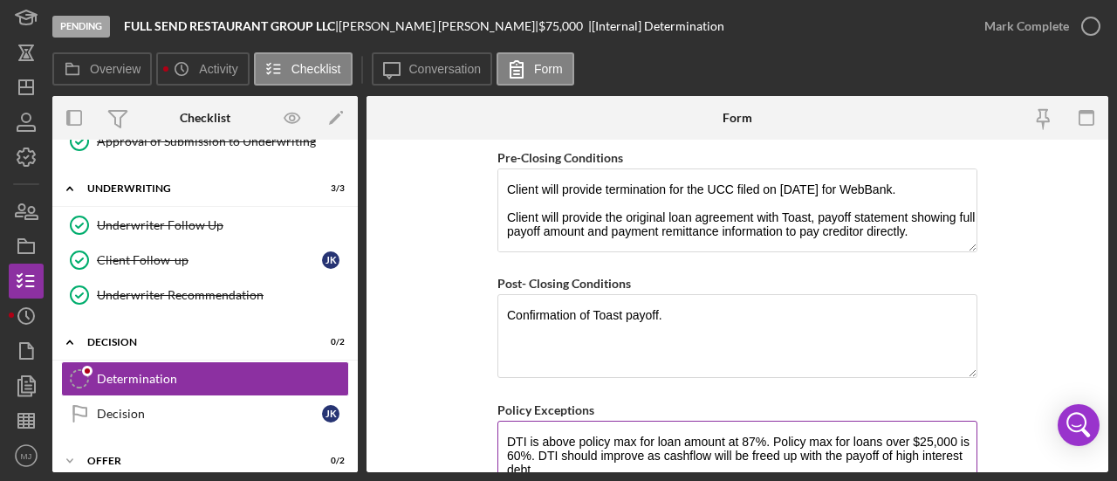
scroll to position [1528, 0]
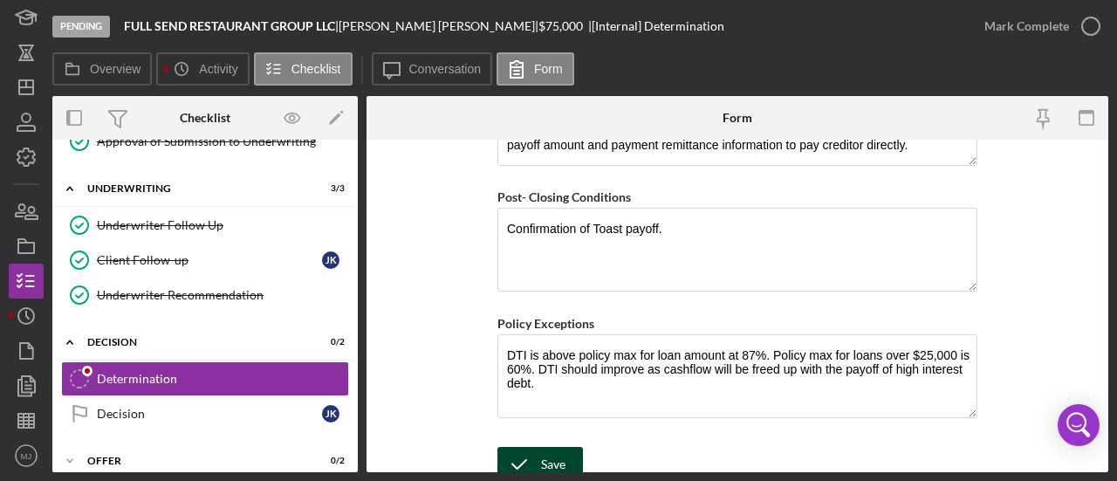
type textarea "No additional business debt without letting BVa know and discussing it prior."
click at [536, 464] on icon "submit" at bounding box center [520, 465] width 44 height 44
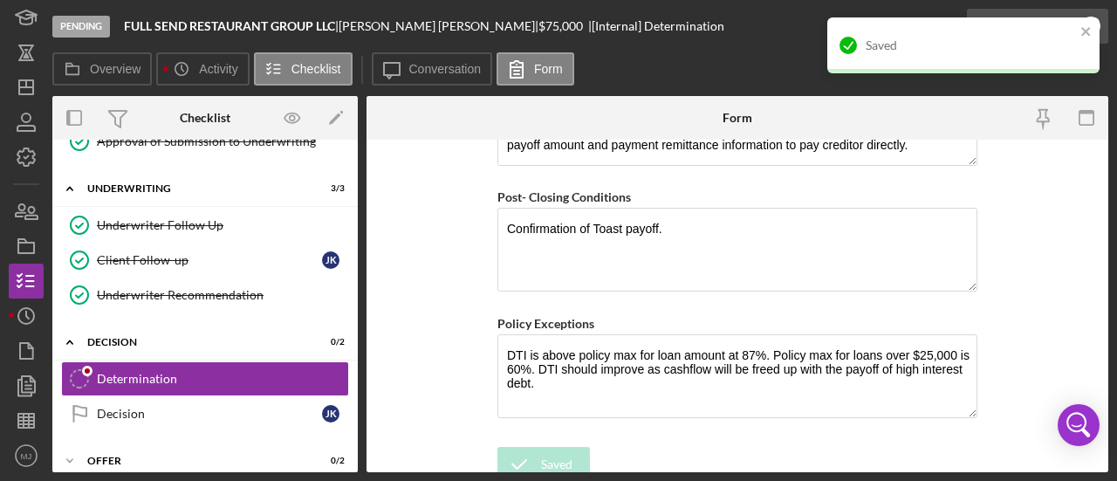
click at [1036, 34] on div "Saved" at bounding box center [958, 45] width 246 height 28
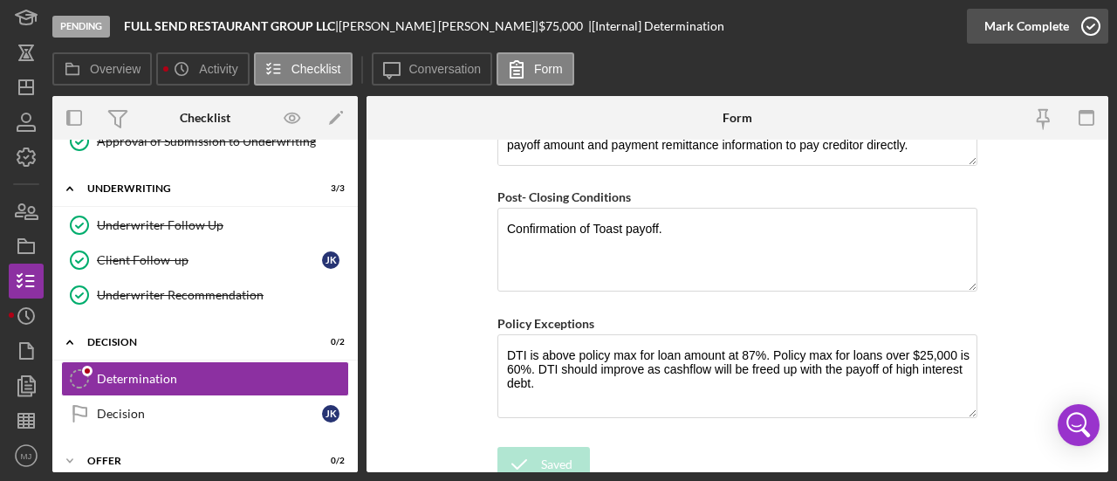
click at [1036, 21] on div "Saved" at bounding box center [963, 17] width 279 height 7
click at [1036, 34] on div "Mark Complete" at bounding box center [1027, 26] width 85 height 35
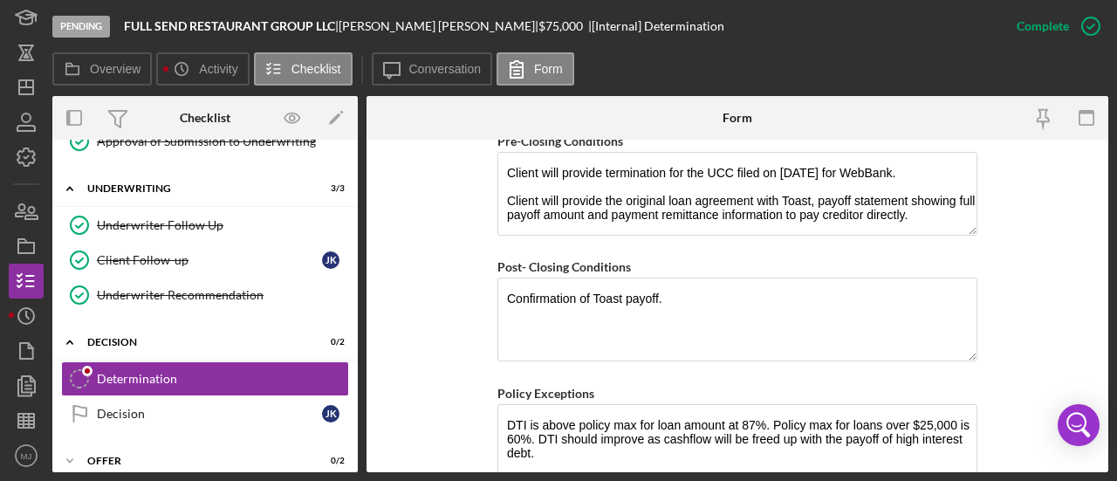
scroll to position [1597, 0]
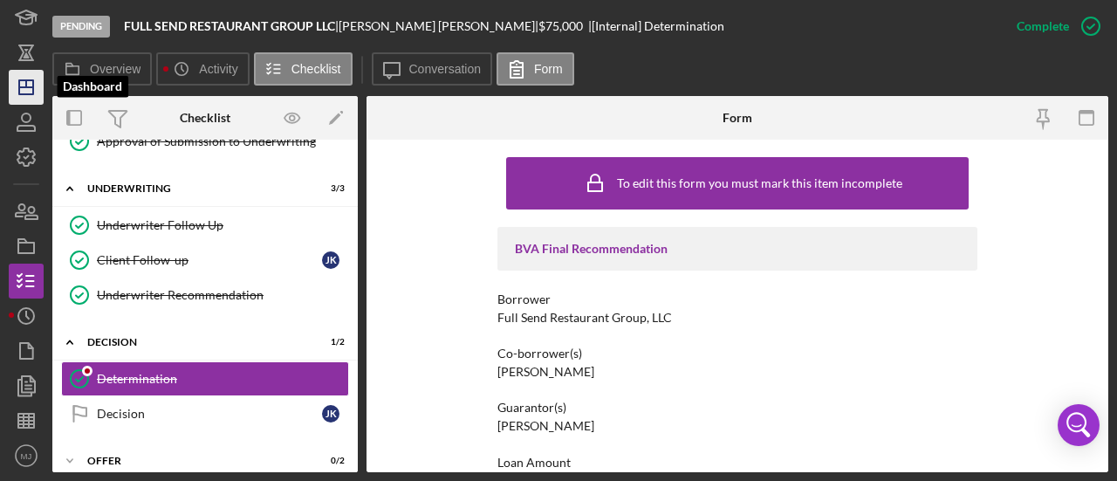
click at [21, 84] on icon "Icon/Dashboard" at bounding box center [26, 87] width 44 height 44
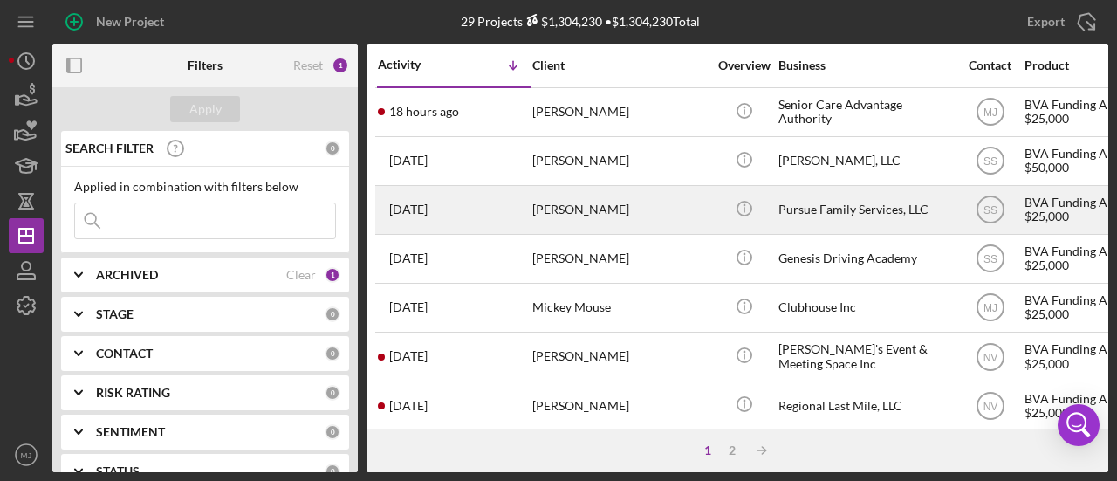
click at [610, 216] on div "[PERSON_NAME]" at bounding box center [619, 210] width 175 height 46
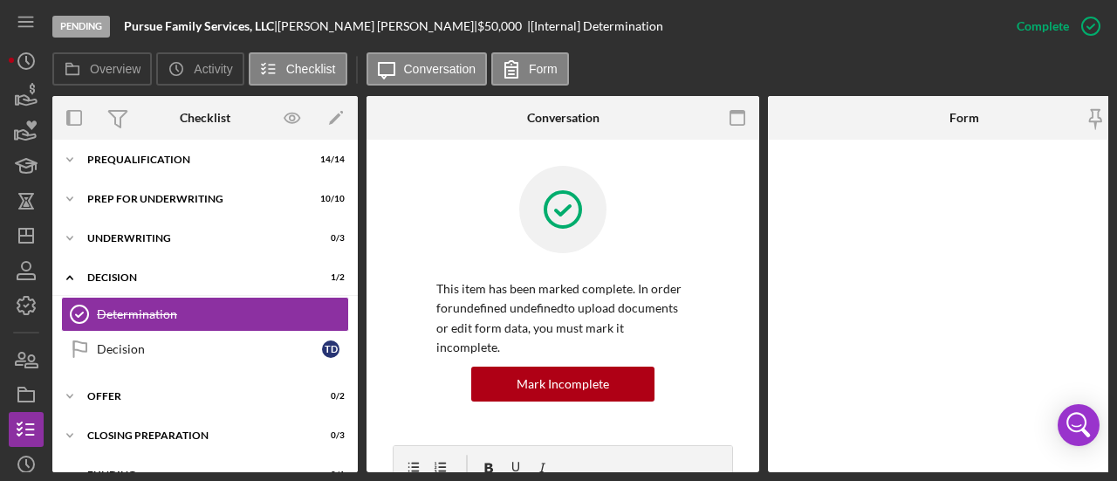
scroll to position [128, 0]
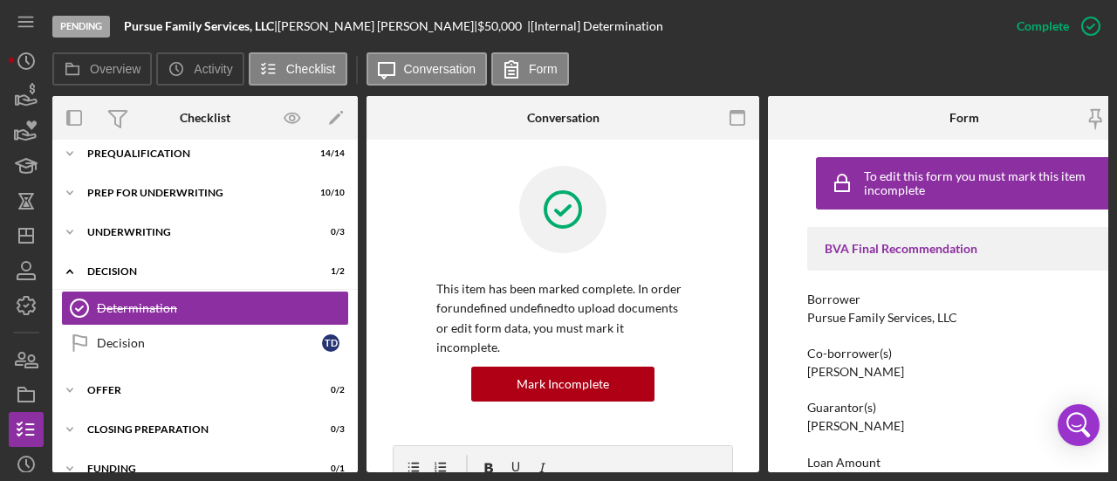
click at [741, 106] on icon "button" at bounding box center [737, 118] width 39 height 39
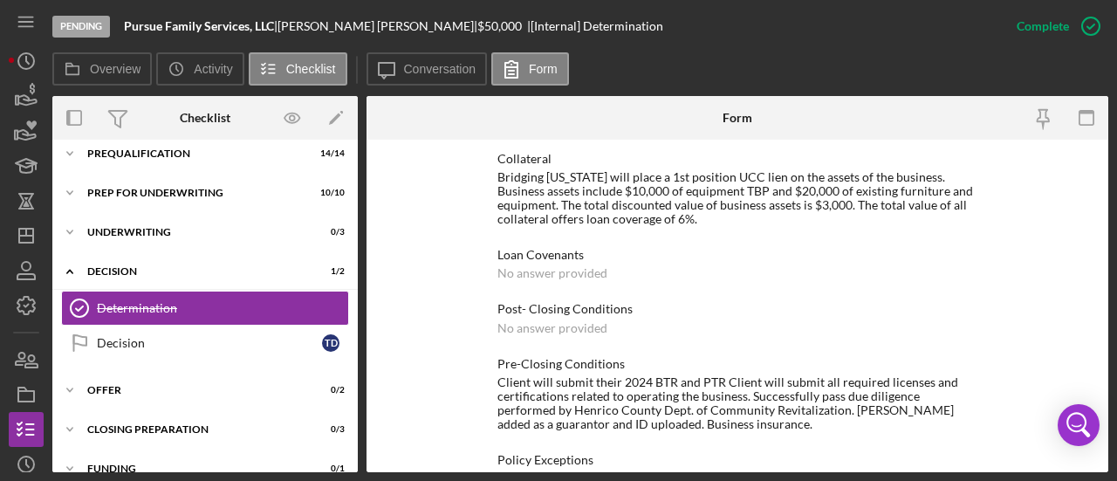
scroll to position [1521, 0]
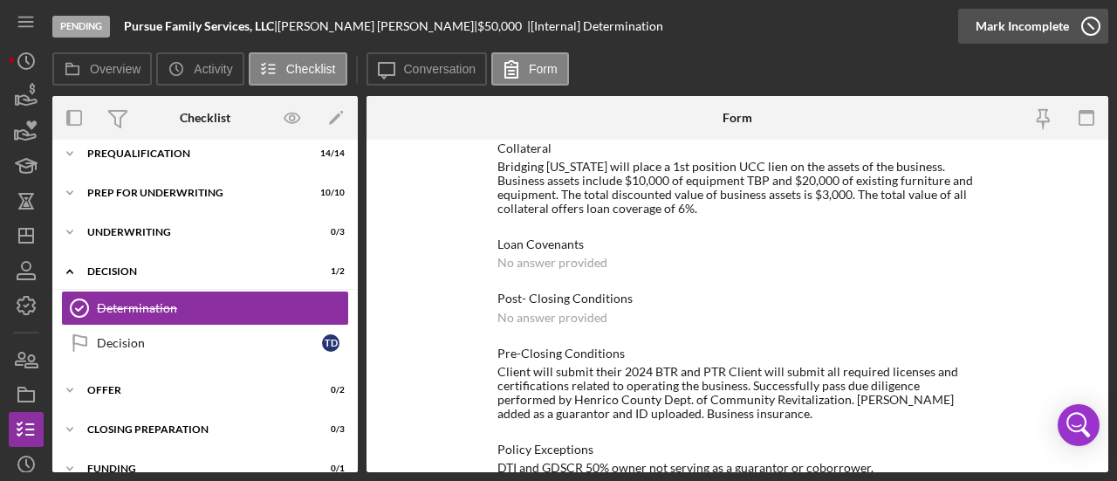
click at [1034, 26] on div "Mark Incomplete" at bounding box center [1022, 26] width 93 height 35
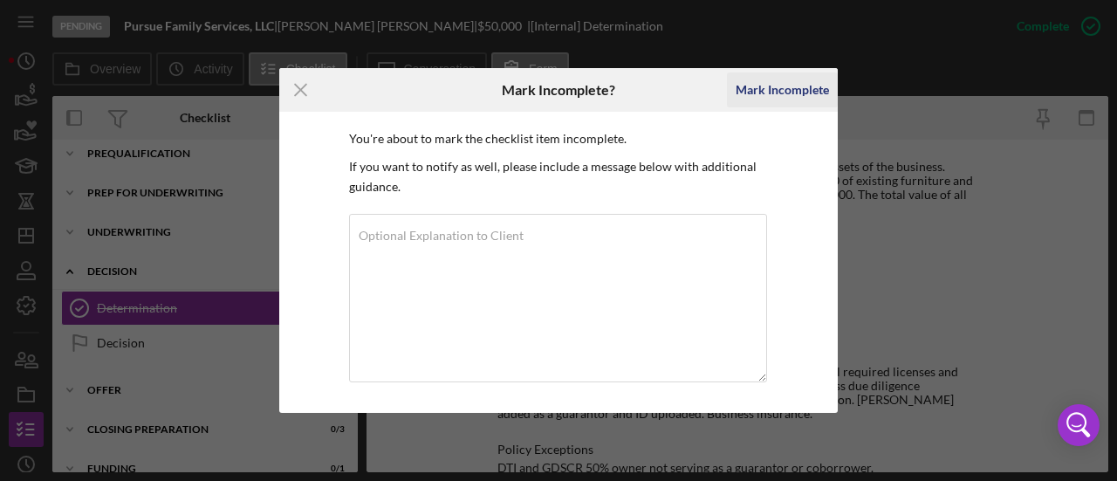
click at [766, 86] on div "Mark Incomplete" at bounding box center [782, 89] width 93 height 35
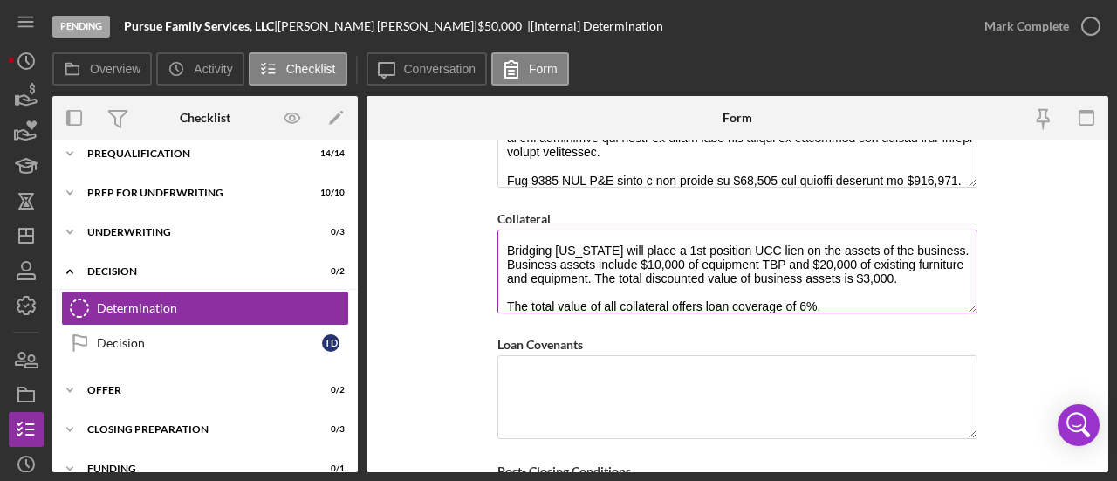
scroll to position [1135, 0]
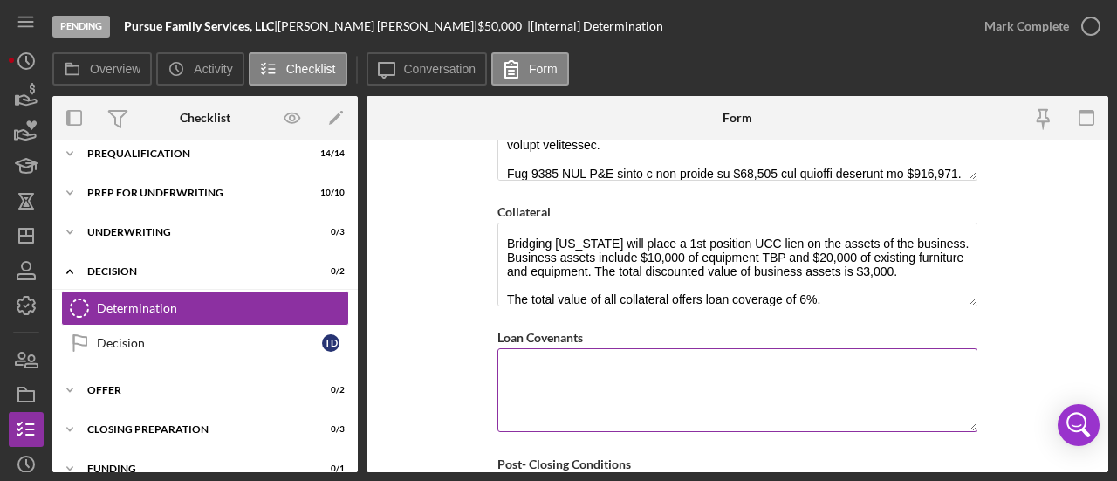
click at [670, 359] on textarea "Loan Covenants" at bounding box center [738, 390] width 480 height 84
type textarea "M"
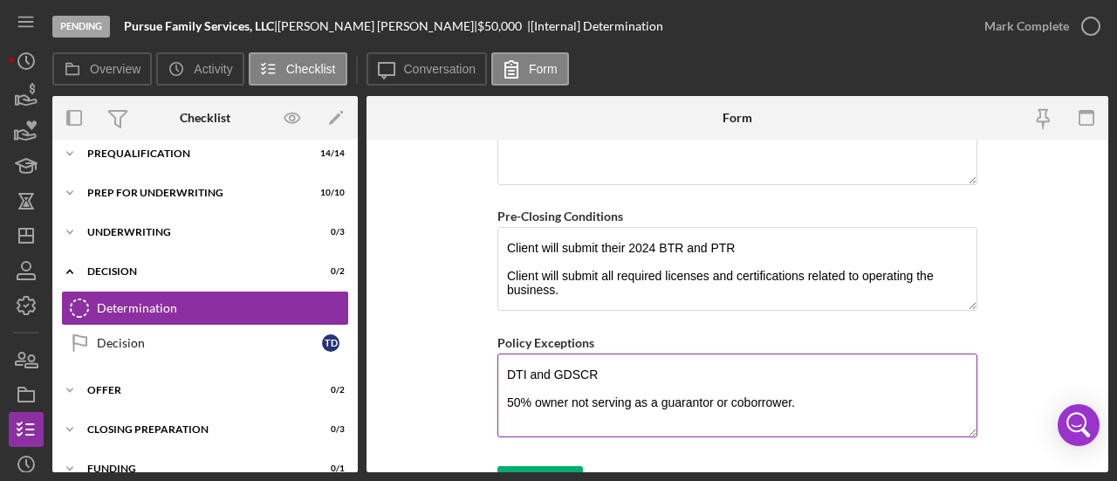
scroll to position [1528, 0]
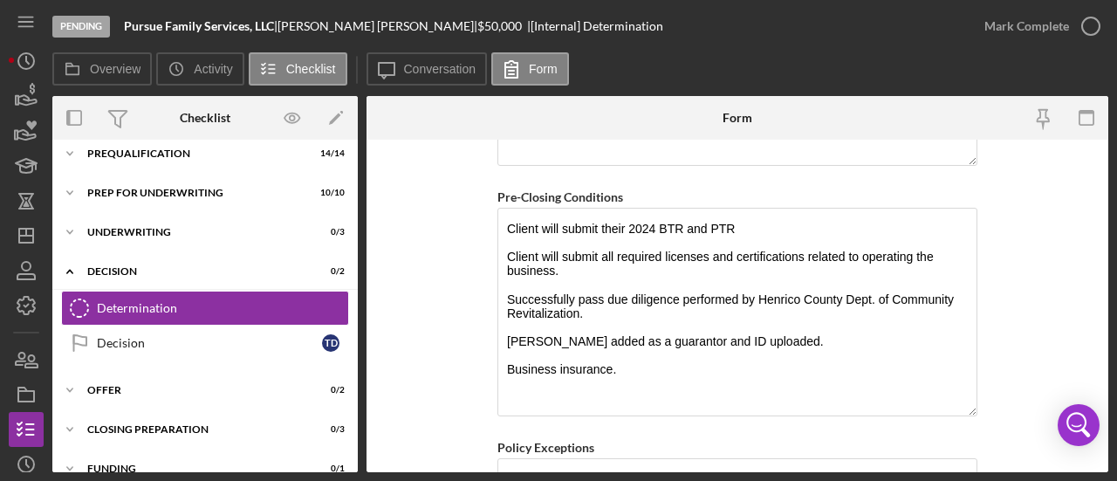
drag, startPoint x: 969, startPoint y: 276, endPoint x: 1000, endPoint y: 401, distance: 128.7
click at [1000, 401] on form "BVA Final Recommendation Borrower Pursue Family Services, LLC Co-borrower(s) [P…" at bounding box center [738, 306] width 742 height 333
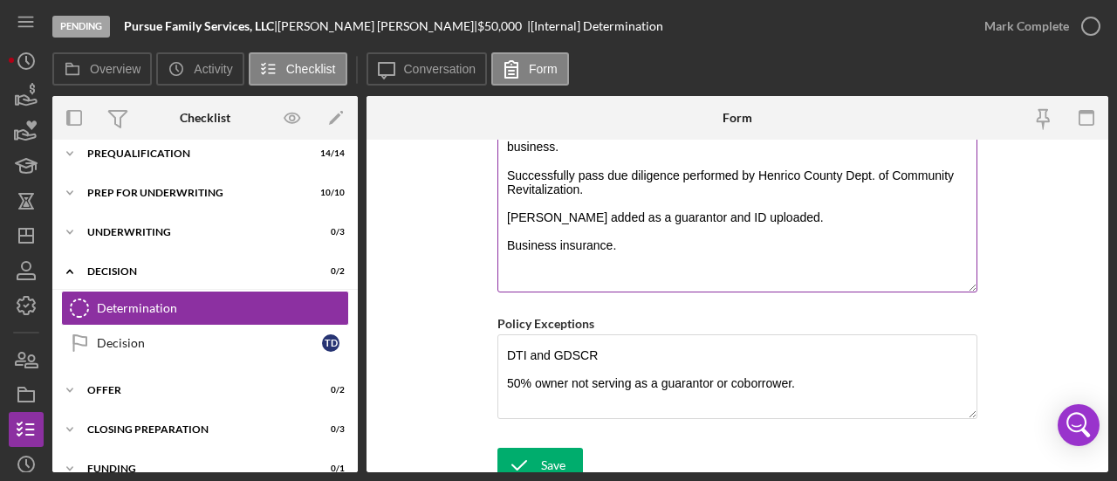
scroll to position [1652, 0]
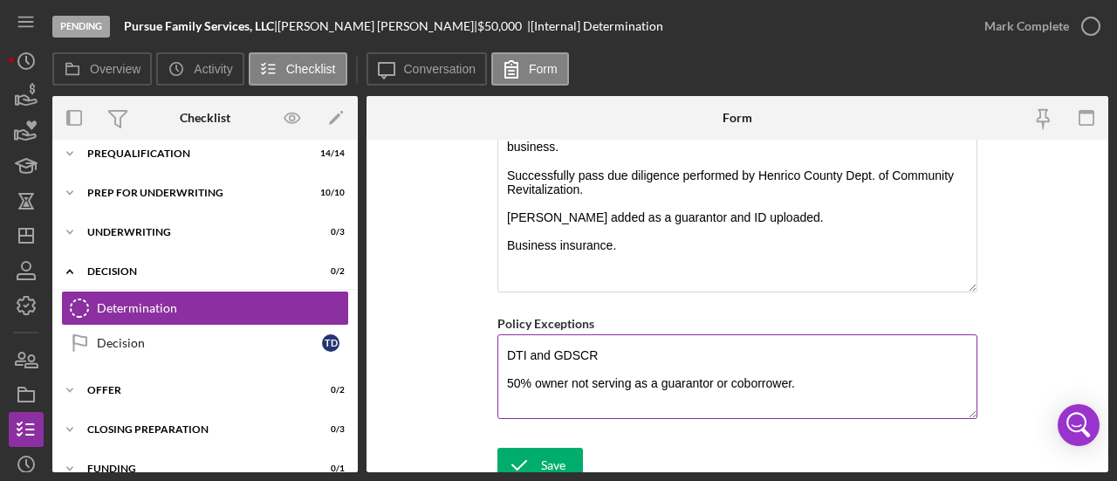
type textarea "Must comply with all Henrico EDA Program requirements."
click at [512, 367] on textarea "DTI and GDSCR 50% owner not serving as a guarantor or coborrower." at bounding box center [738, 376] width 480 height 84
click at [503, 371] on textarea "DTI and GDSCR 50% owner not serving as a guarantor or coborrower." at bounding box center [738, 376] width 480 height 84
click at [667, 349] on textarea "DTI and GDSCR 50% owner not serving as a guarantor or coborrower." at bounding box center [738, 376] width 480 height 84
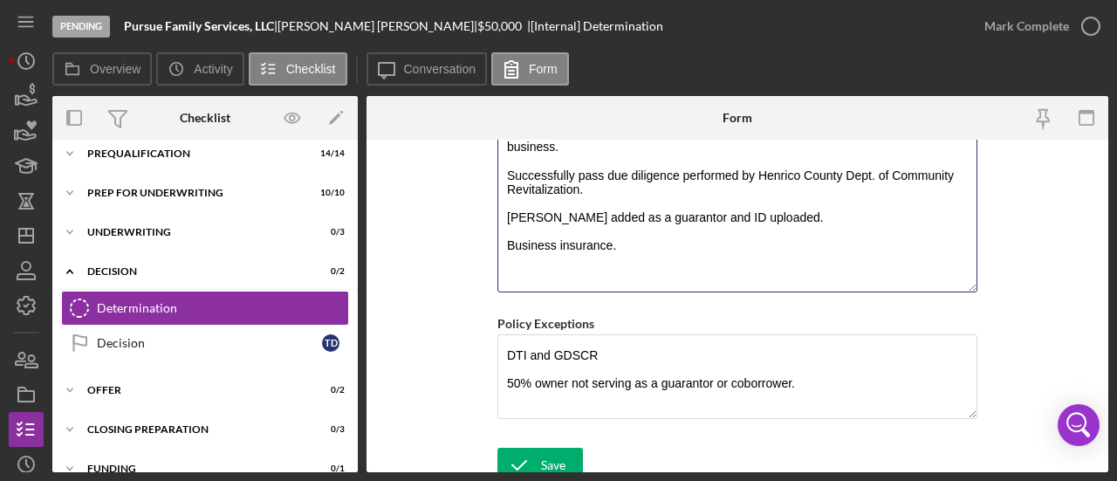
drag, startPoint x: 838, startPoint y: 214, endPoint x: 470, endPoint y: 200, distance: 367.8
click at [470, 200] on form "BVA Final Recommendation Borrower Pursue Family Services, LLC Co-borrower(s) [P…" at bounding box center [738, 306] width 742 height 333
type textarea "Client will submit their 2024 BTR and PTR Client will submit all required licen…"
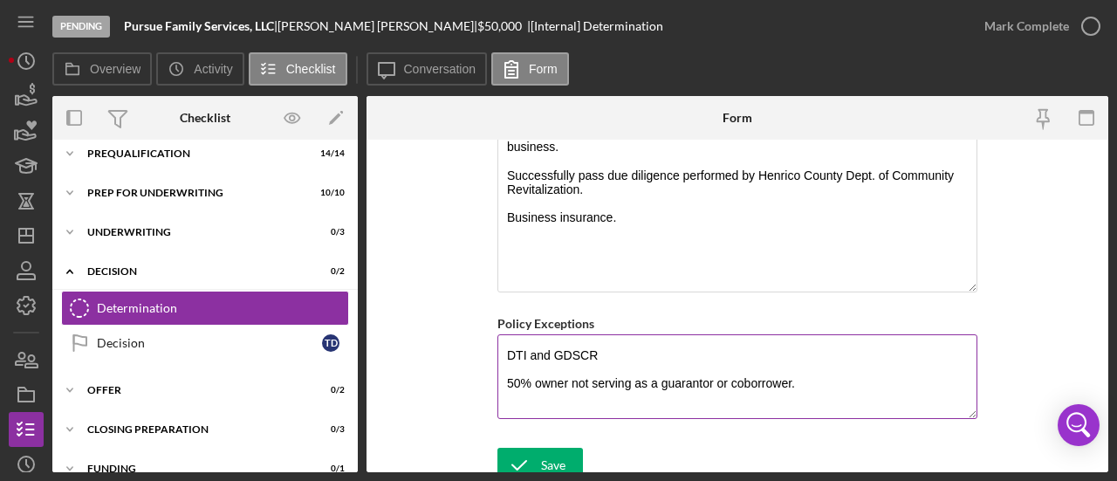
click at [527, 347] on textarea "DTI and GDSCR 50% owner not serving as a guarantor or coborrower." at bounding box center [738, 376] width 480 height 84
click at [860, 339] on textarea "DTI above policy max per loan amount at 130% and GDSCR 50% owner not serving as…" at bounding box center [738, 376] width 480 height 84
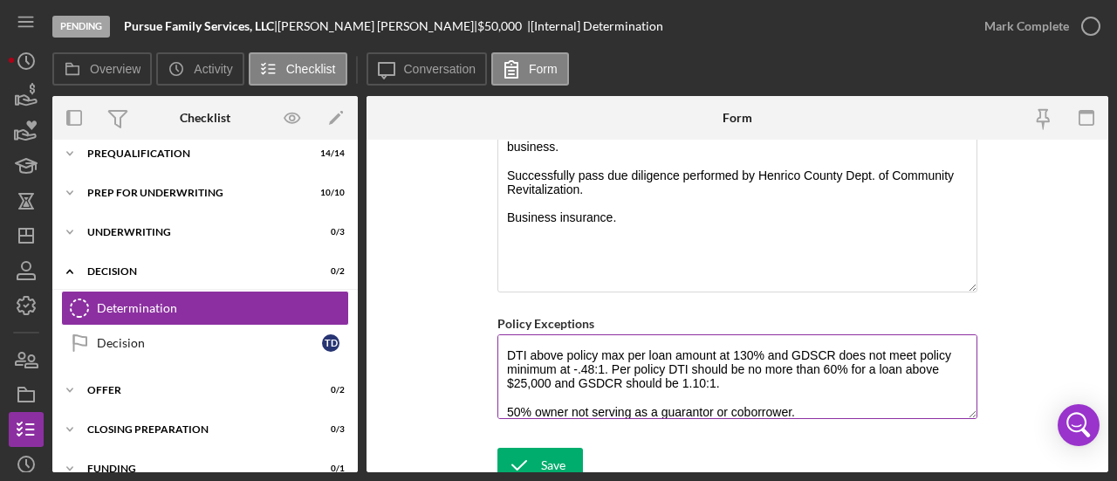
click at [813, 400] on textarea "DTI above policy max per loan amount at 130% and GDSCR does not meet policy min…" at bounding box center [738, 376] width 480 height 84
click at [502, 401] on textarea "DTI above policy max per loan amount at 130% and GDSCR does not meet policy min…" at bounding box center [738, 376] width 480 height 84
click at [773, 397] on textarea "DTI above policy max per loan amount at 130% and GDSCR does not meet policy min…" at bounding box center [738, 376] width 480 height 84
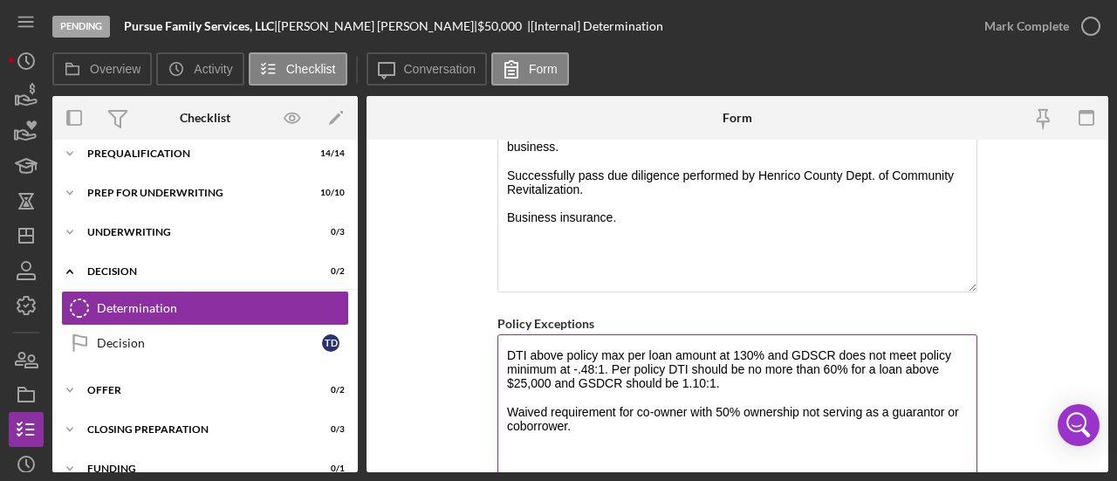
drag, startPoint x: 965, startPoint y: 400, endPoint x: 972, endPoint y: 464, distance: 64.1
click at [972, 464] on textarea "DTI above policy max per loan amount at 130% and GDSCR does not meet policy min…" at bounding box center [738, 408] width 480 height 148
drag, startPoint x: 803, startPoint y: 397, endPoint x: 860, endPoint y: 414, distance: 59.1
click at [860, 414] on textarea "DTI above policy max per loan amount at 130% and GDSCR does not meet policy min…" at bounding box center [738, 408] width 480 height 148
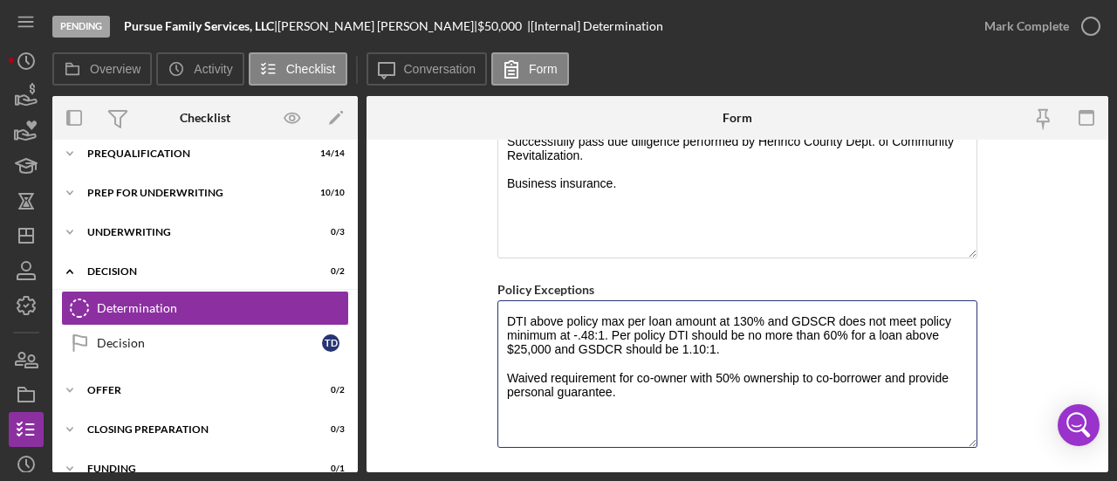
scroll to position [1714, 0]
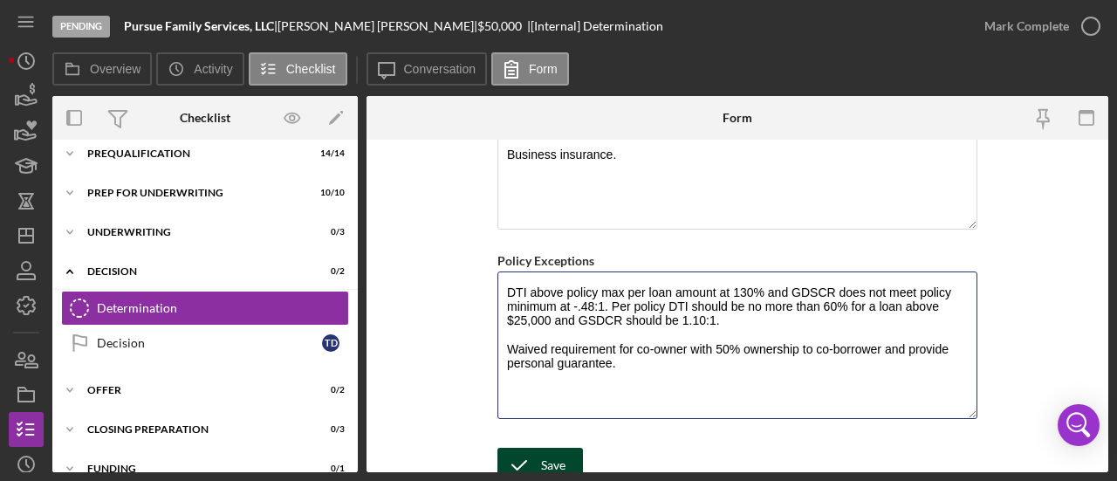
type textarea "DTI above policy max per loan amount at 130% and GDSCR does not meet policy min…"
click at [555, 461] on div "Save" at bounding box center [553, 465] width 24 height 35
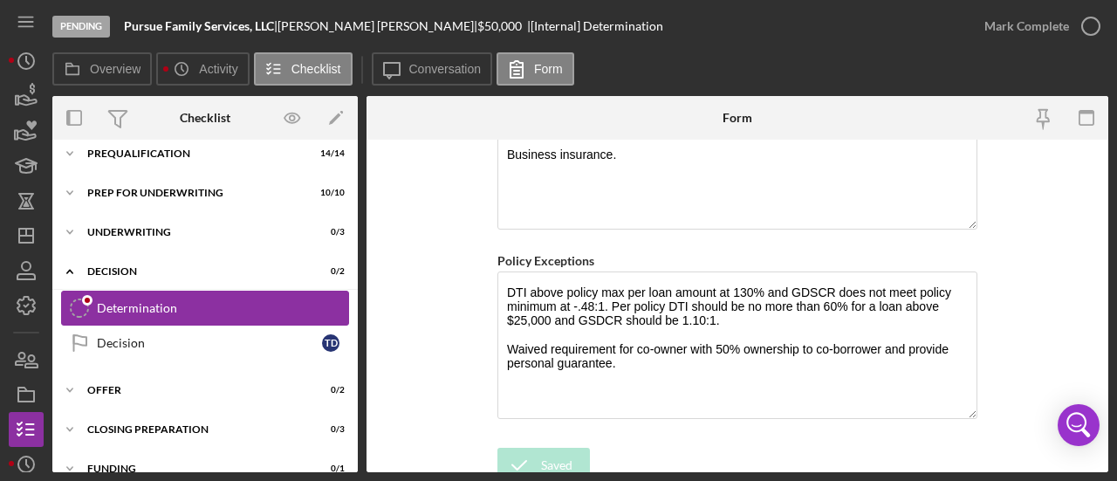
click at [165, 307] on div "Determination" at bounding box center [222, 308] width 251 height 14
click at [76, 296] on icon "Determination" at bounding box center [80, 308] width 44 height 44
click at [127, 306] on div "Determination" at bounding box center [222, 308] width 251 height 14
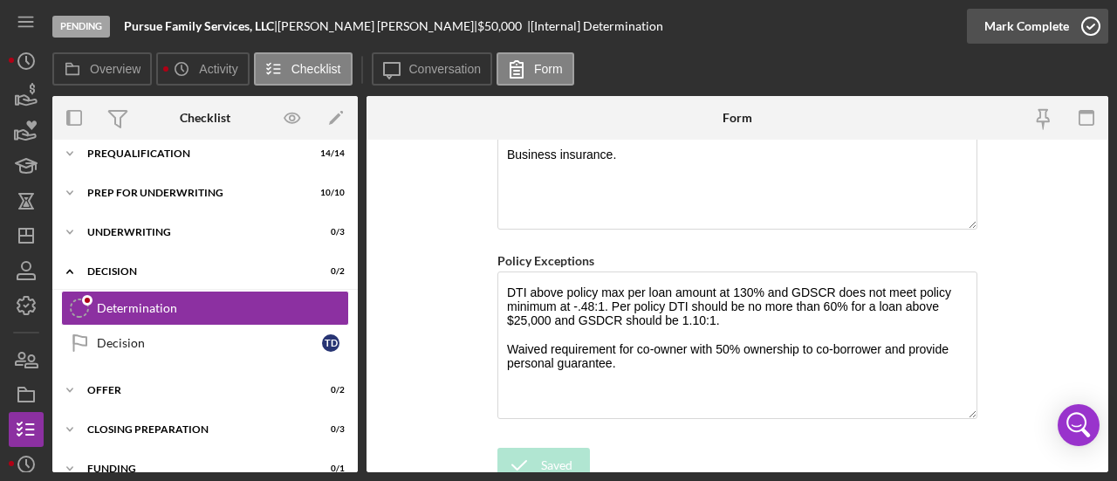
click at [1021, 31] on div "Mark Complete" at bounding box center [1027, 26] width 85 height 35
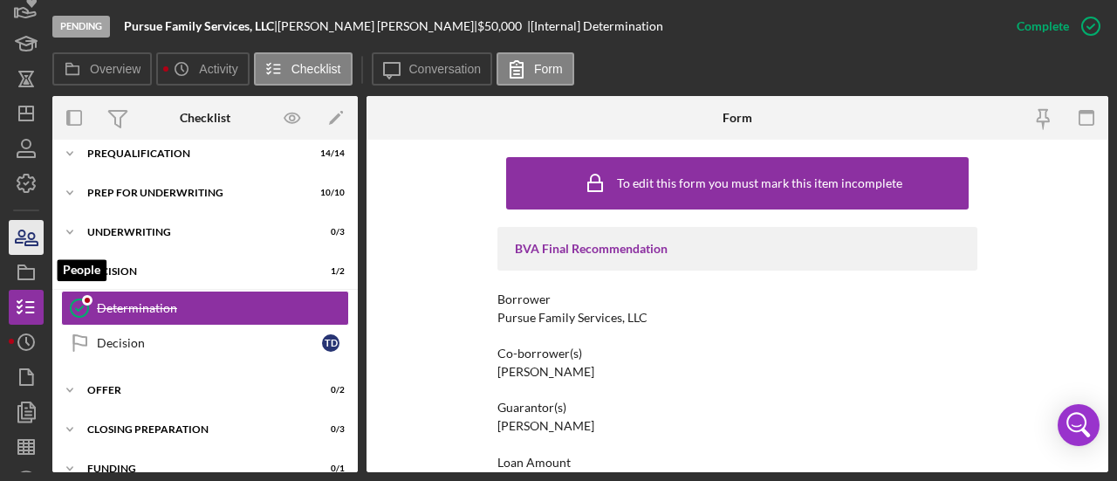
scroll to position [148, 0]
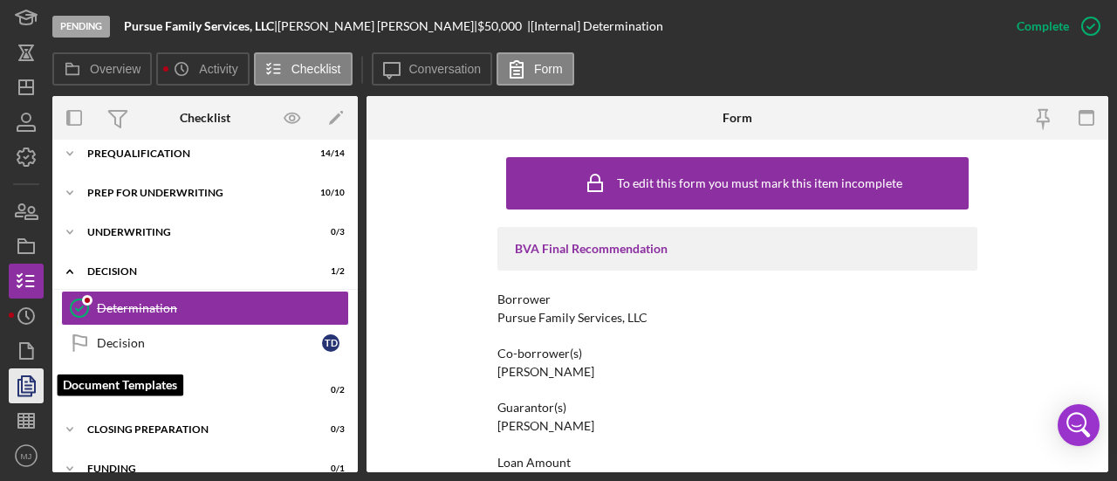
click at [22, 388] on polygon "button" at bounding box center [28, 384] width 13 height 16
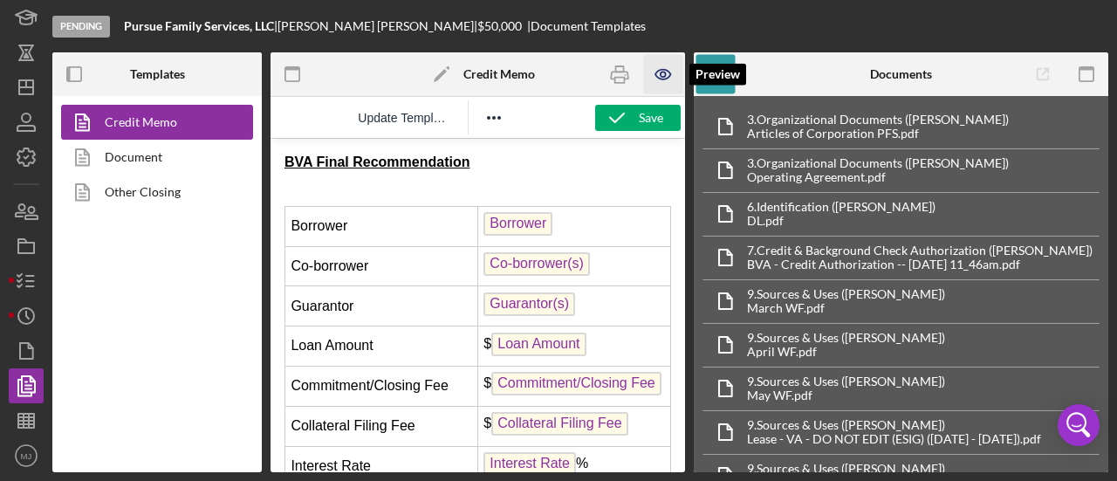
click at [669, 64] on icon "button" at bounding box center [662, 74] width 39 height 39
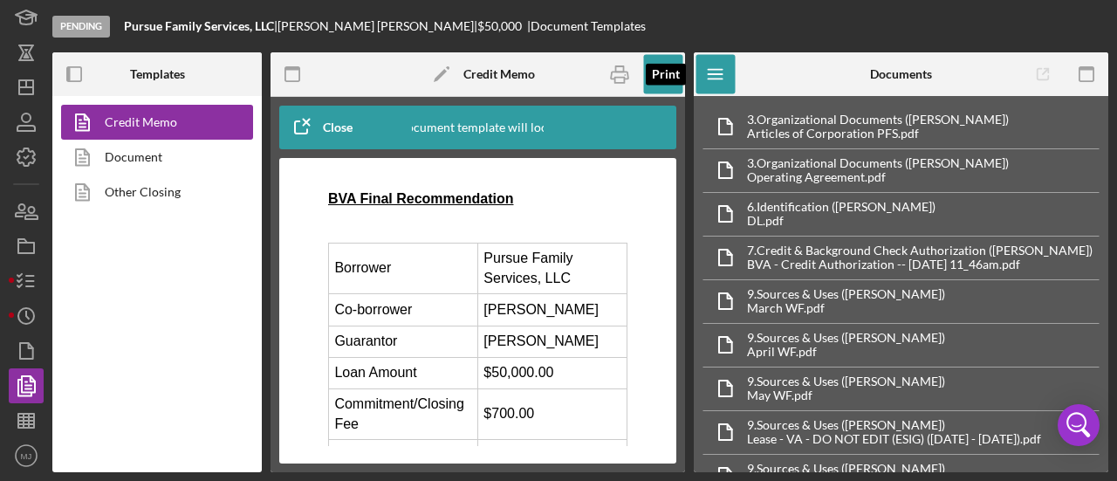
click at [598, 86] on div at bounding box center [620, 74] width 44 height 44
click at [605, 78] on icon "button" at bounding box center [619, 74] width 39 height 39
click at [23, 278] on icon "button" at bounding box center [26, 281] width 44 height 44
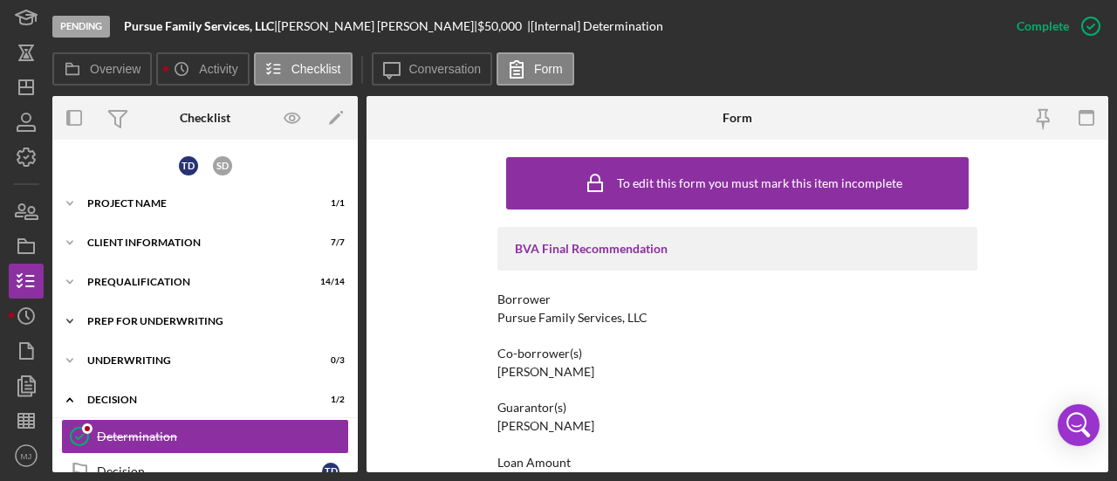
click at [160, 316] on div "Prep for Underwriting" at bounding box center [211, 321] width 249 height 10
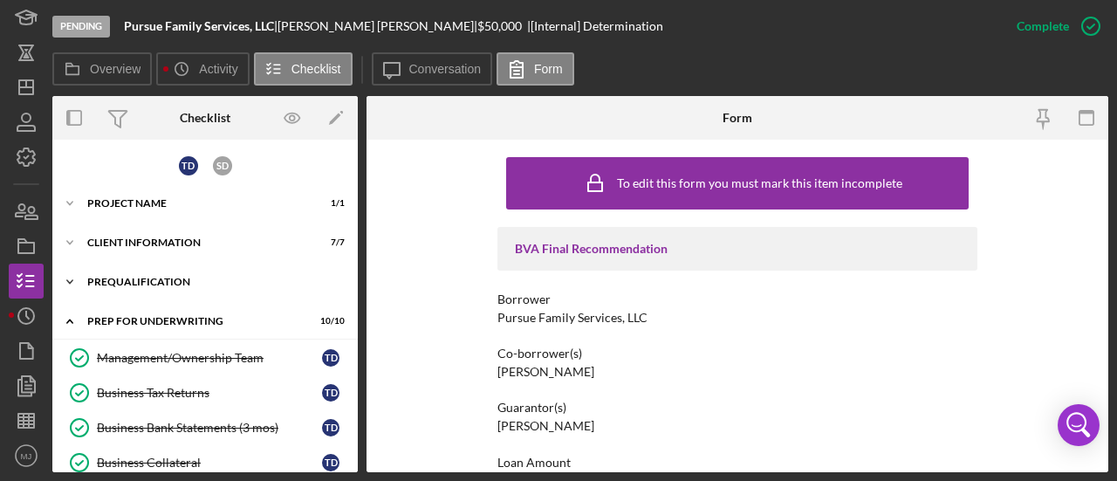
click at [150, 277] on div "Prequalification" at bounding box center [211, 282] width 249 height 10
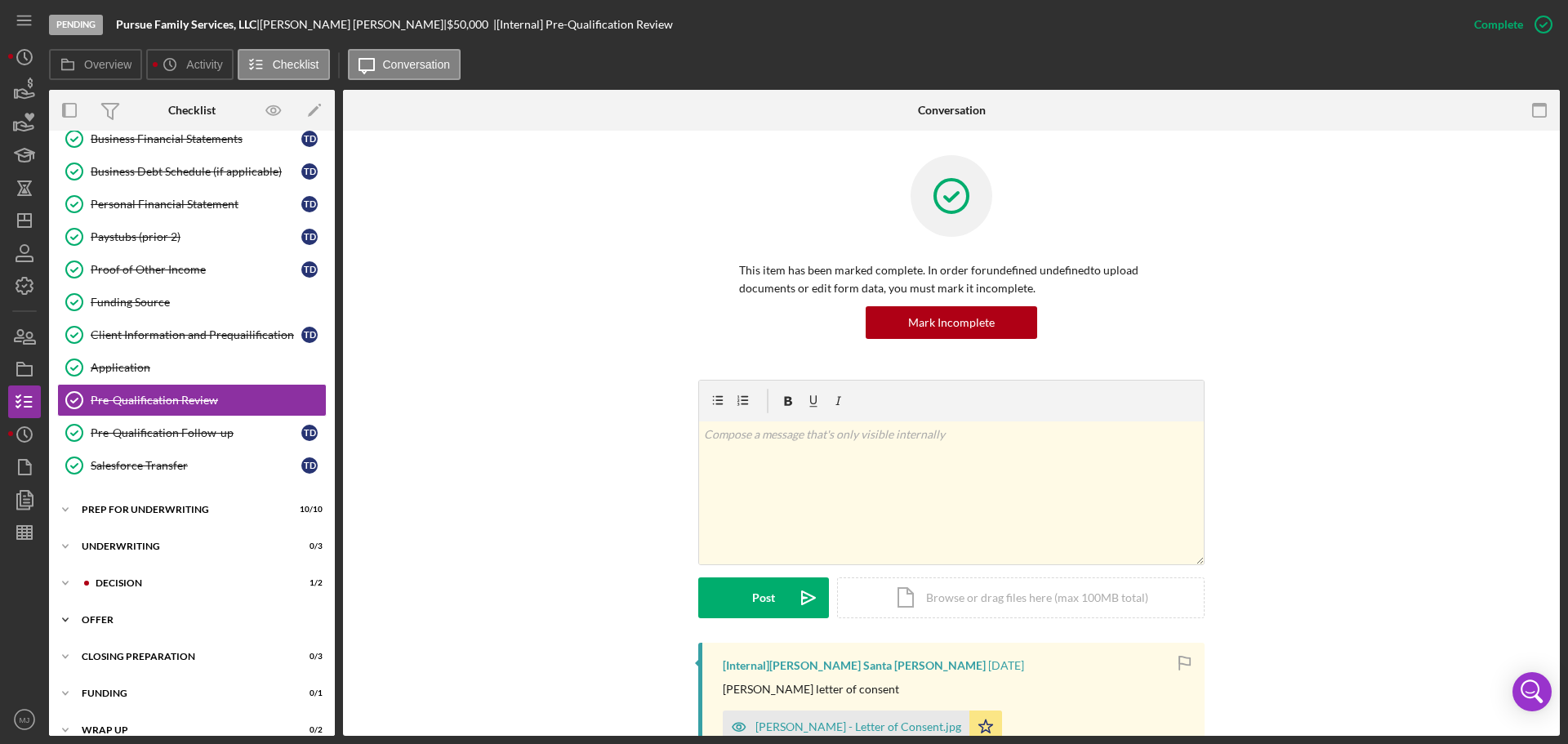
scroll to position [277, 0]
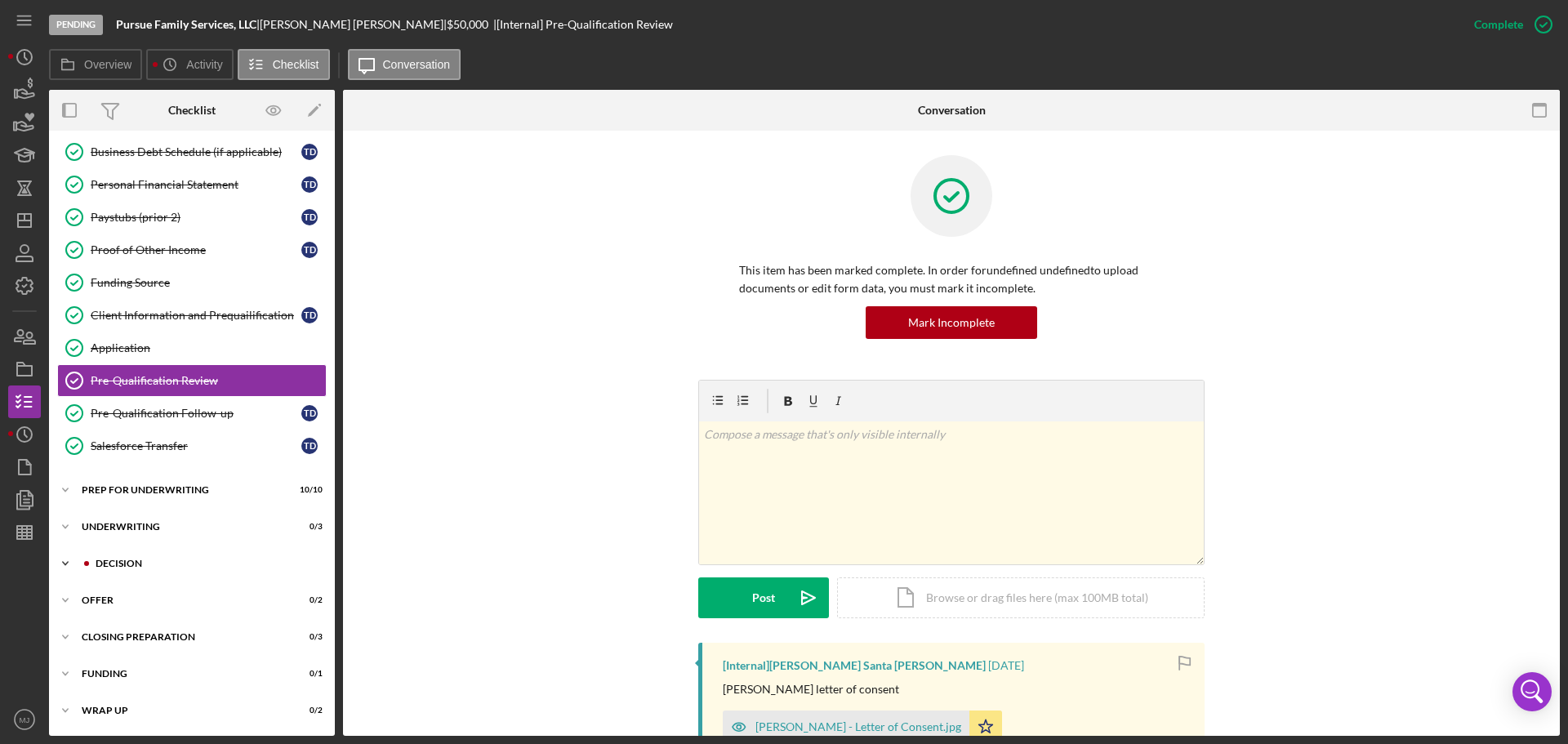
click at [120, 449] on div "Decision" at bounding box center [205, 563] width 219 height 9
click at [123, 449] on div "Determination" at bounding box center [208, 598] width 235 height 13
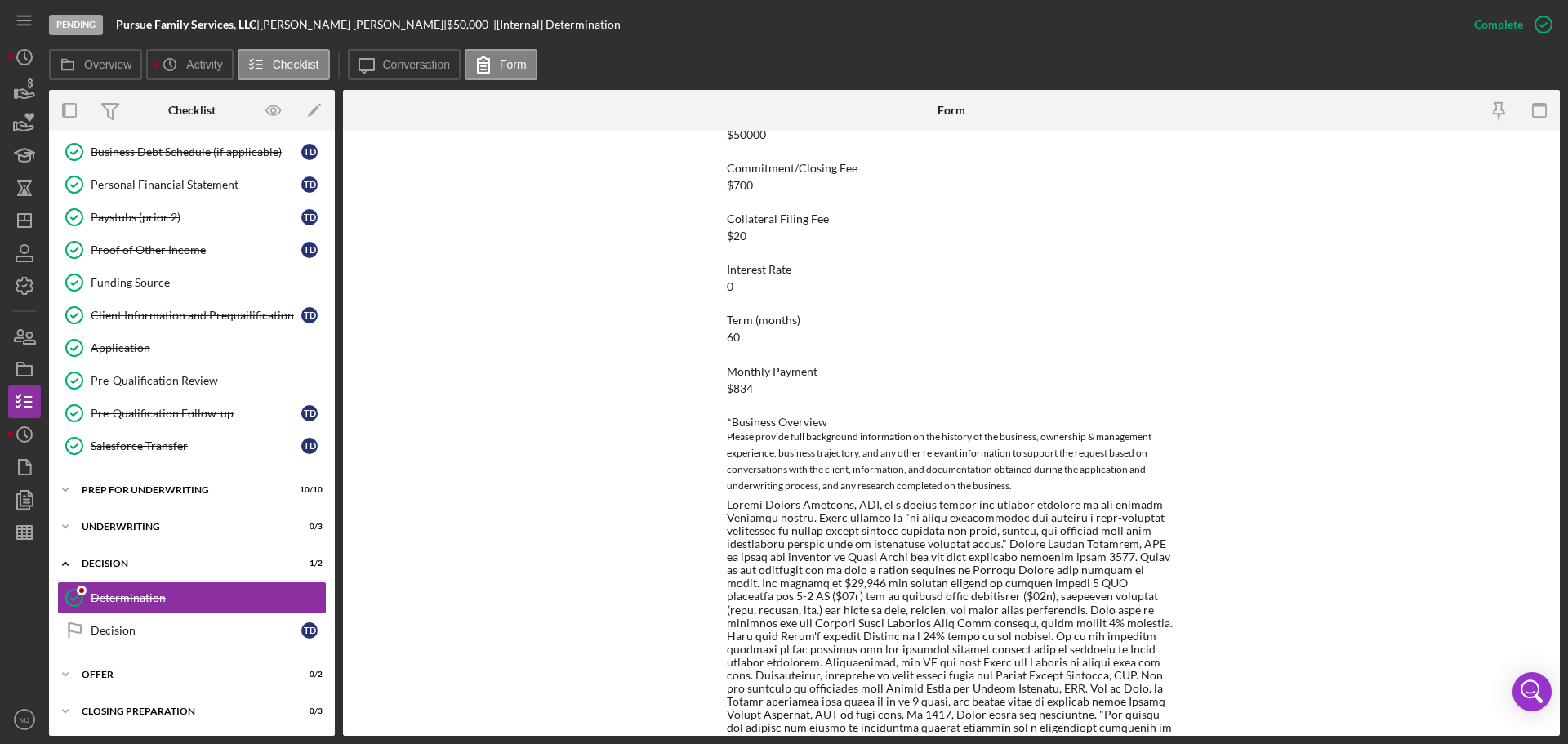
scroll to position [327, 0]
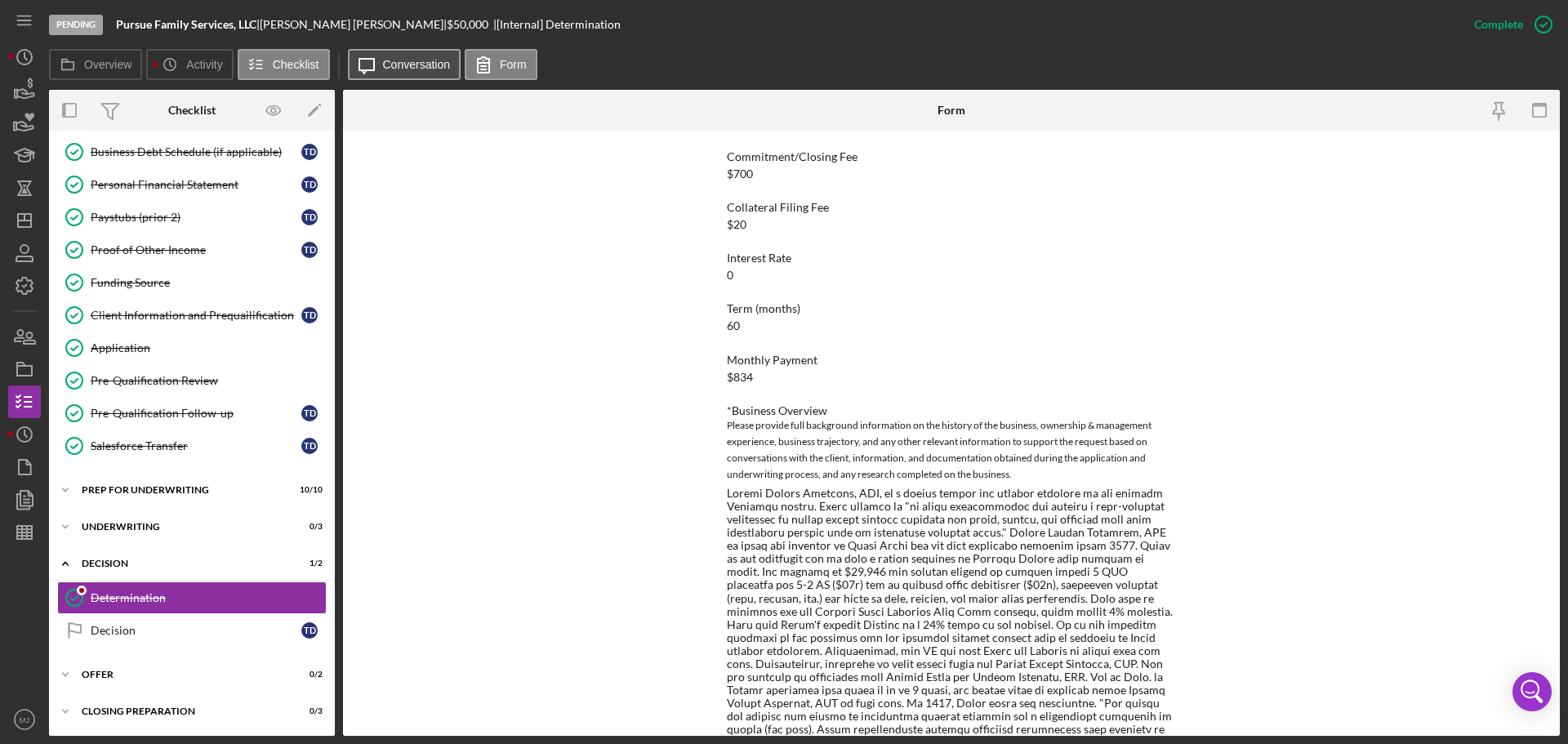
click at [413, 64] on label "Conversation" at bounding box center [416, 65] width 67 height 13
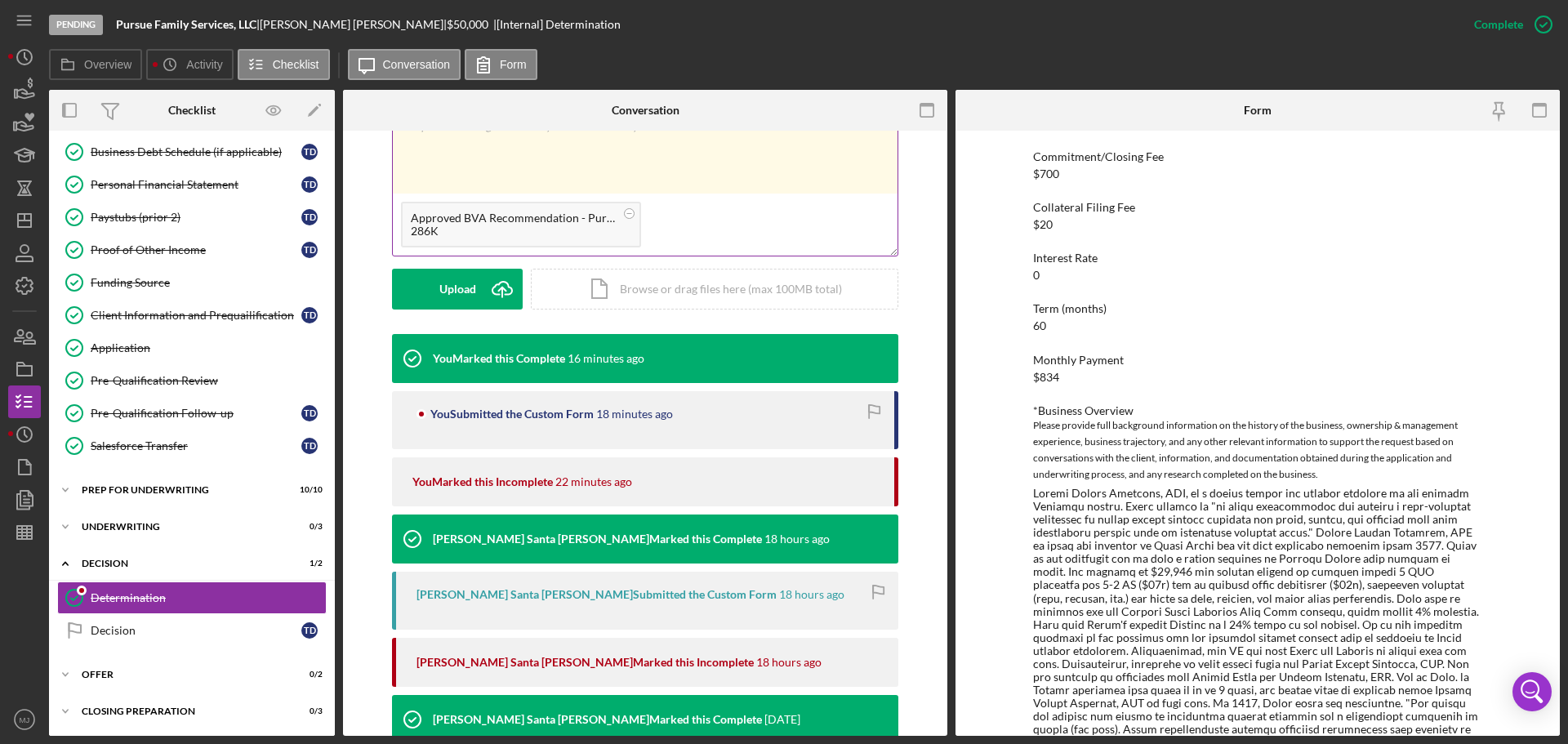
scroll to position [164, 0]
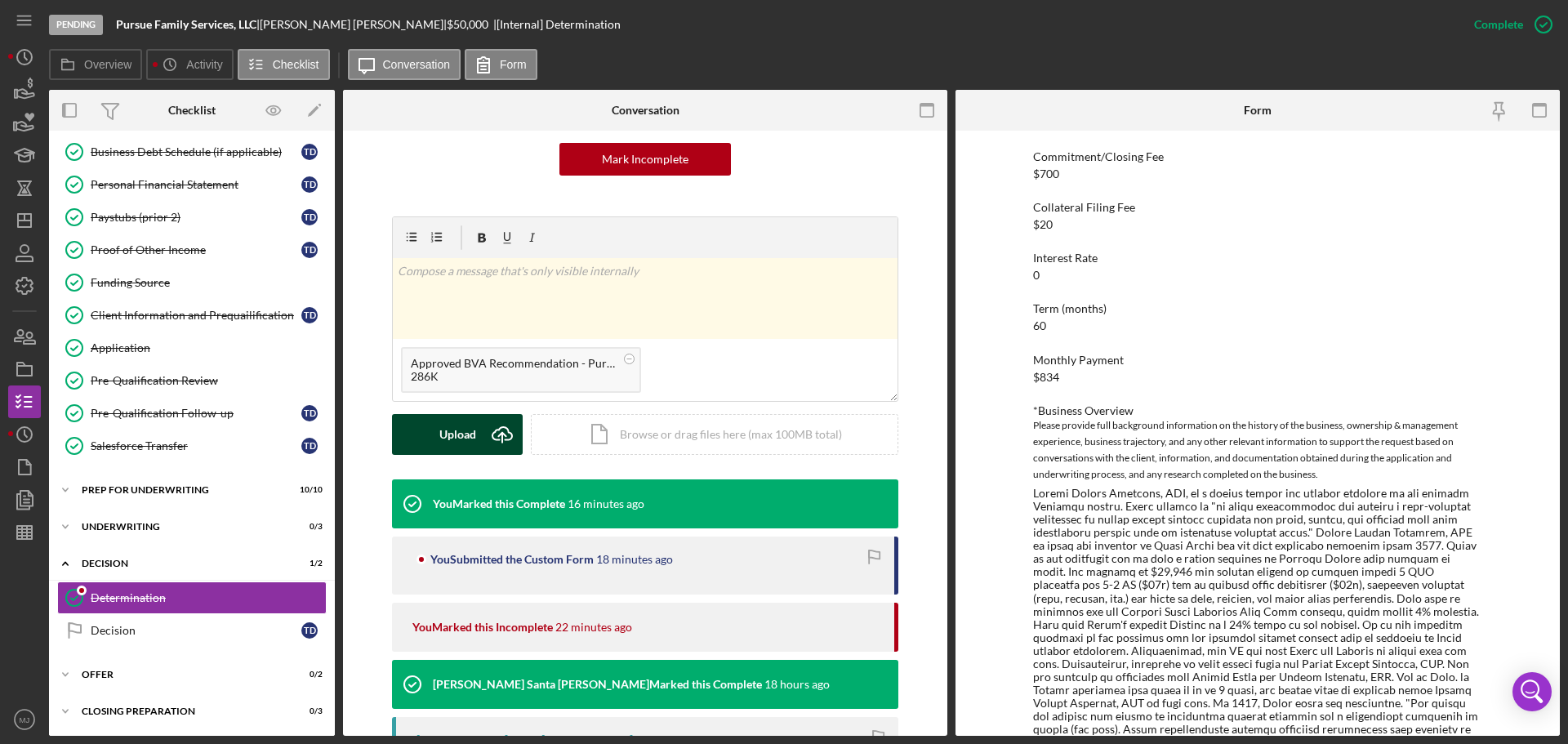
click at [463, 437] on div "Upload" at bounding box center [457, 435] width 36 height 41
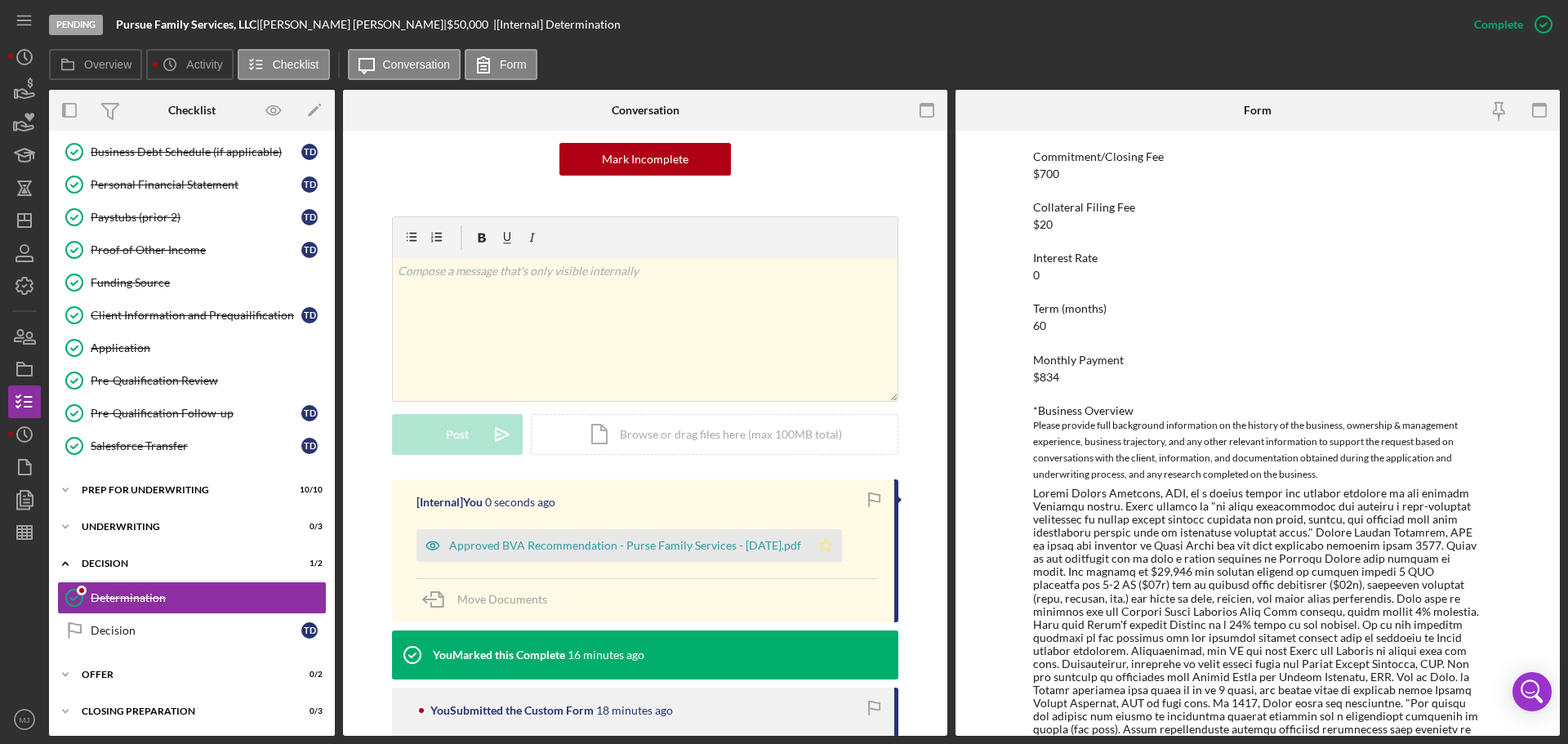
click at [829, 449] on icon "Icon/Star" at bounding box center [825, 546] width 33 height 33
click at [16, 226] on icon "Icon/Dashboard" at bounding box center [24, 221] width 41 height 41
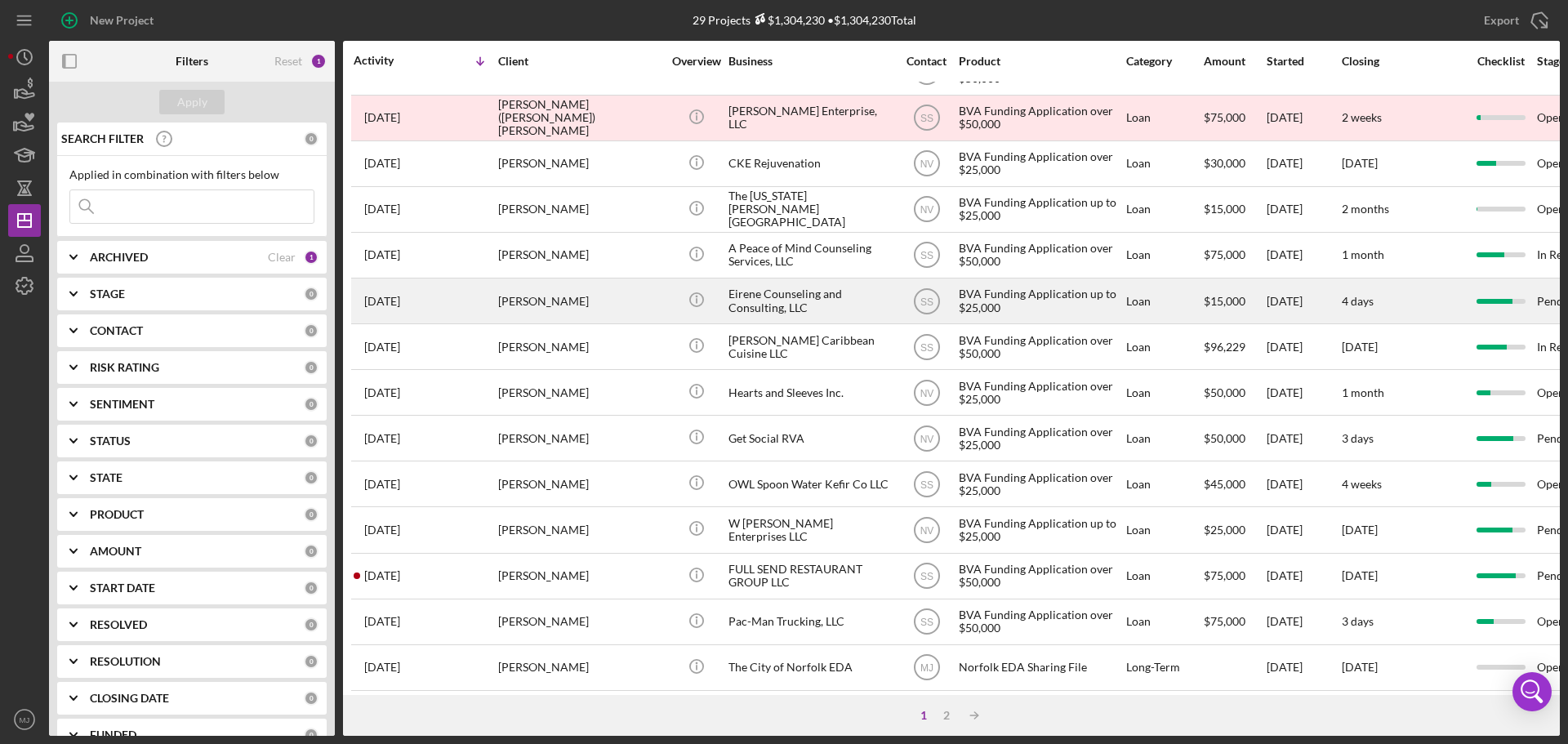
scroll to position [553, 0]
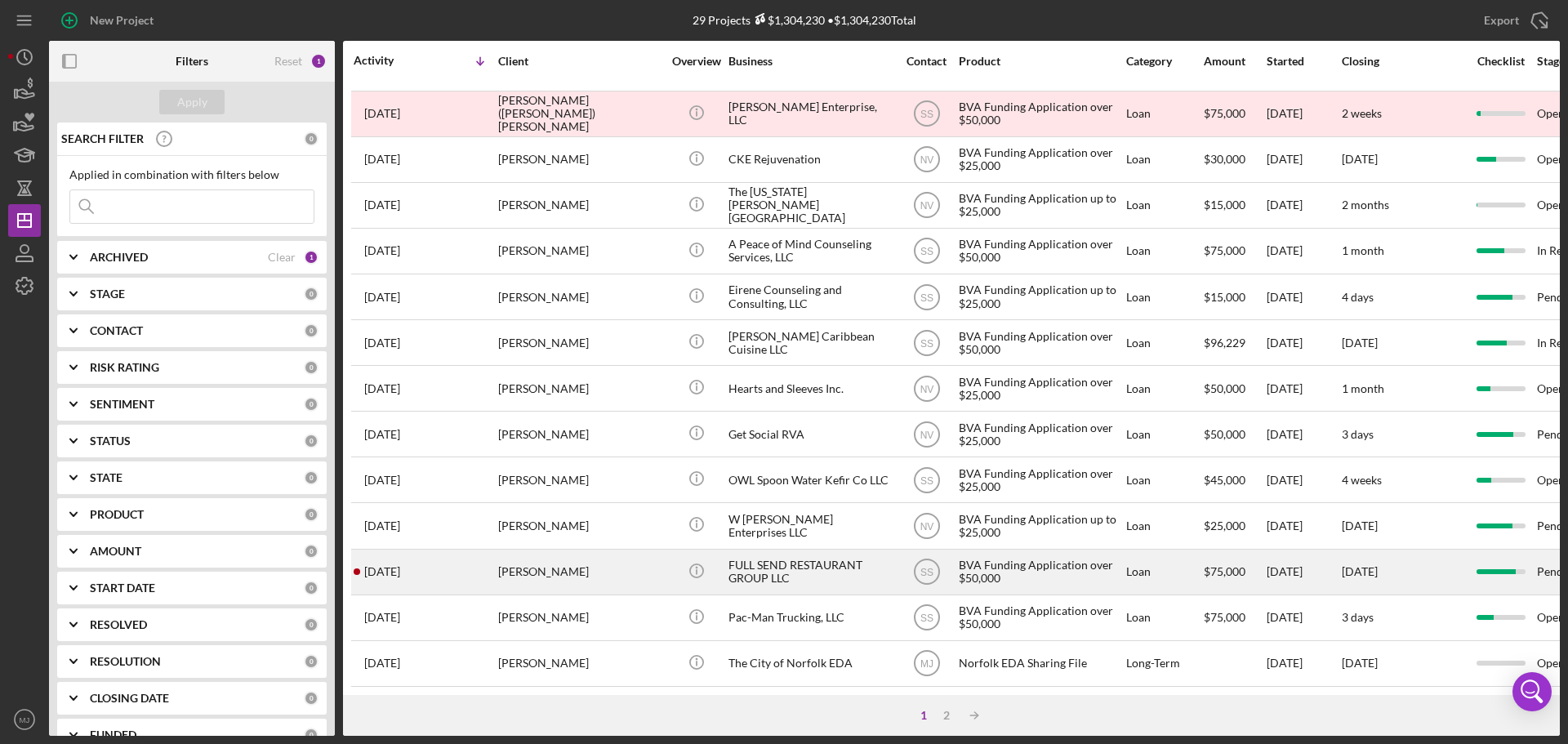
click at [813, 449] on div "FULL SEND RESTAURANT GROUP LLC" at bounding box center [810, 572] width 164 height 43
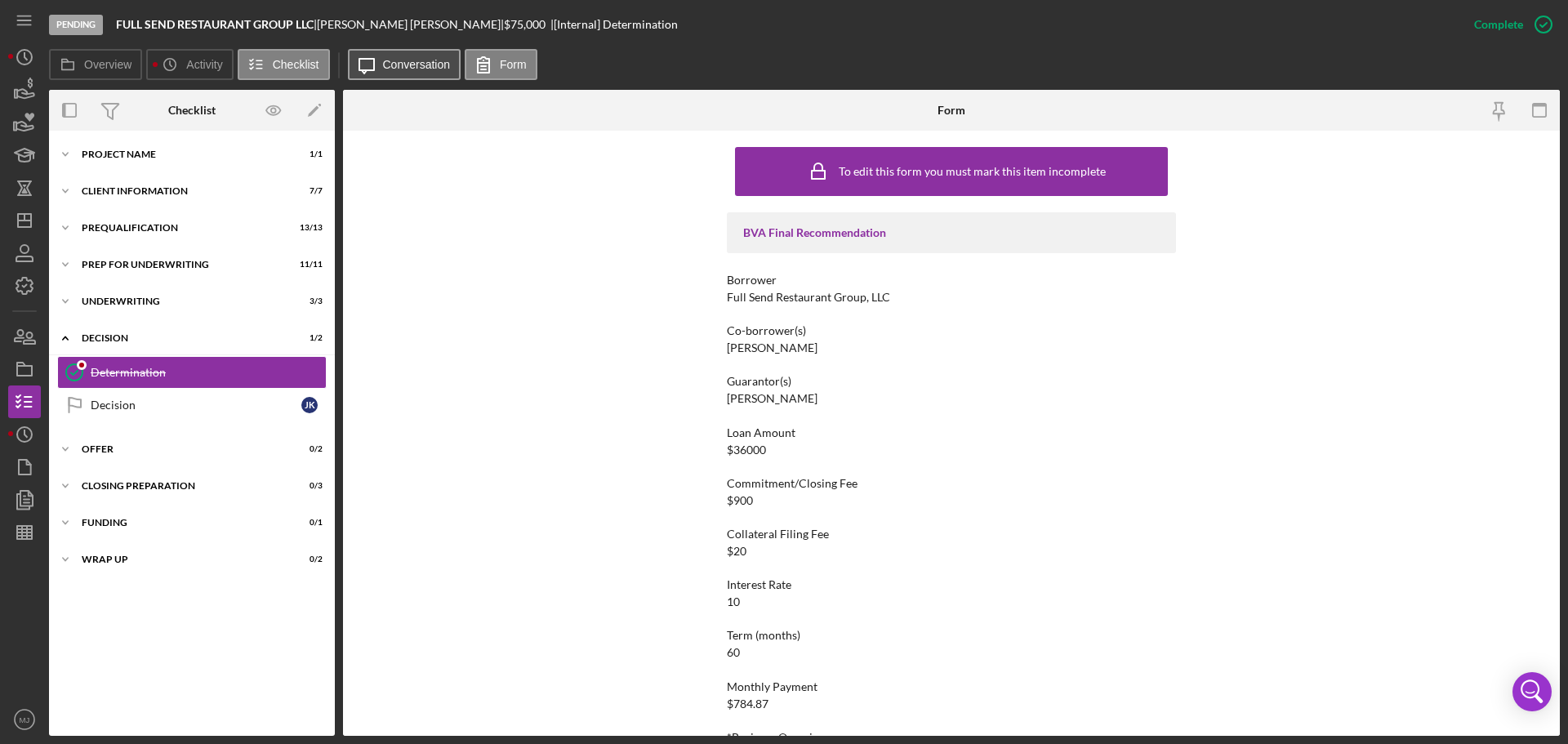
click at [410, 64] on label "Conversation" at bounding box center [416, 65] width 67 height 13
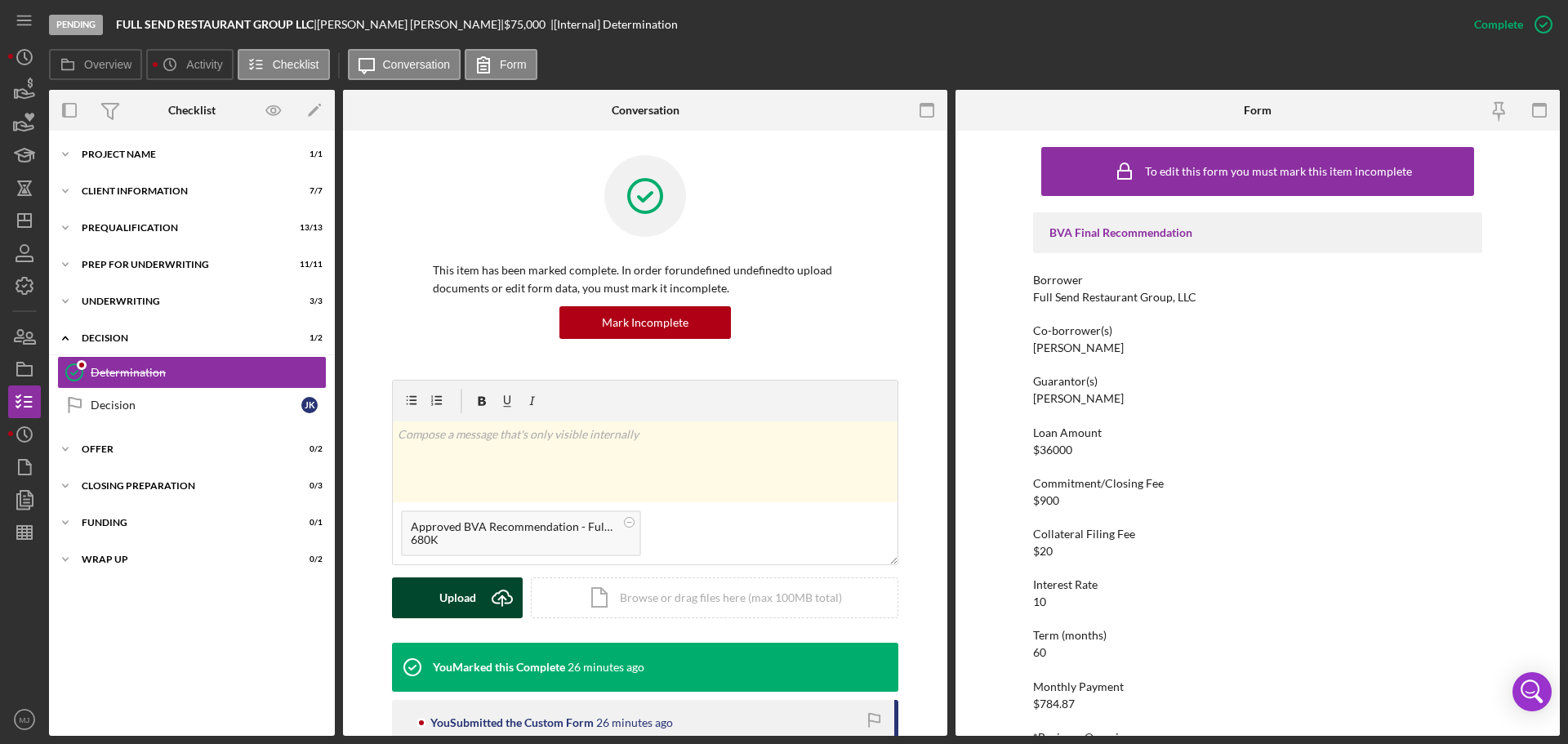
click at [446, 449] on div "Upload" at bounding box center [457, 598] width 36 height 41
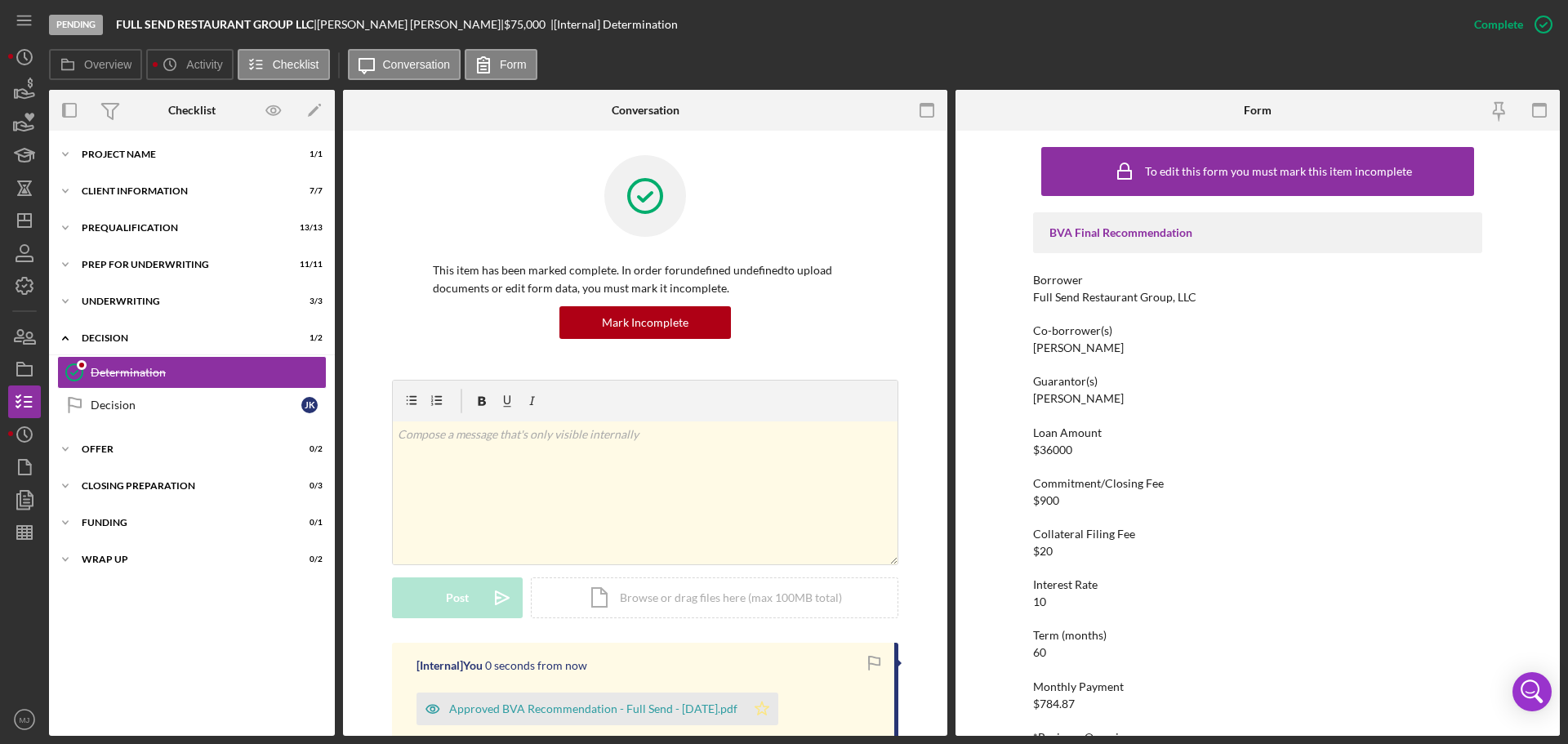
click at [754, 449] on icon "Icon/Star" at bounding box center [762, 708] width 33 height 33
click at [110, 315] on div "Icon/Expander Underwriting 3 / 3" at bounding box center [192, 301] width 286 height 33
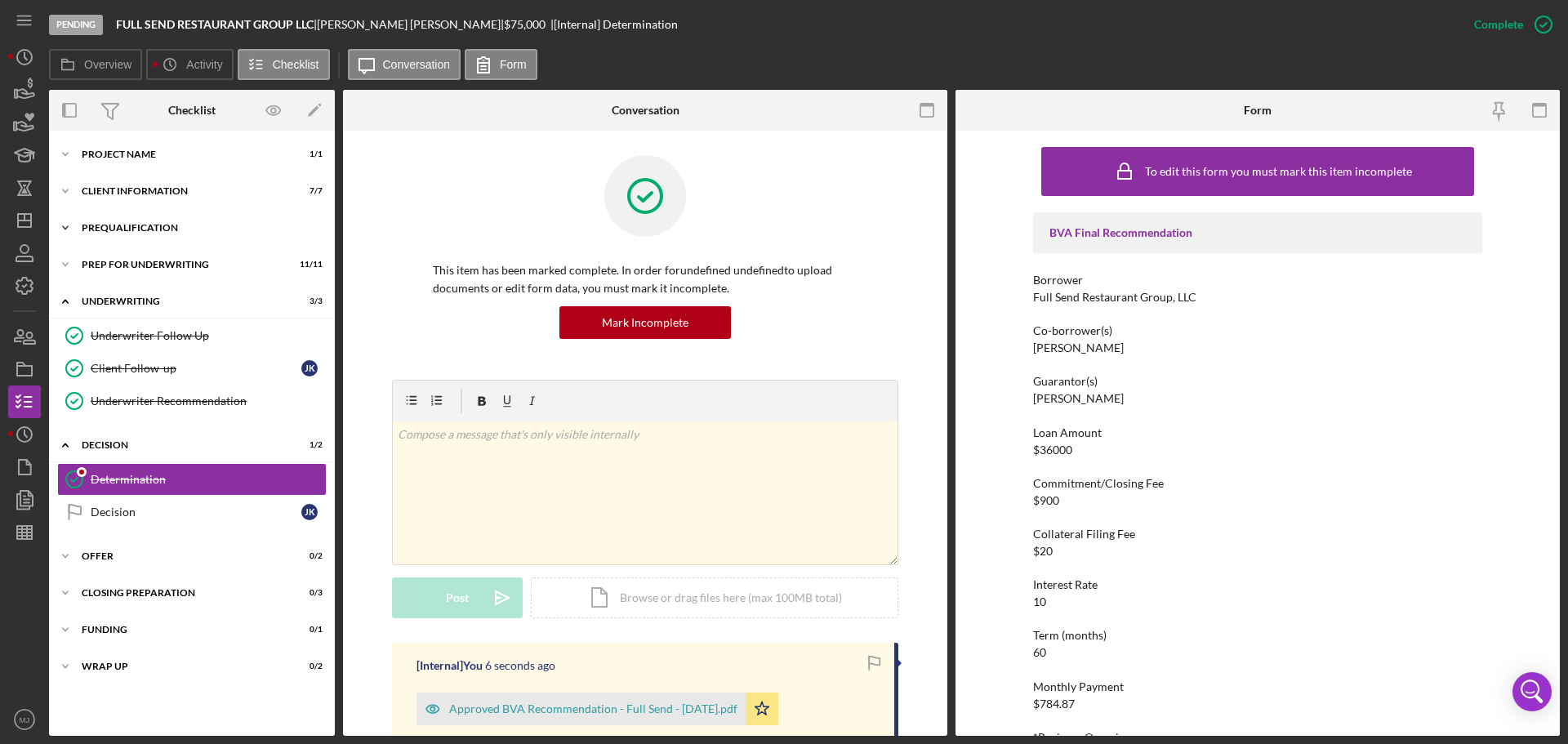
click at [119, 222] on div "Icon/Expander Prequalification 13 / 13" at bounding box center [192, 227] width 286 height 33
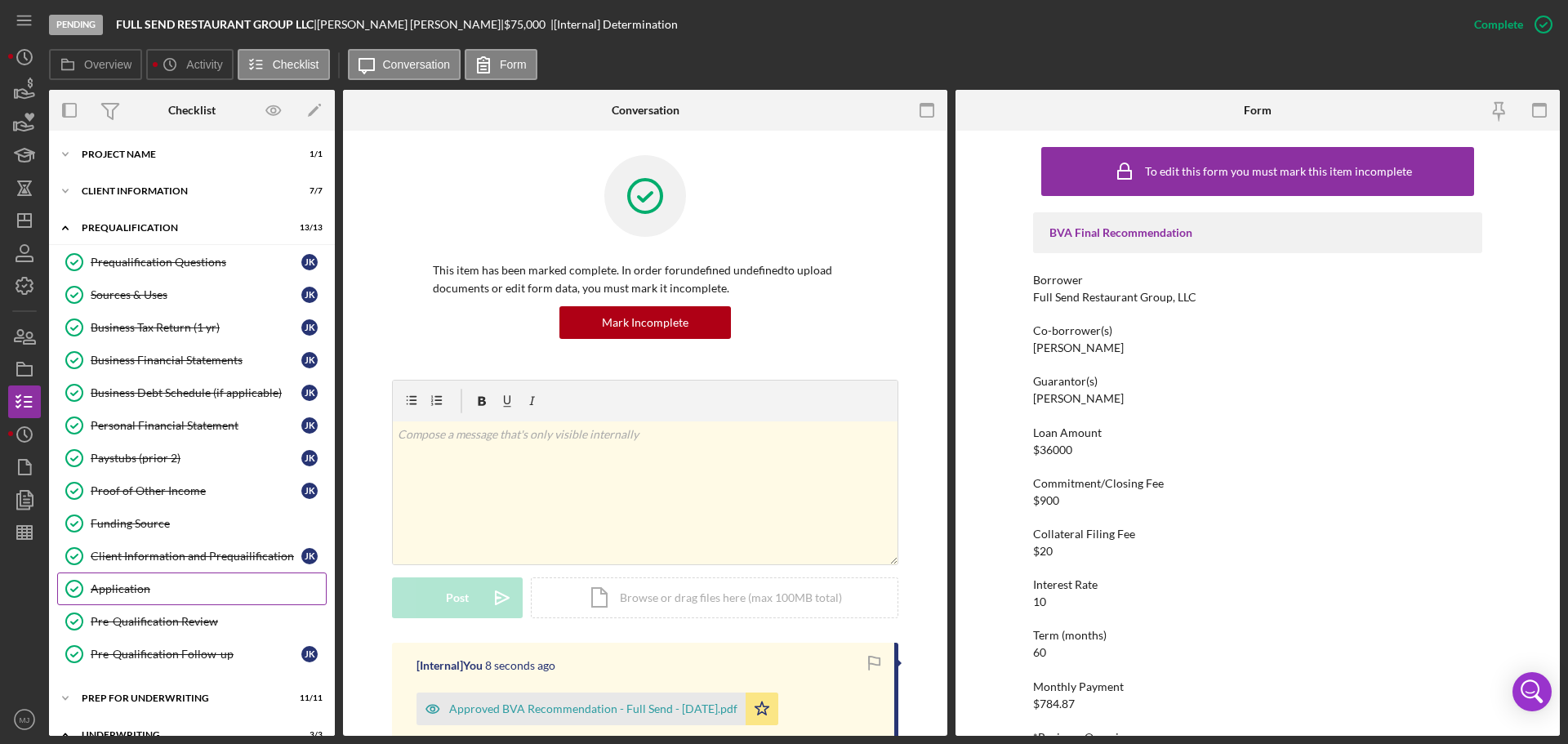
click at [149, 449] on div "Application" at bounding box center [208, 589] width 235 height 13
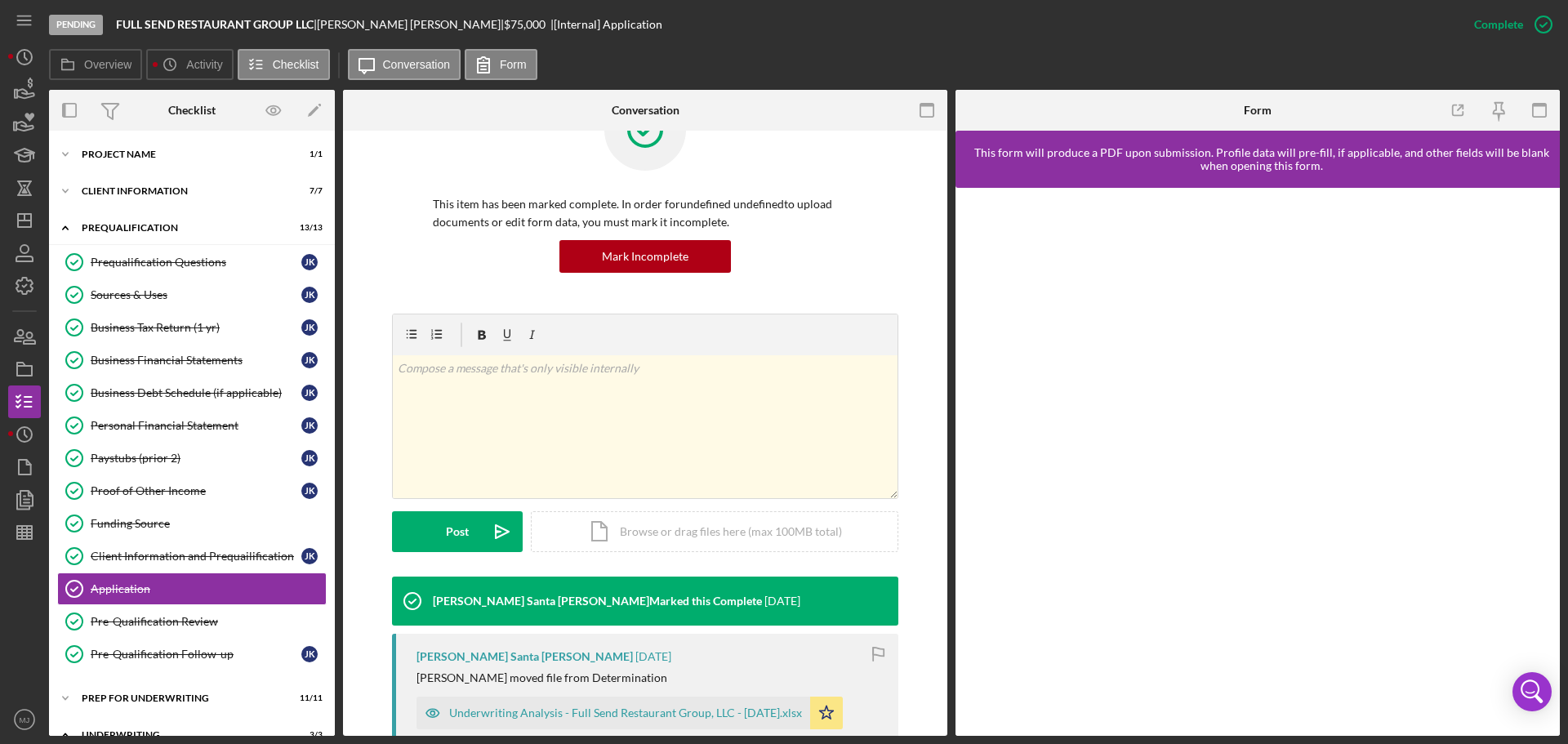
scroll to position [242, 0]
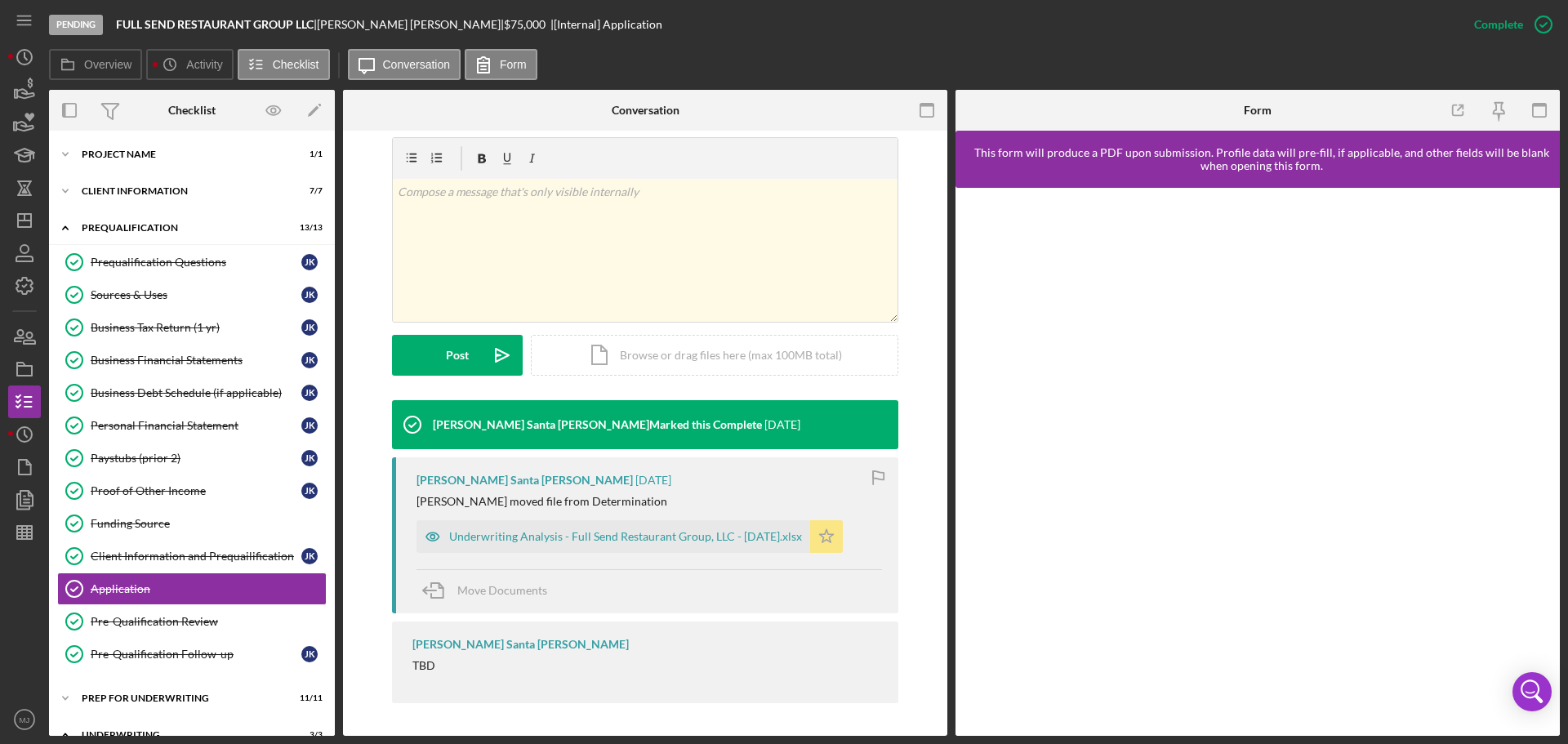
click at [825, 449] on polygon "button" at bounding box center [826, 536] width 14 height 13
click at [33, 219] on icon "Icon/Dashboard" at bounding box center [24, 221] width 41 height 41
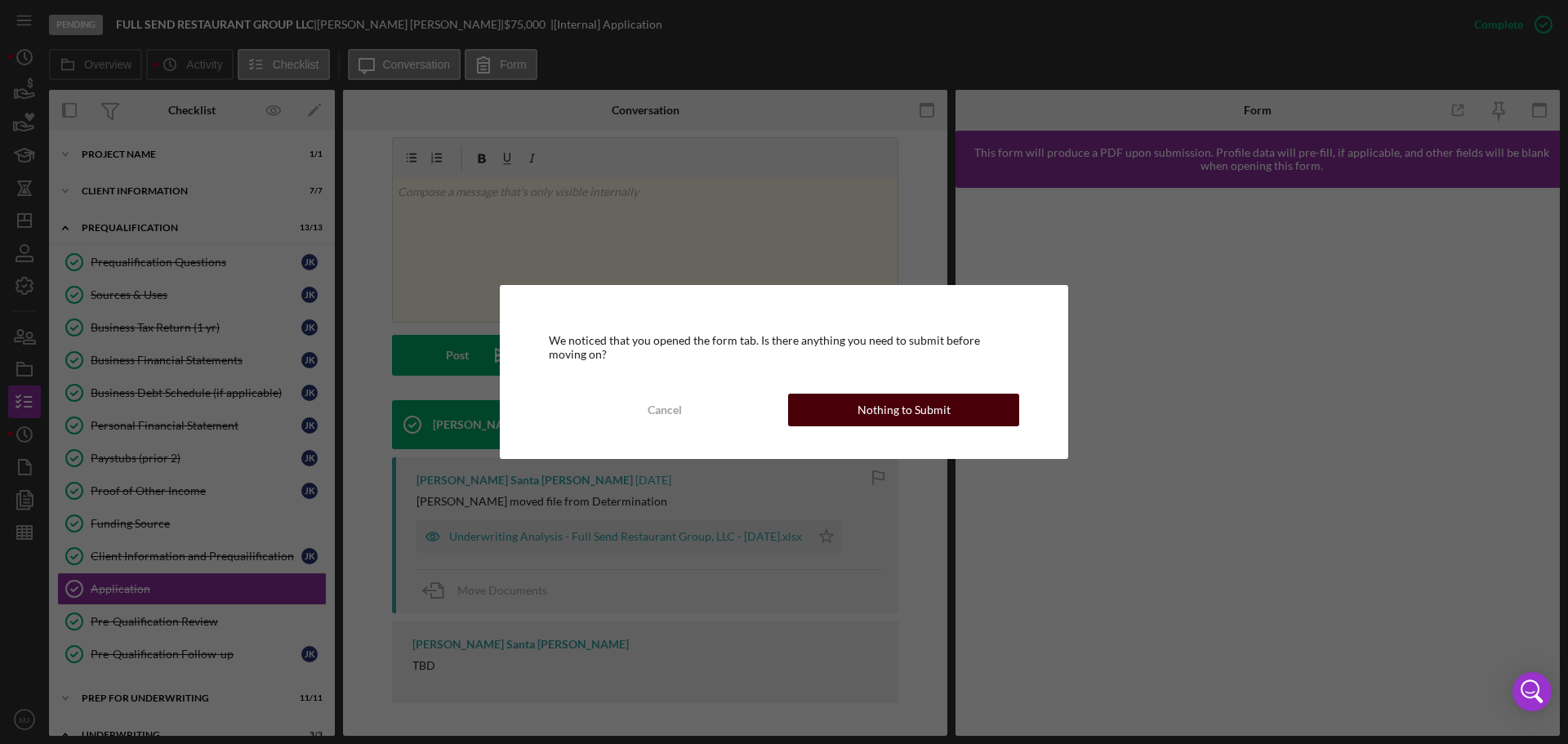
click at [990, 421] on button "Nothing to Submit" at bounding box center [903, 410] width 231 height 33
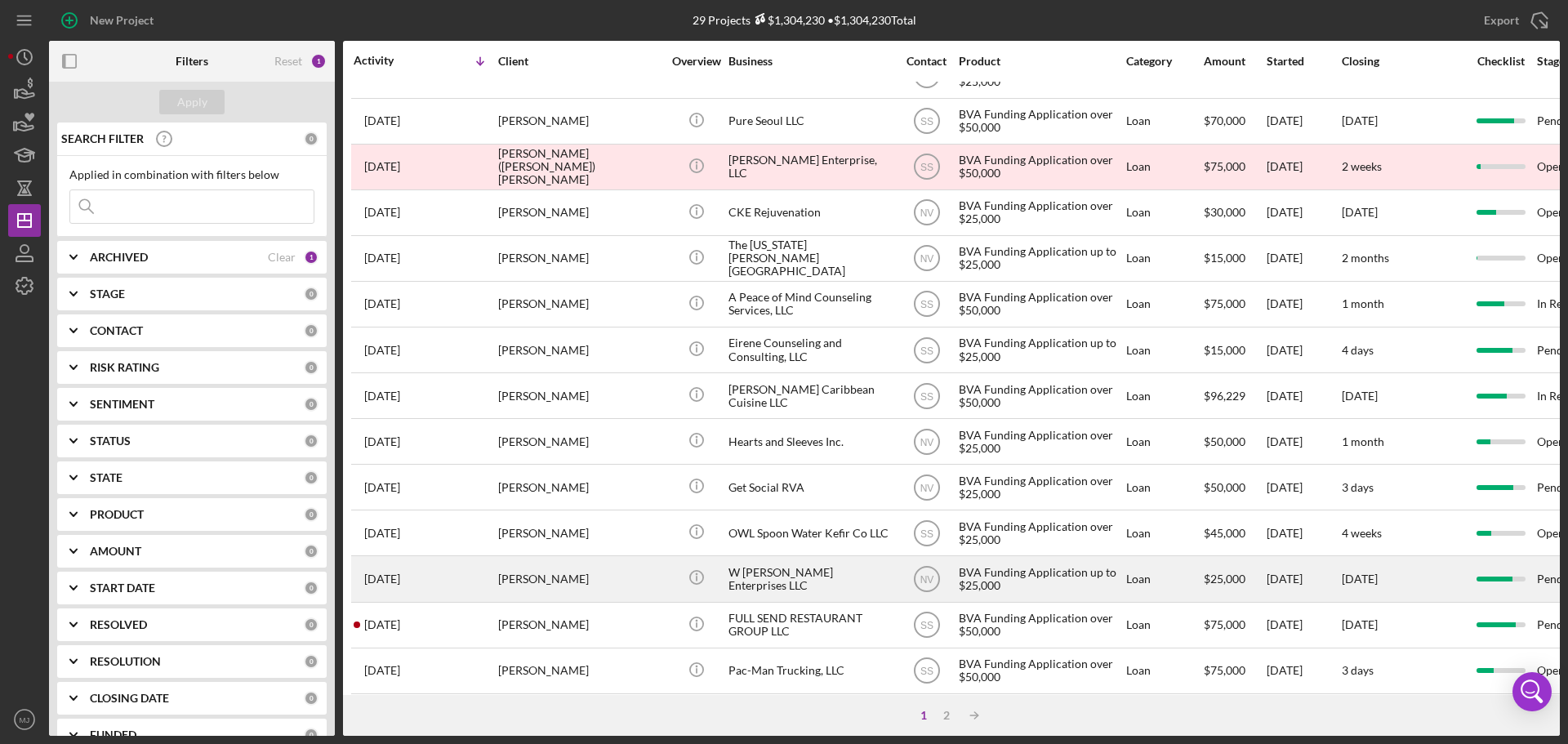
scroll to position [553, 0]
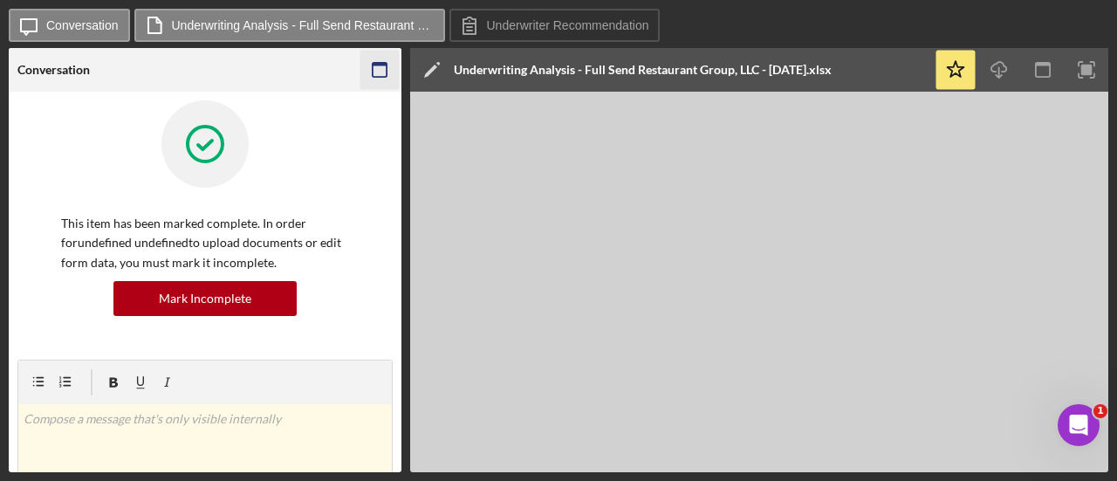
click at [374, 72] on icon "button" at bounding box center [380, 70] width 39 height 39
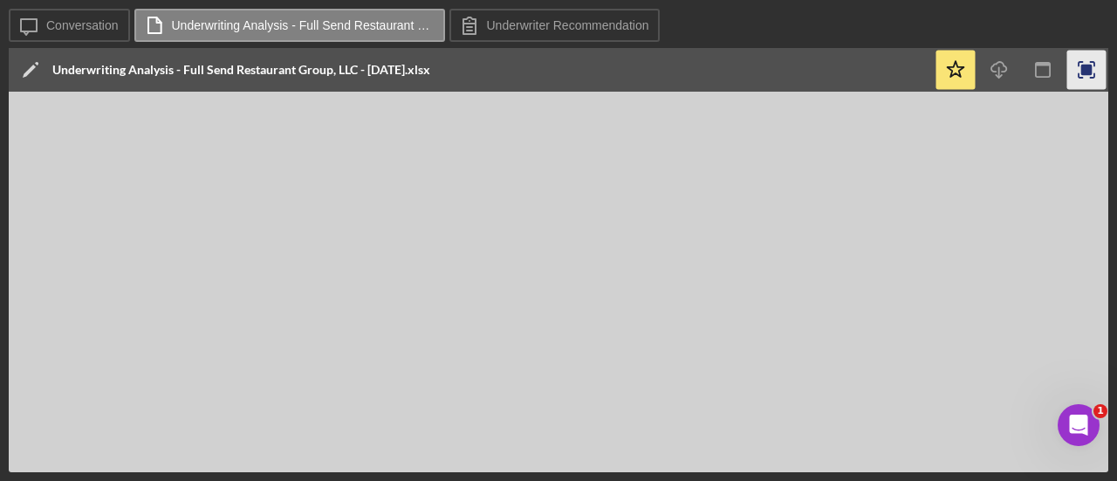
click at [1085, 76] on icon "button" at bounding box center [1087, 70] width 39 height 39
